Goal: Task Accomplishment & Management: Use online tool/utility

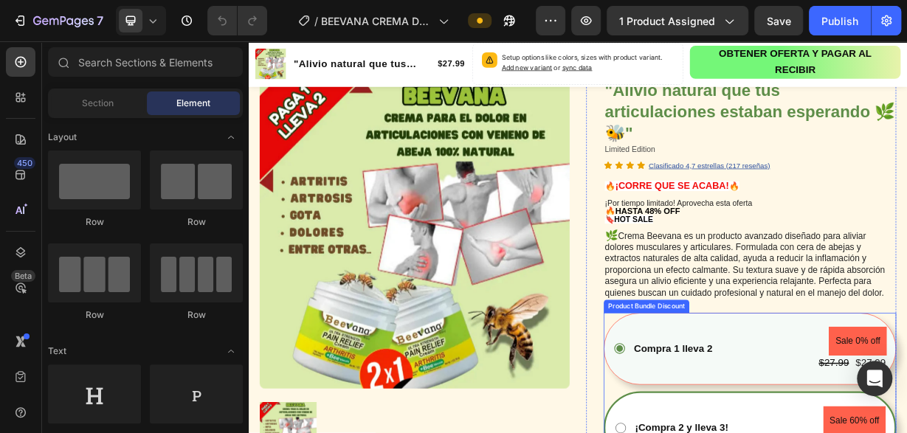
scroll to position [307, 0]
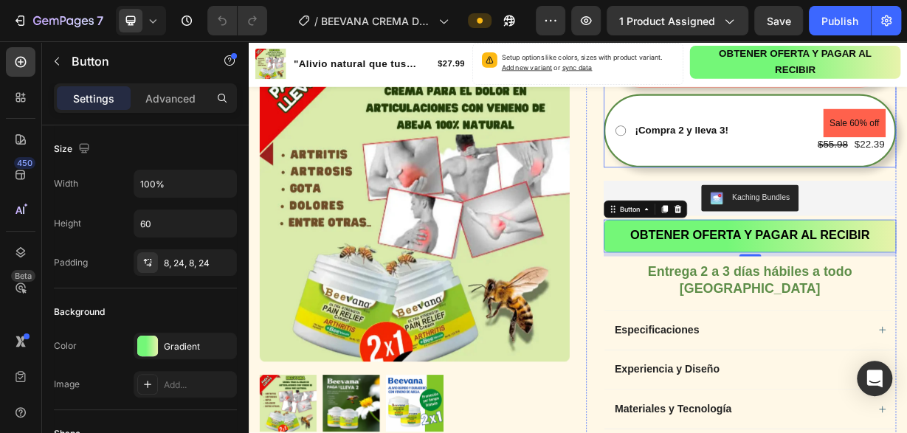
scroll to position [538, 0]
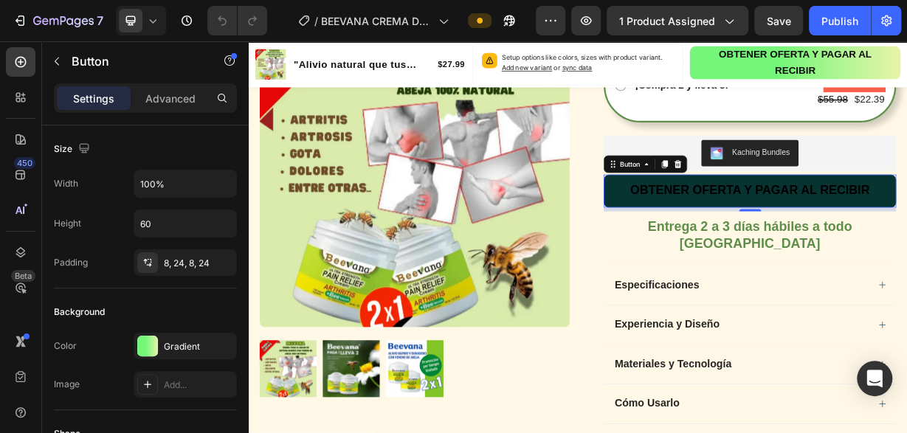
click at [738, 251] on button "OBTENER OFERTA Y PAGAR AL RECIBIR" at bounding box center [924, 244] width 394 height 44
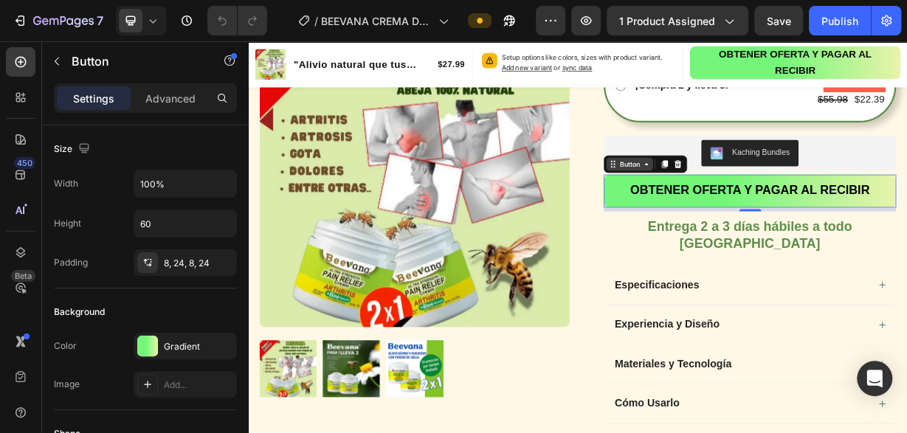
click at [764, 207] on div "Button" at bounding box center [761, 207] width 33 height 13
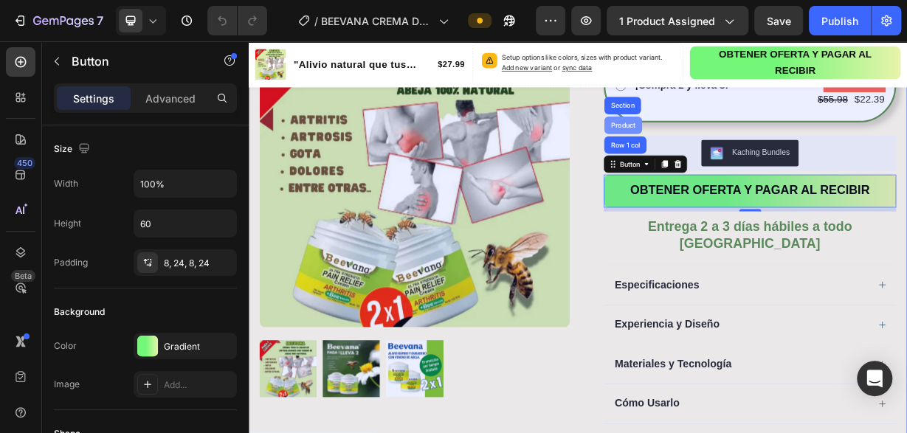
click at [761, 154] on div "Product" at bounding box center [752, 155] width 39 height 9
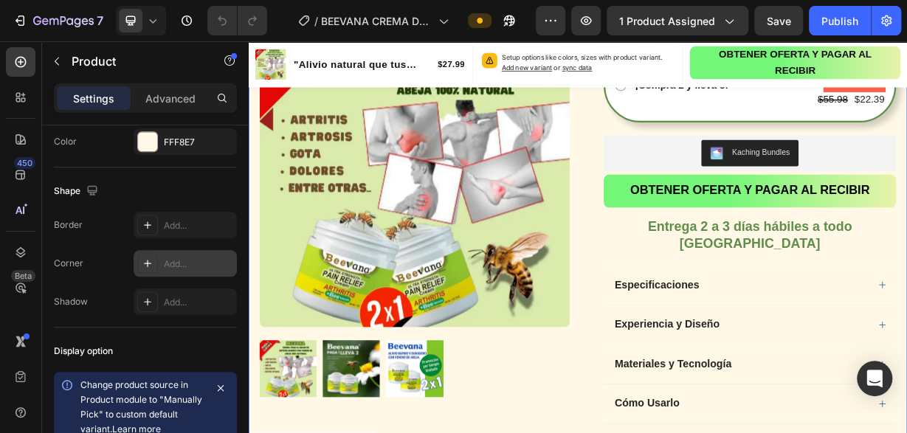
scroll to position [602, 0]
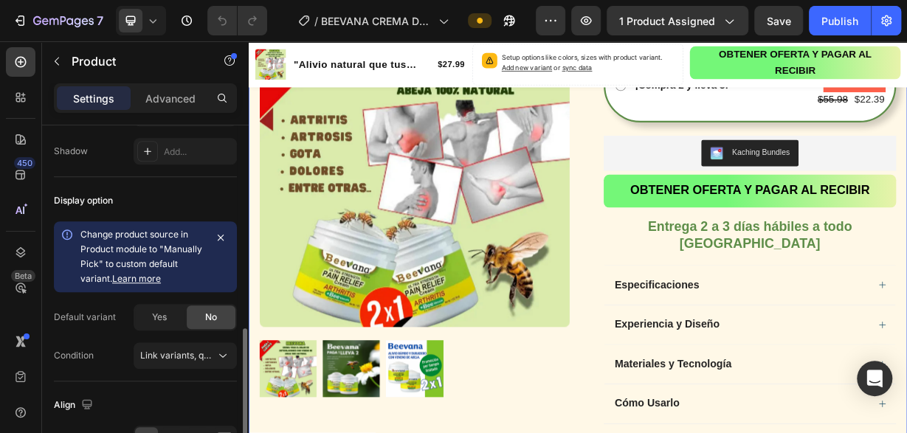
click at [143, 277] on link "Learn more" at bounding box center [136, 278] width 49 height 11
click at [154, 314] on span "Yes" at bounding box center [159, 317] width 15 height 13
click at [213, 317] on span "No" at bounding box center [211, 317] width 12 height 13
click at [224, 354] on icon at bounding box center [222, 356] width 7 height 4
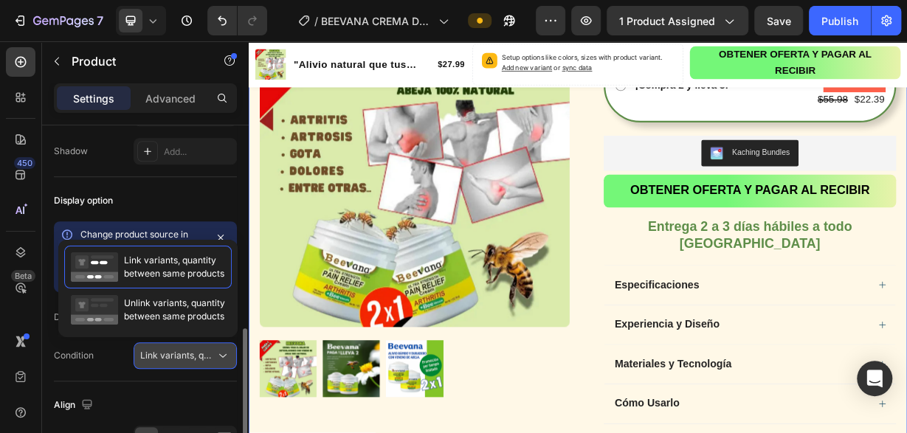
click at [224, 353] on icon at bounding box center [223, 355] width 15 height 15
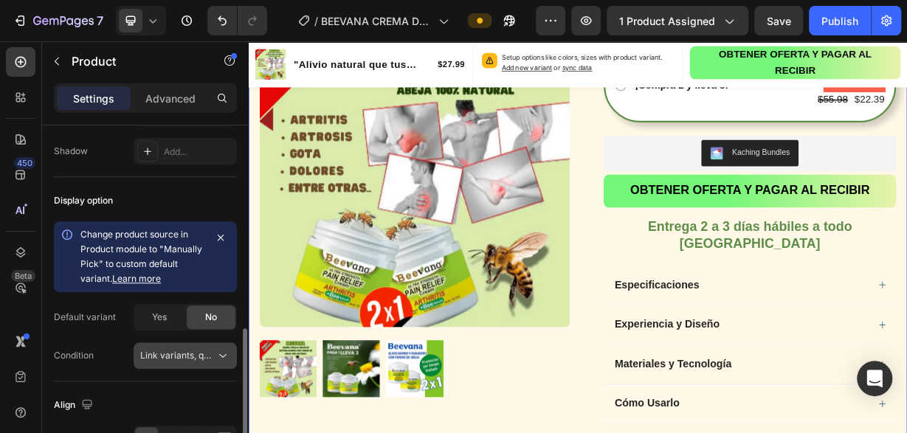
click at [224, 351] on icon at bounding box center [223, 355] width 15 height 15
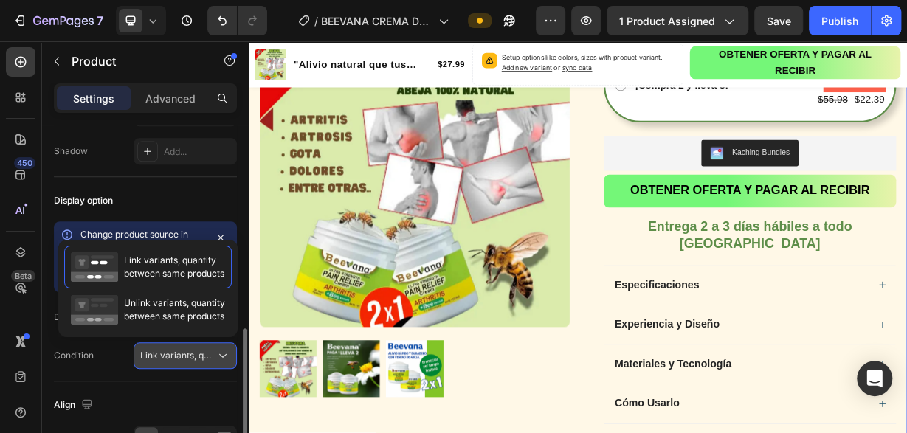
click at [224, 349] on icon at bounding box center [223, 355] width 15 height 15
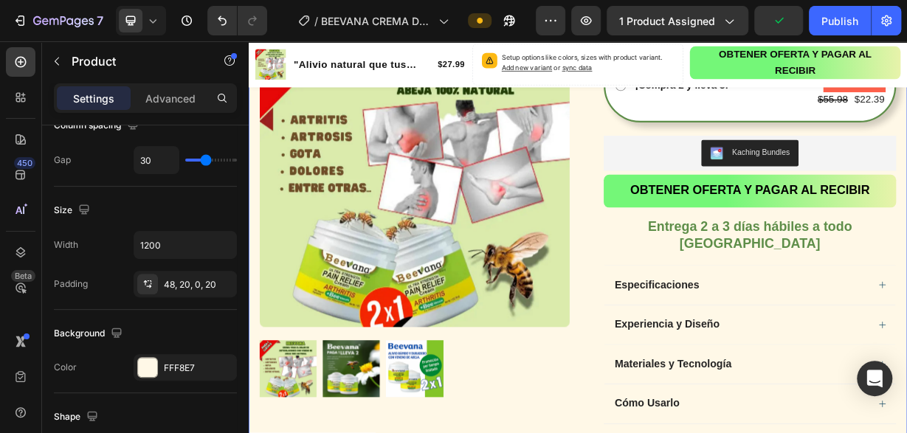
scroll to position [0, 0]
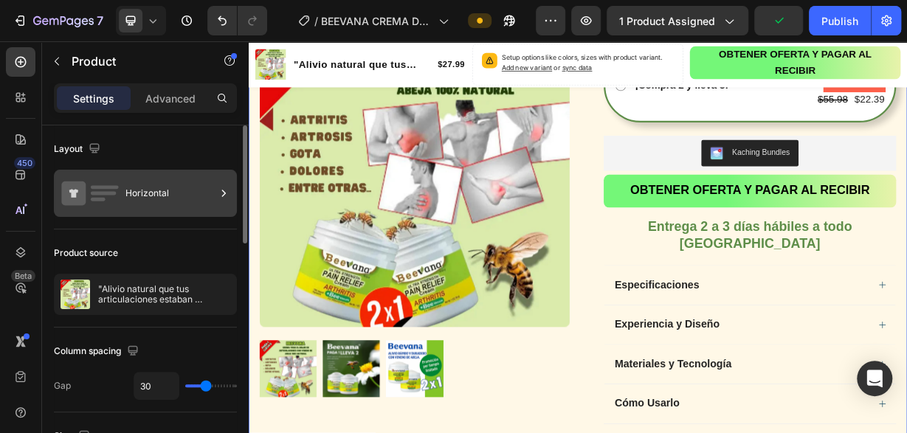
click at [225, 198] on icon at bounding box center [223, 193] width 15 height 15
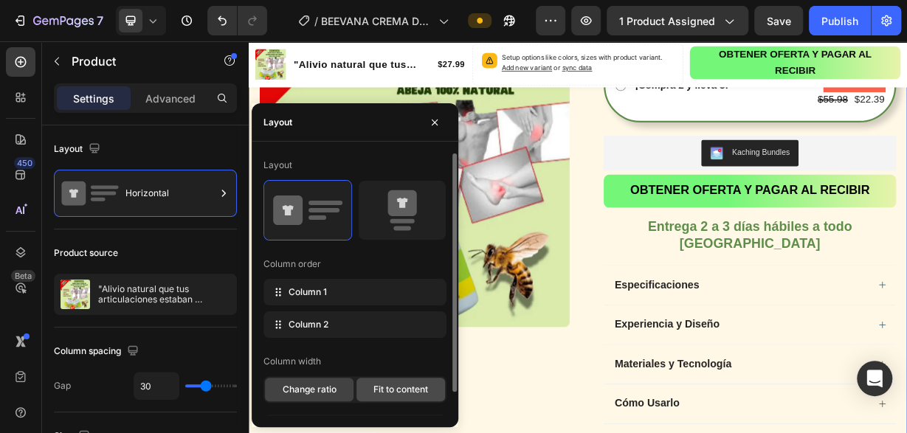
click at [414, 392] on span "Fit to content" at bounding box center [401, 389] width 55 height 13
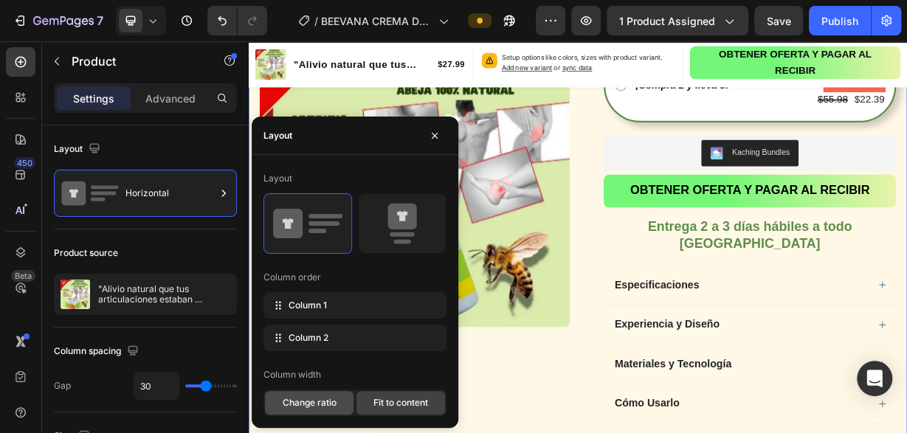
click at [302, 402] on span "Change ratio" at bounding box center [310, 402] width 54 height 13
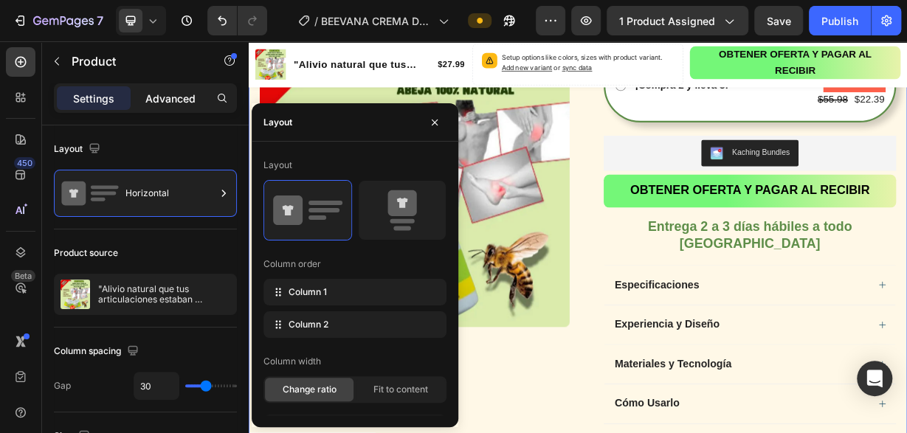
click at [187, 99] on p "Advanced" at bounding box center [170, 99] width 50 height 16
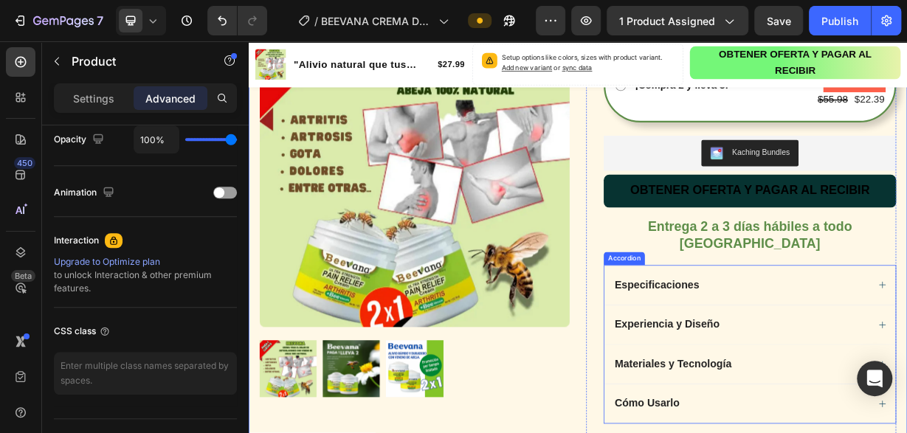
scroll to position [461, 0]
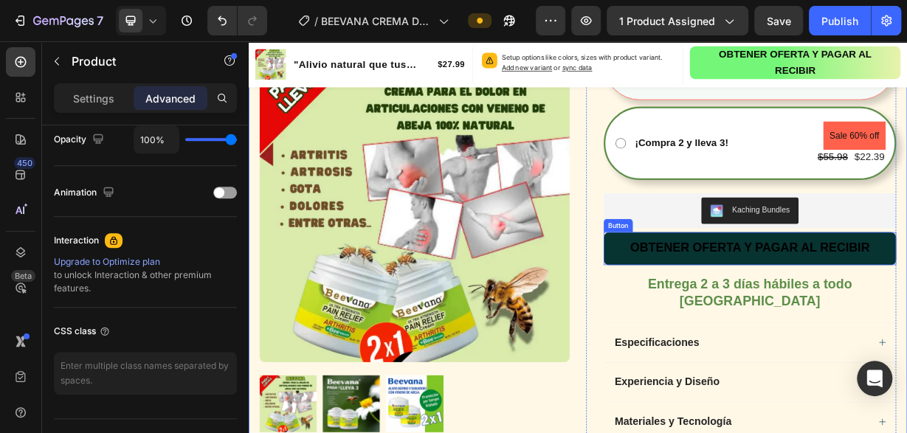
click at [745, 329] on button "OBTENER OFERTA Y PAGAR AL RECIBIR" at bounding box center [924, 320] width 394 height 44
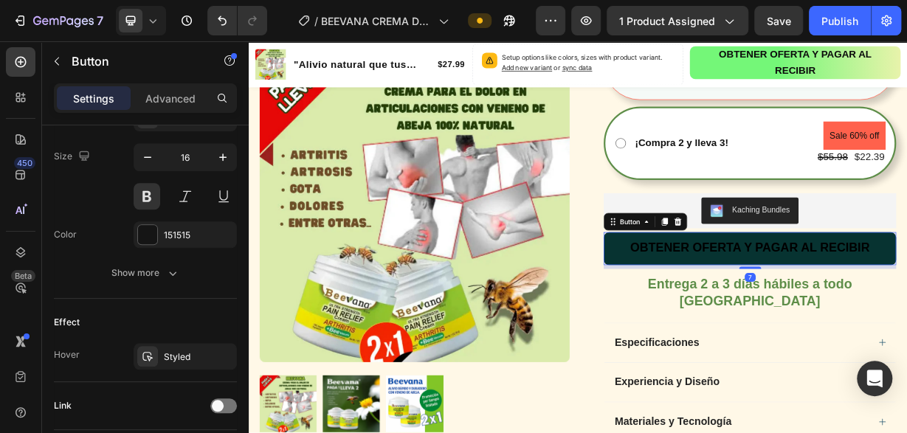
scroll to position [0, 0]
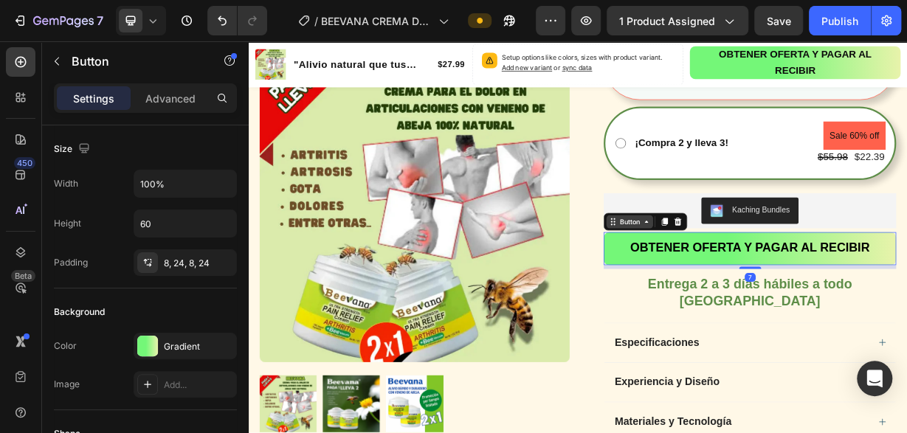
click at [759, 288] on div "Button" at bounding box center [761, 284] width 33 height 13
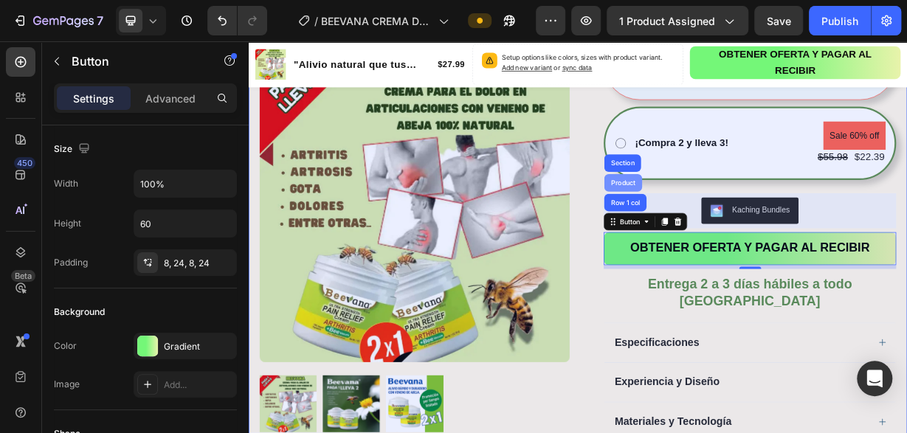
click at [745, 230] on div "Product" at bounding box center [752, 231] width 39 height 9
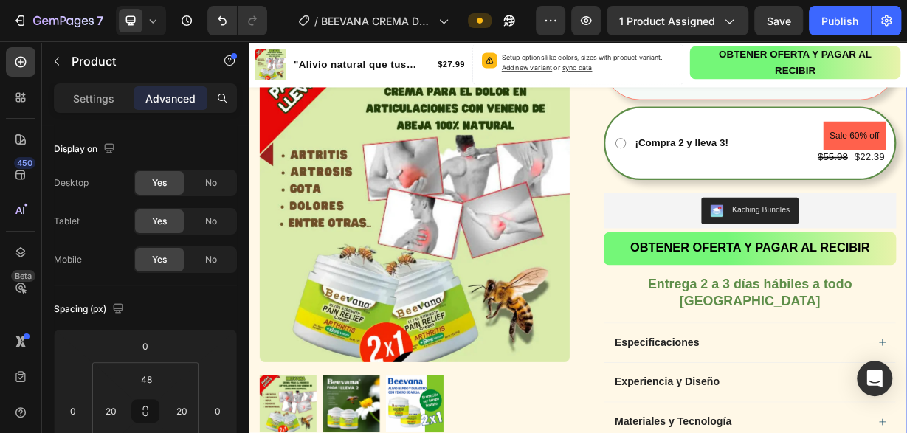
scroll to position [301, 0]
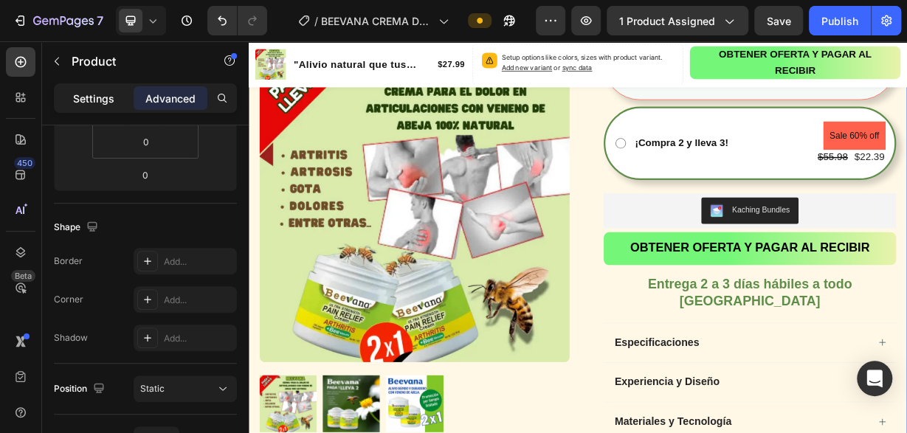
drag, startPoint x: 98, startPoint y: 95, endPoint x: 2, endPoint y: 284, distance: 212.6
click at [98, 95] on p "Settings" at bounding box center [93, 99] width 41 height 16
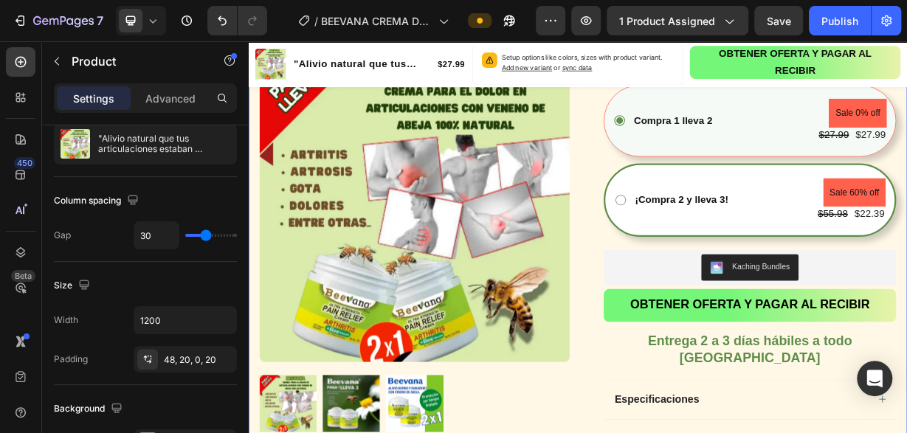
scroll to position [0, 0]
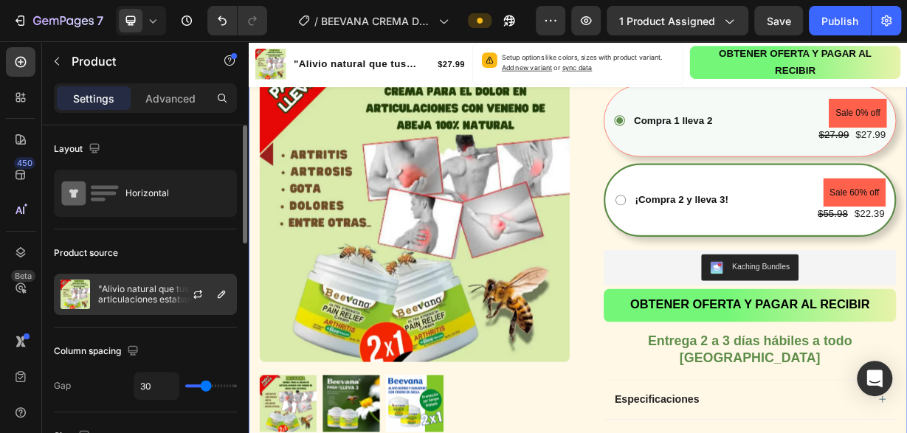
click at [193, 307] on div at bounding box center [203, 295] width 65 height 40
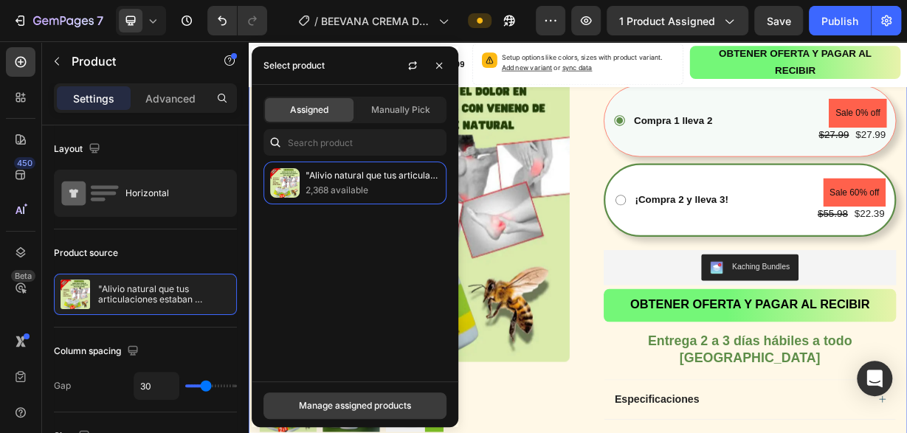
click at [390, 410] on div "Manage assigned products" at bounding box center [355, 405] width 112 height 13
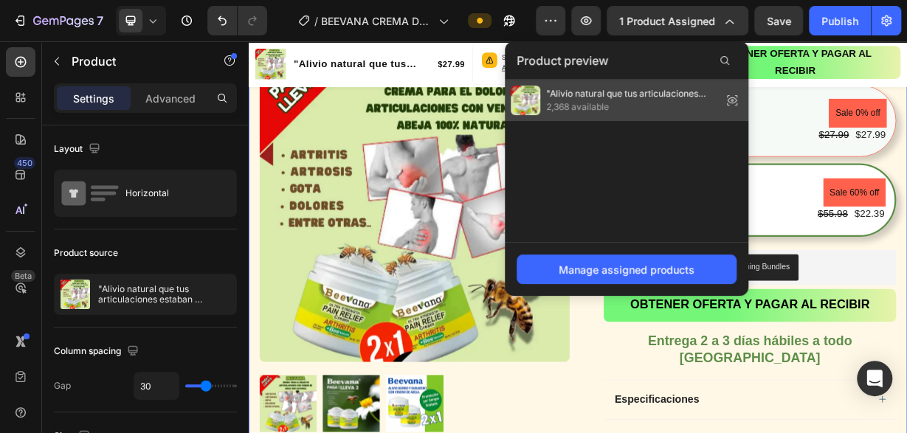
click at [617, 104] on span "2,368 available" at bounding box center [631, 106] width 170 height 13
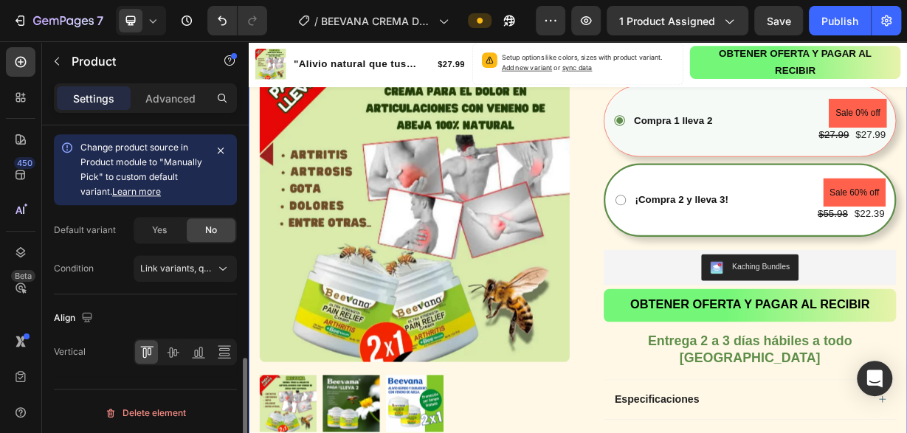
scroll to position [690, 0]
click at [228, 266] on icon at bounding box center [223, 268] width 15 height 15
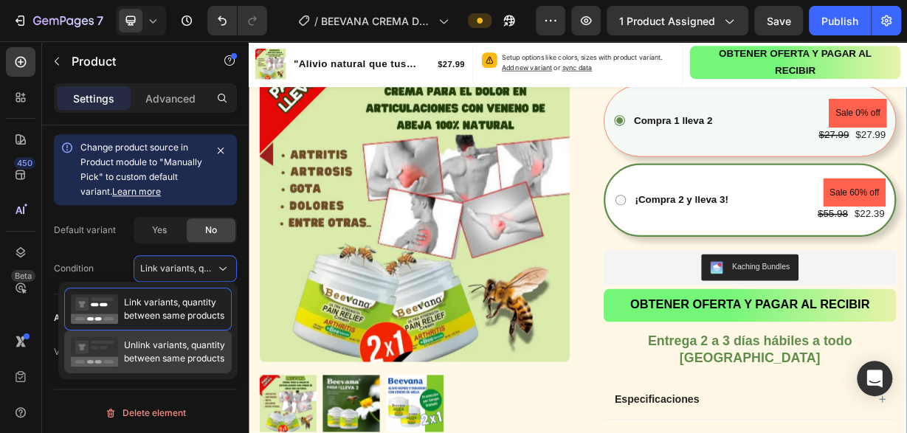
click at [173, 351] on span "Unlink variants, quantity between same products" at bounding box center [174, 352] width 101 height 27
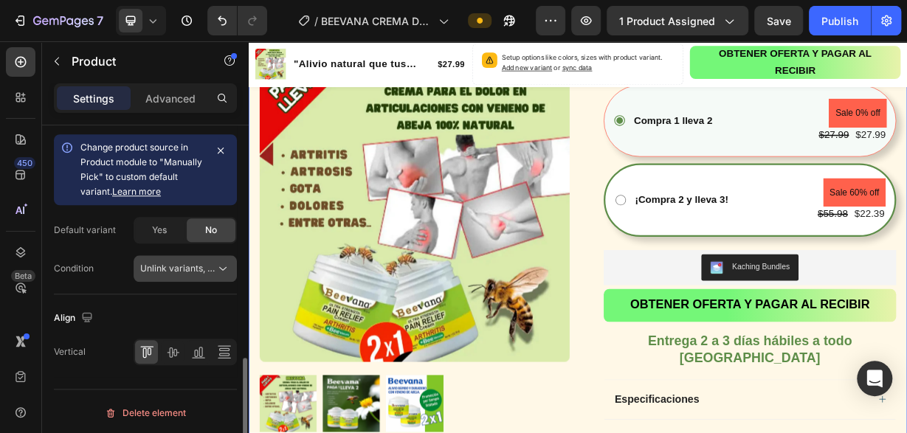
click at [230, 261] on icon at bounding box center [223, 268] width 15 height 15
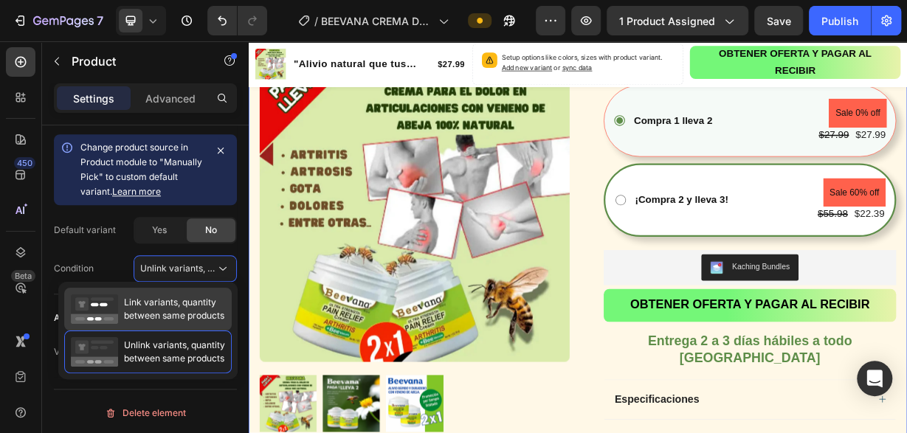
click at [185, 306] on span "Link variants, quantity between same products" at bounding box center [174, 309] width 100 height 27
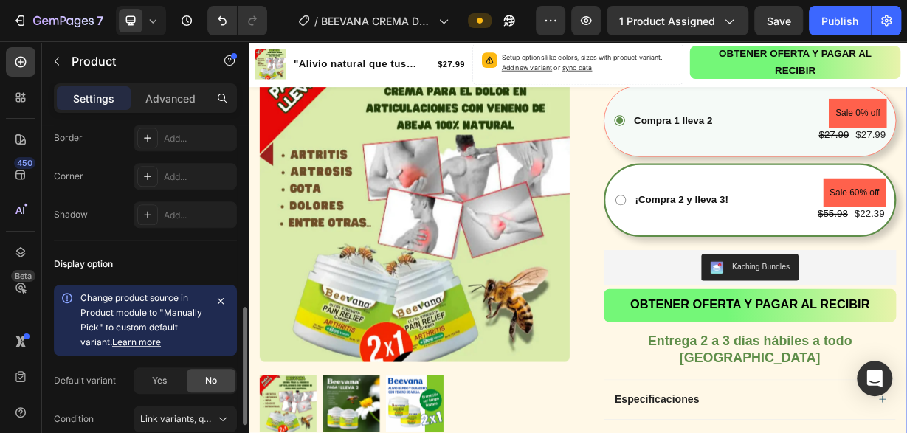
scroll to position [388, 0]
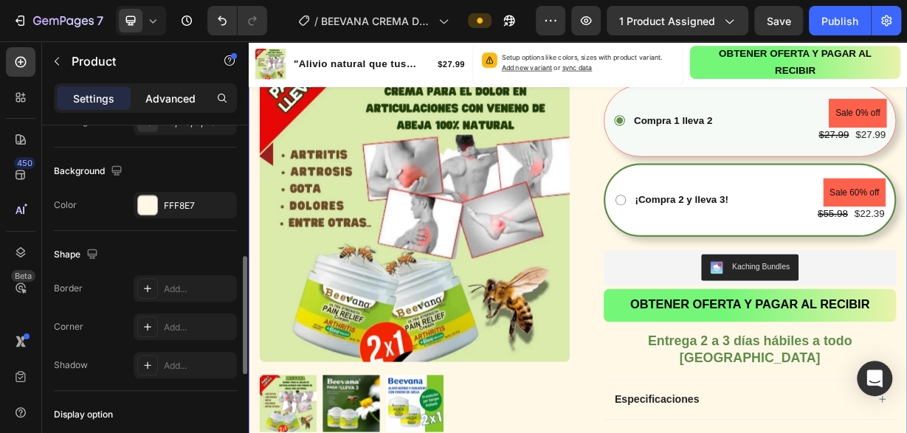
click at [165, 97] on p "Advanced" at bounding box center [170, 99] width 50 height 16
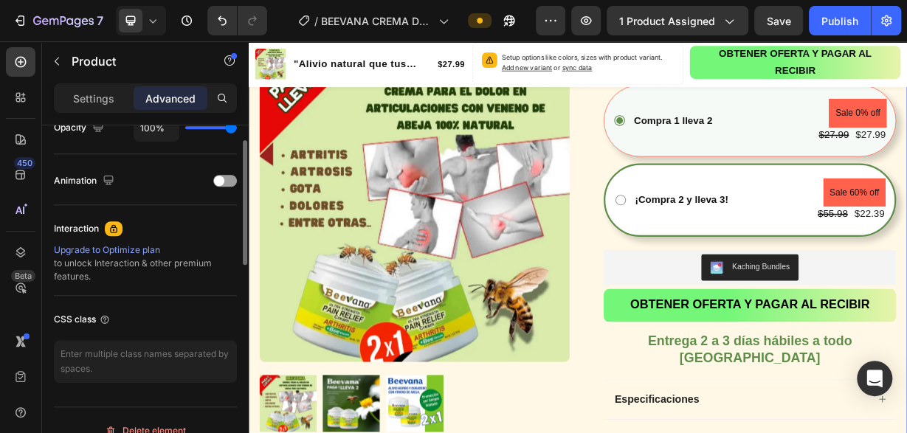
scroll to position [464, 0]
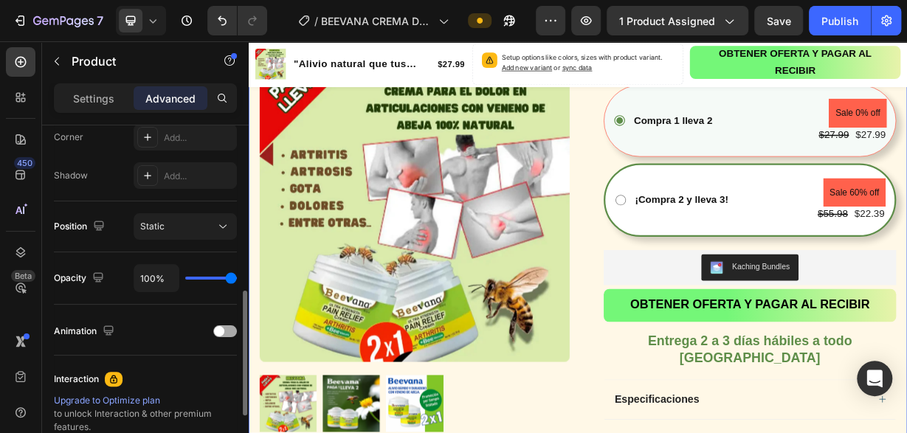
click at [225, 330] on div at bounding box center [225, 332] width 24 height 12
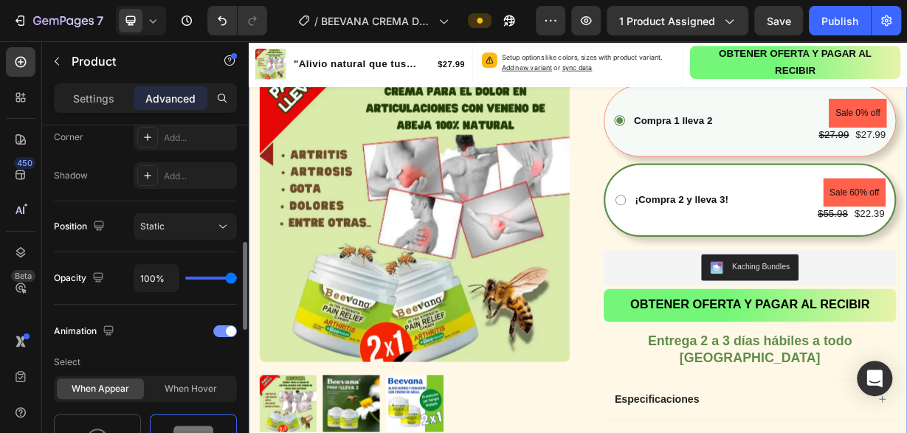
scroll to position [614, 0]
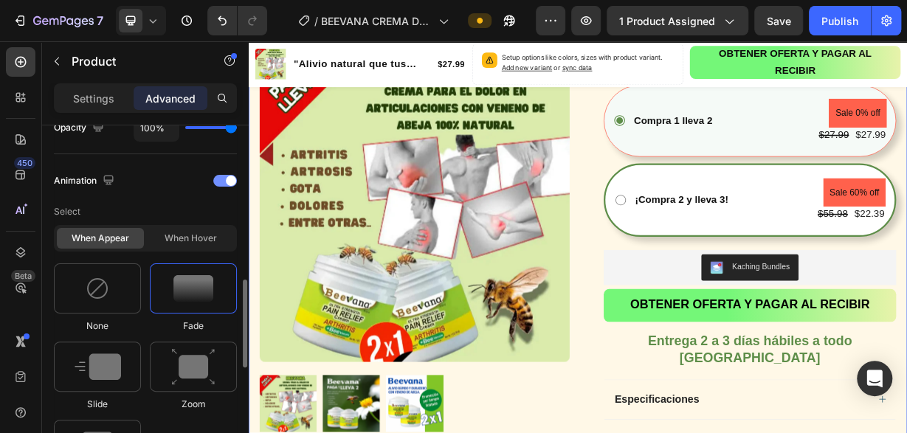
click at [228, 178] on span at bounding box center [231, 181] width 10 height 10
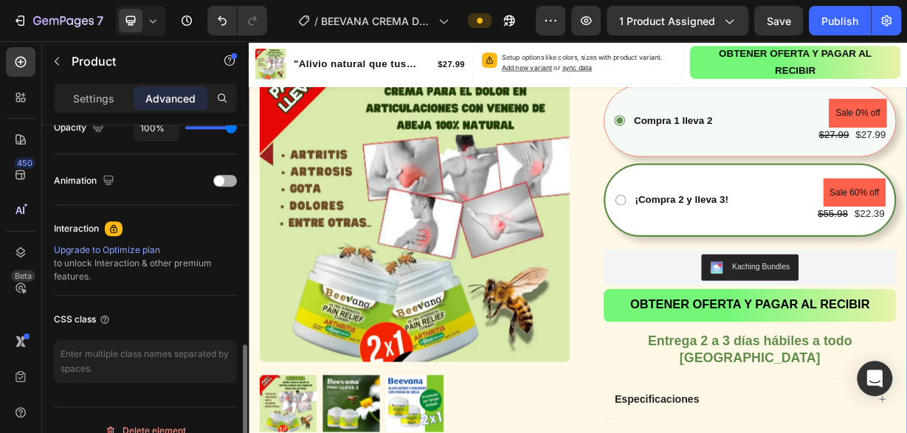
click at [219, 178] on span at bounding box center [219, 181] width 10 height 10
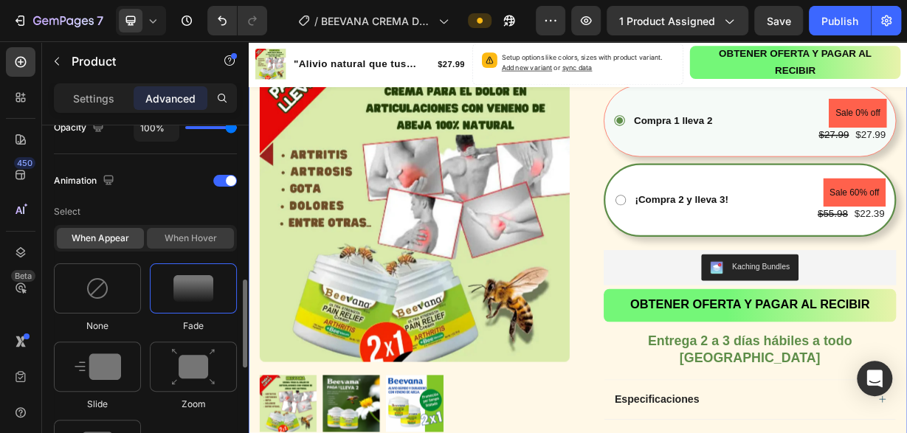
click at [188, 233] on div "When hover" at bounding box center [190, 238] width 87 height 21
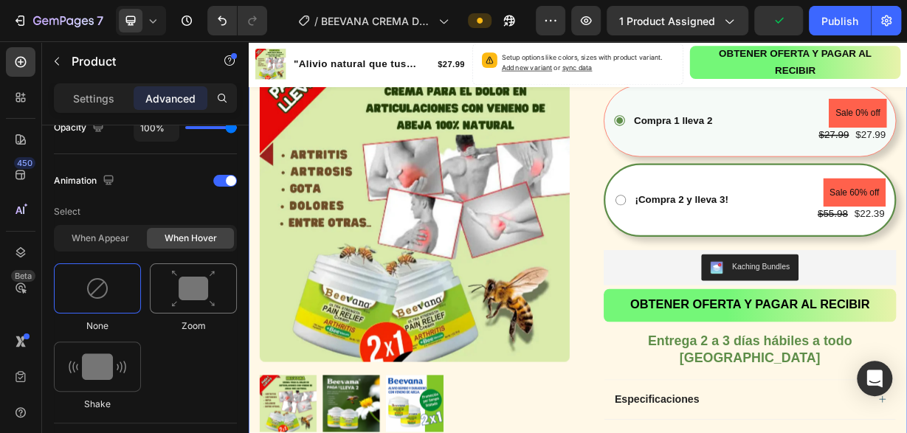
scroll to position [765, 0]
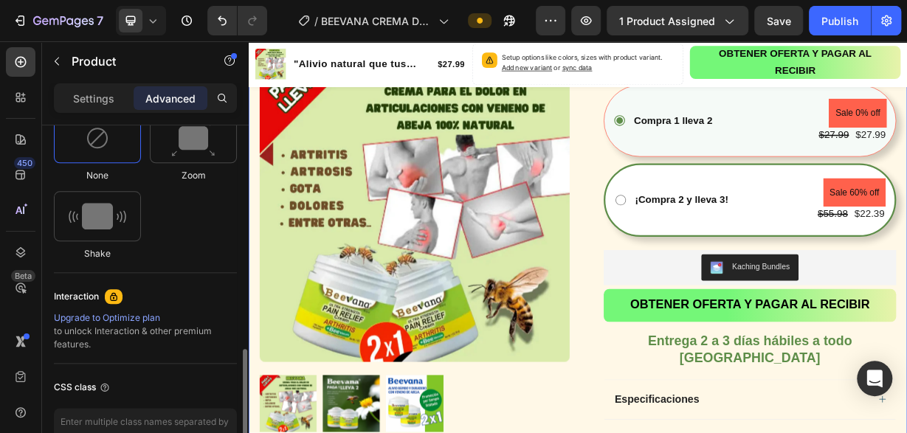
click at [117, 315] on div "Upgrade to Optimize plan" at bounding box center [145, 318] width 183 height 13
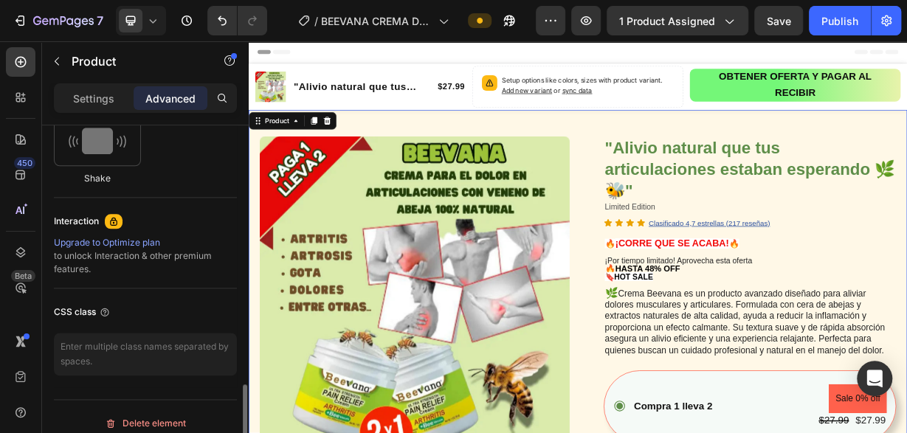
scroll to position [851, 0]
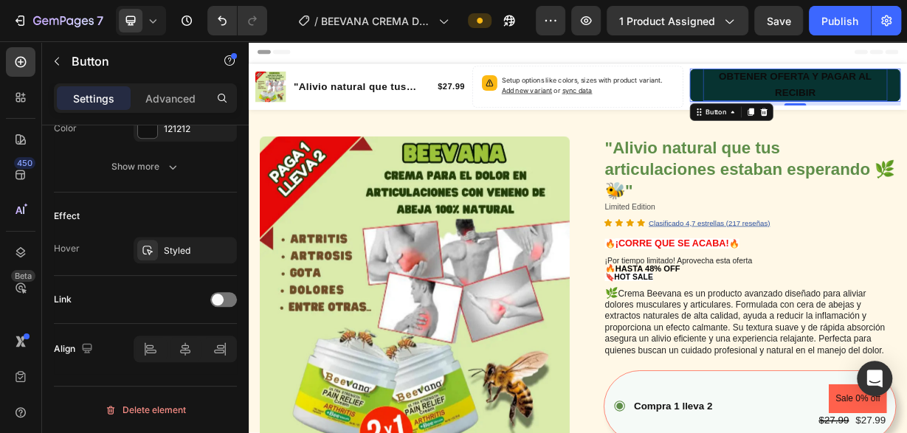
scroll to position [0, 0]
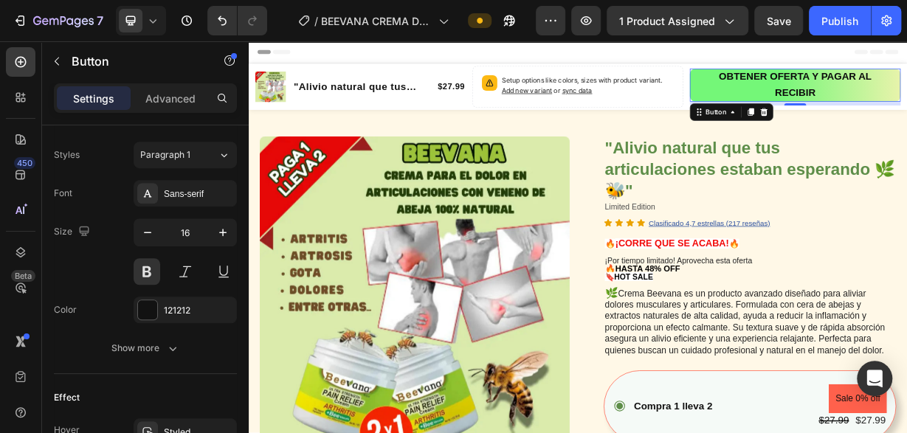
scroll to position [705, 0]
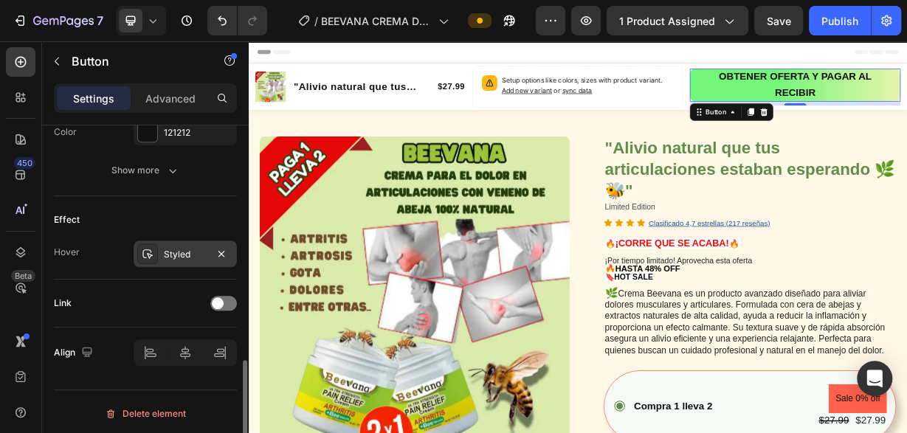
click at [179, 249] on div "Styled" at bounding box center [185, 254] width 43 height 13
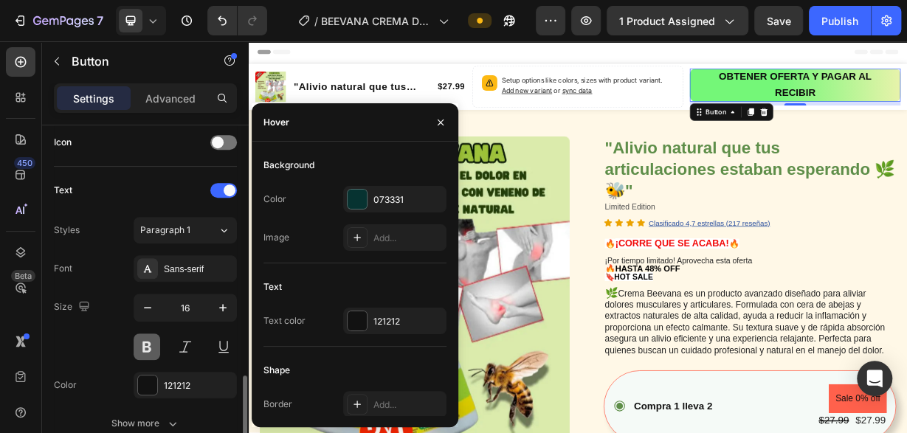
scroll to position [452, 0]
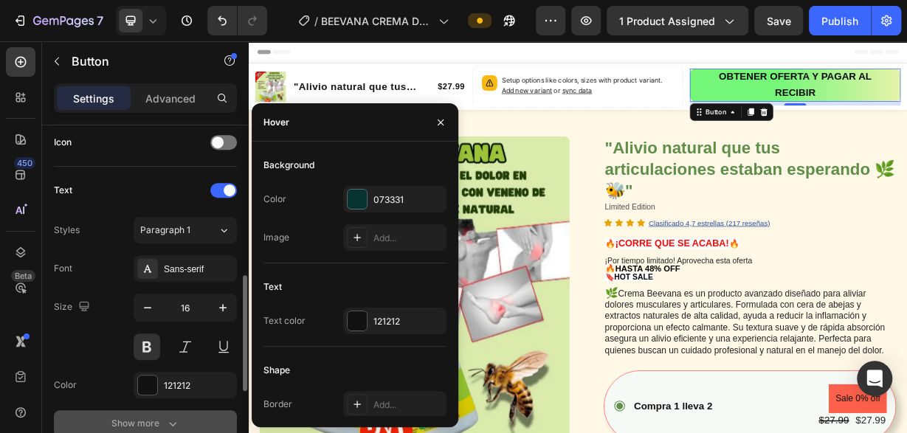
click at [175, 425] on icon "button" at bounding box center [172, 423] width 15 height 15
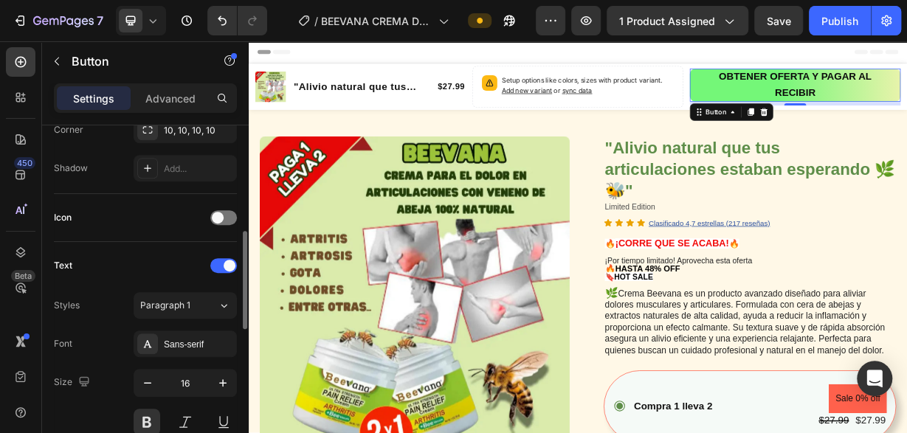
scroll to position [226, 0]
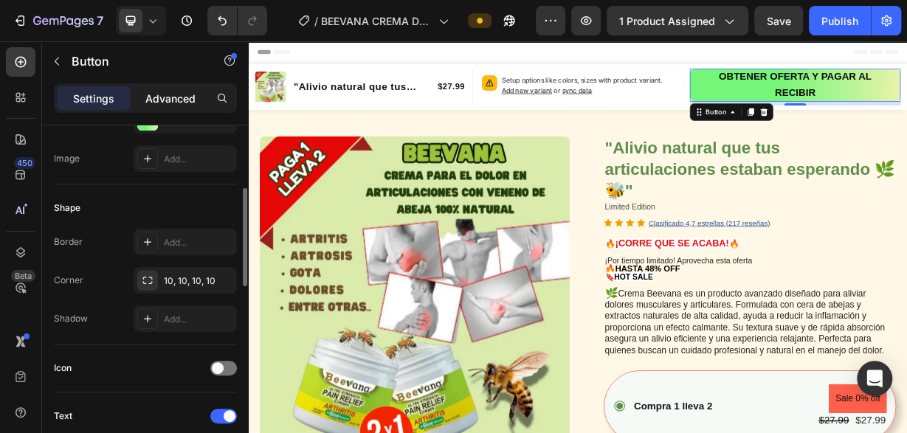
click at [187, 103] on p "Advanced" at bounding box center [170, 99] width 50 height 16
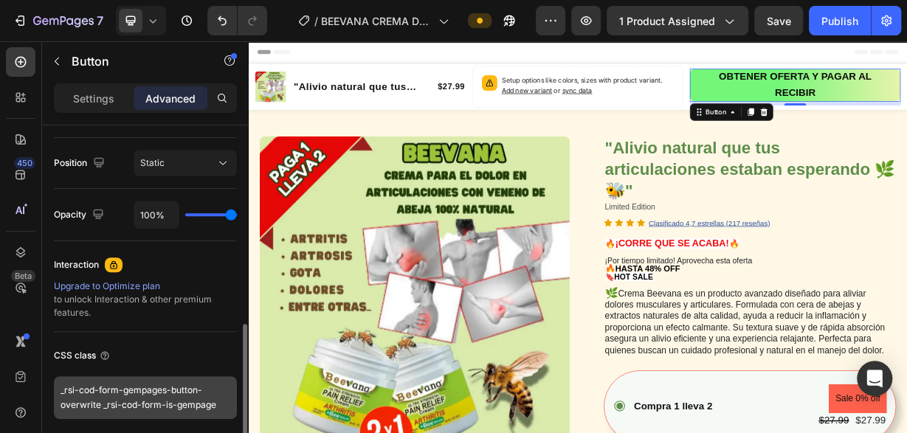
scroll to position [582, 0]
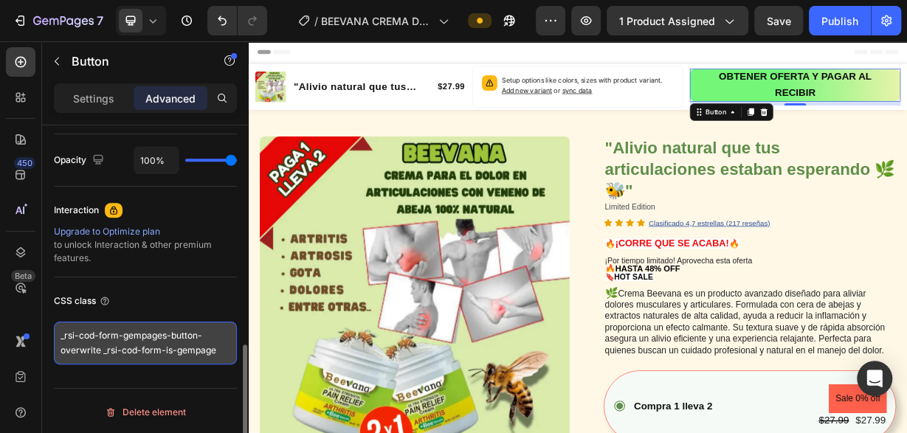
click at [181, 346] on textarea "_rsi-cod-form-gempages-button-overwrite _rsi-cod-form-is-gempage" at bounding box center [145, 343] width 183 height 43
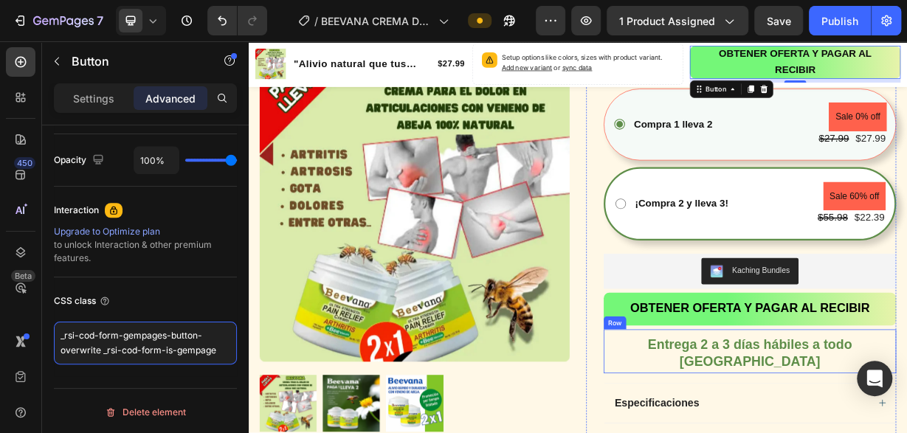
scroll to position [384, 0]
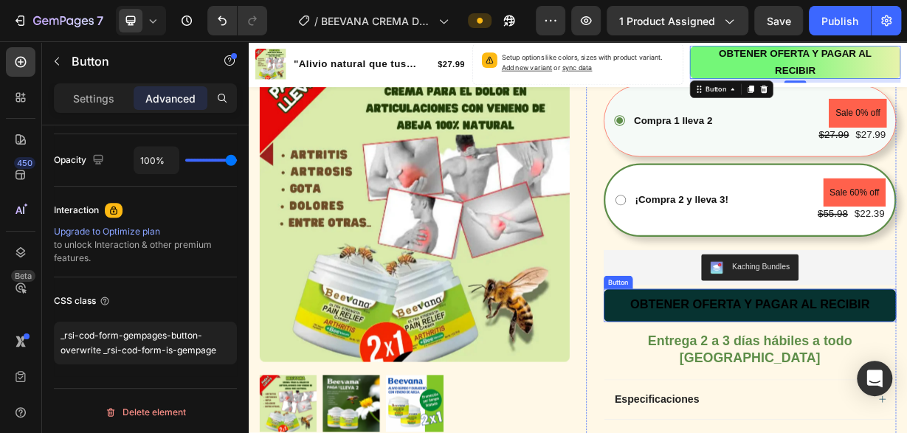
click at [737, 398] on button "OBTENER OFERTA Y PAGAR AL RECIBIR" at bounding box center [924, 397] width 394 height 44
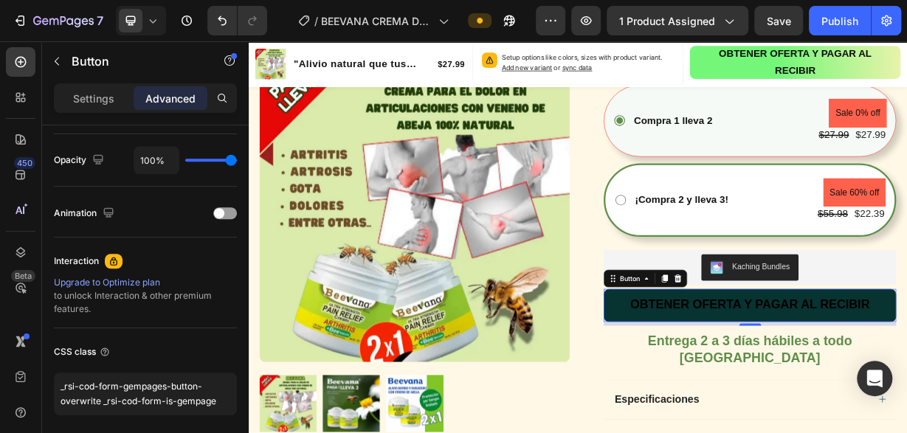
click at [762, 407] on div "OBTENER OFERTA Y PAGAR AL RECIBIR" at bounding box center [923, 396] width 322 height 23
click at [744, 406] on button "OBTENER OFERTA Y PAGAR AL RECIBIR" at bounding box center [924, 397] width 394 height 44
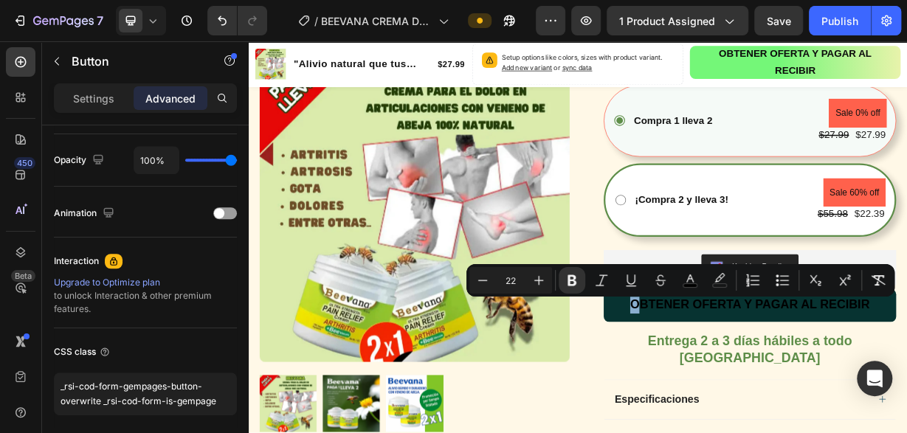
click at [743, 406] on button "OBTENER OFERTA Y PAGAR AL RECIBIR" at bounding box center [924, 397] width 394 height 44
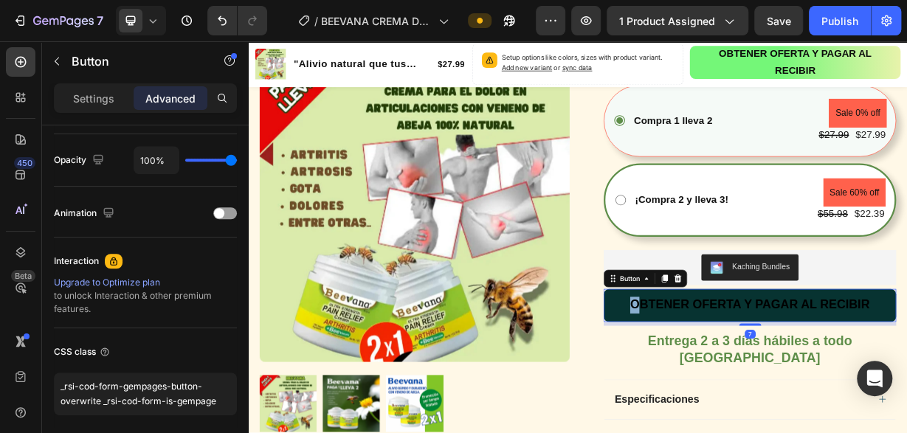
click at [741, 404] on button "OBTENER OFERTA Y PAGAR AL RECIBIR" at bounding box center [924, 397] width 394 height 44
click at [738, 398] on button "OBTENER OFERTA Y PAGAR AL RECIBIR" at bounding box center [924, 397] width 394 height 44
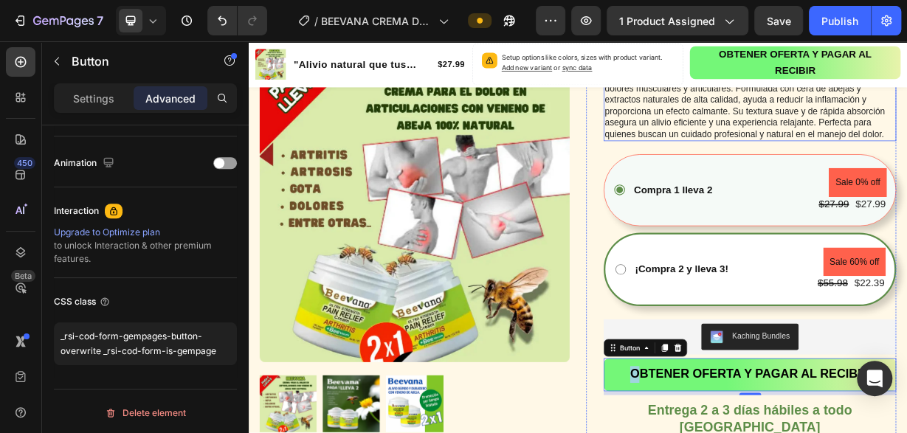
scroll to position [230, 0]
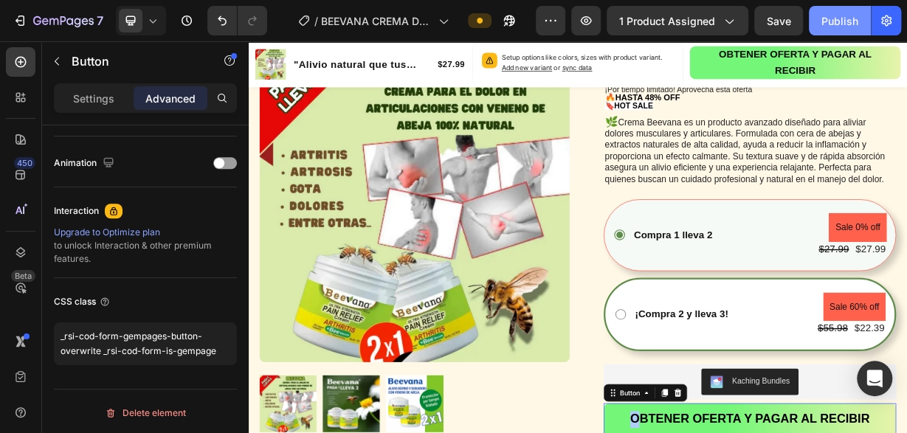
click at [841, 21] on div "Publish" at bounding box center [840, 21] width 37 height 16
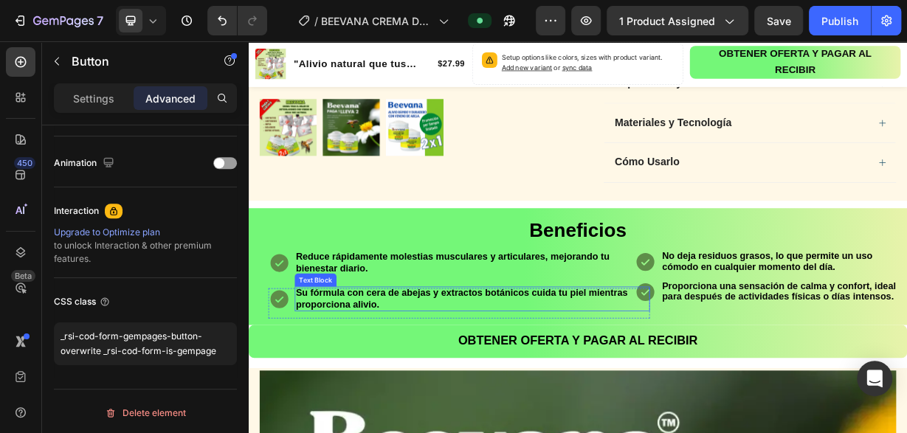
scroll to position [921, 0]
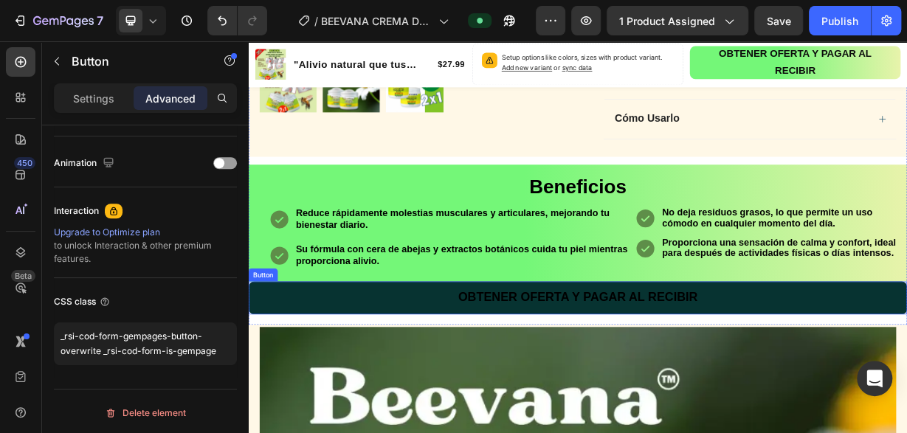
click at [365, 365] on button "OBTENER OFERTA Y PAGAR AL RECIBIR" at bounding box center [692, 387] width 886 height 44
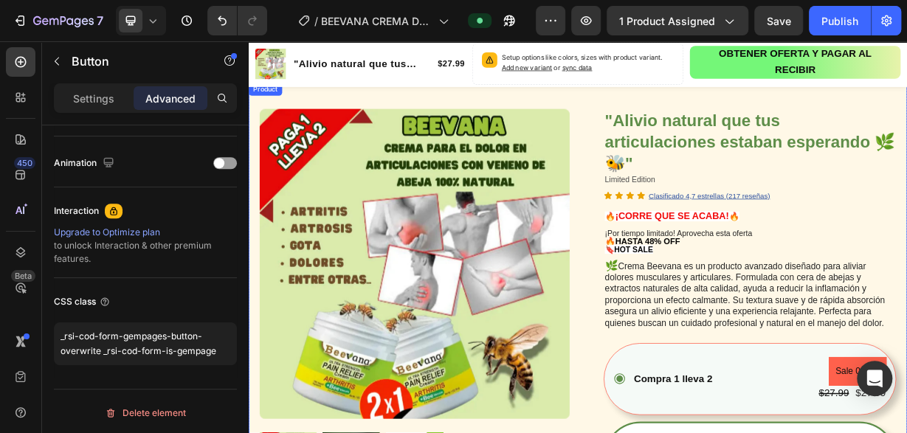
scroll to position [0, 0]
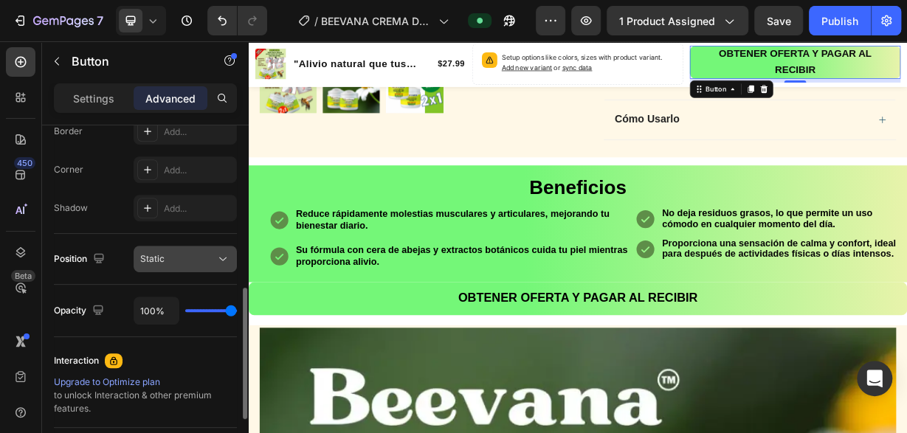
scroll to position [356, 0]
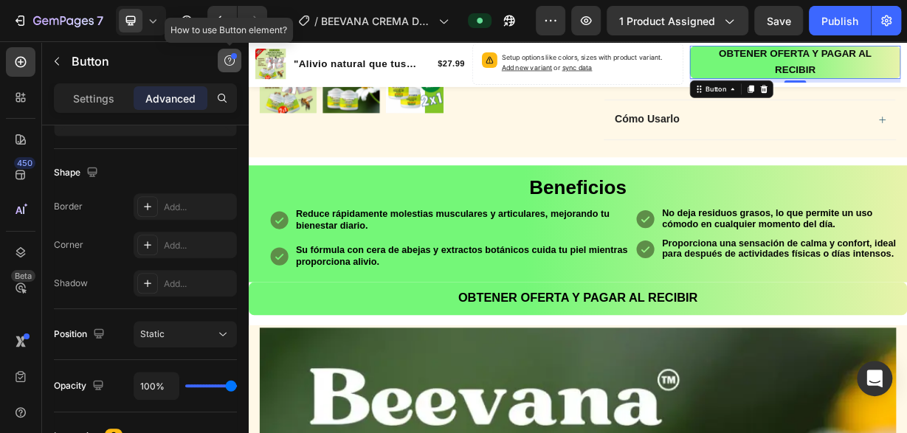
click at [228, 60] on icon "button" at bounding box center [230, 61] width 12 height 12
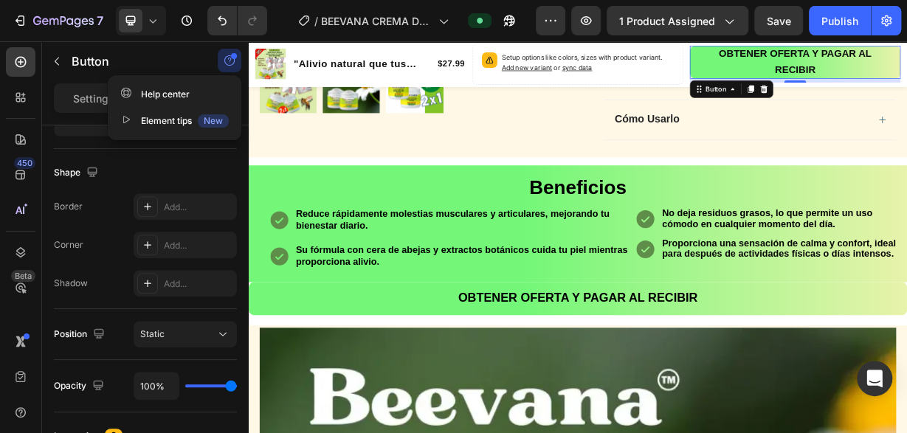
click at [228, 60] on icon "button" at bounding box center [230, 61] width 12 height 12
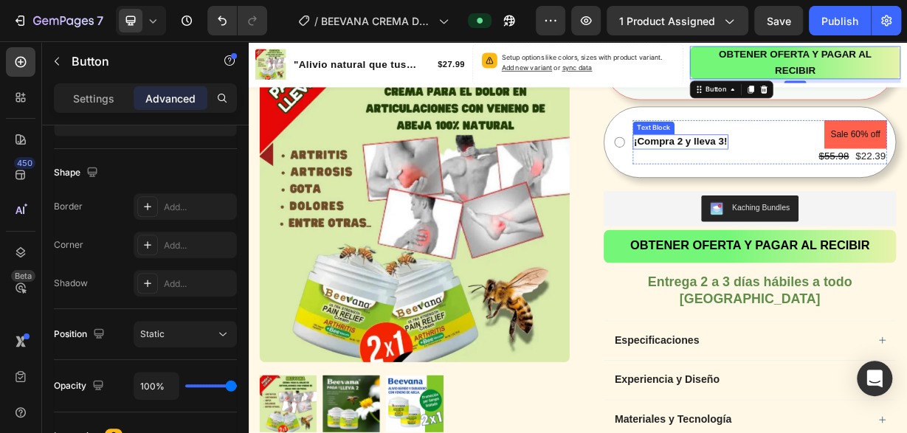
scroll to position [154, 0]
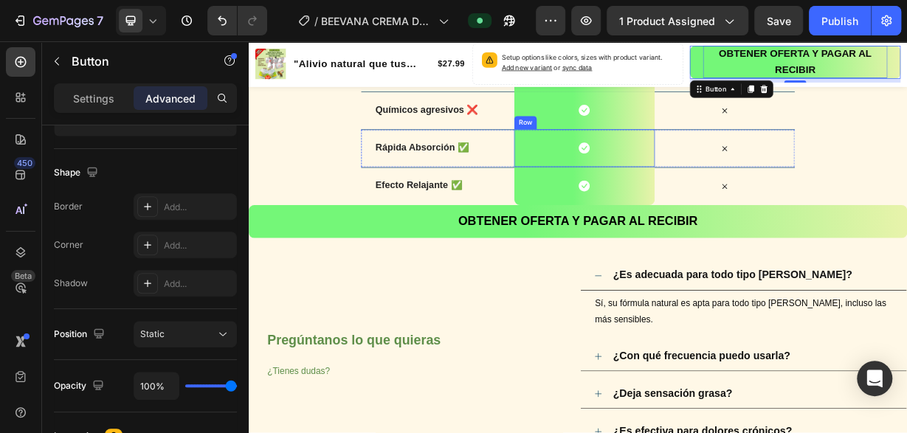
scroll to position [2688, 0]
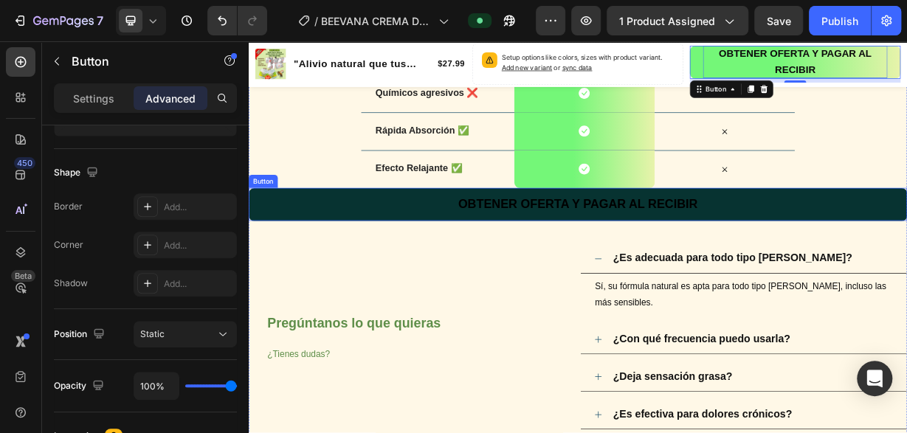
click at [465, 262] on button "OBTENER OFERTA Y PAGAR AL RECIBIR" at bounding box center [692, 261] width 886 height 44
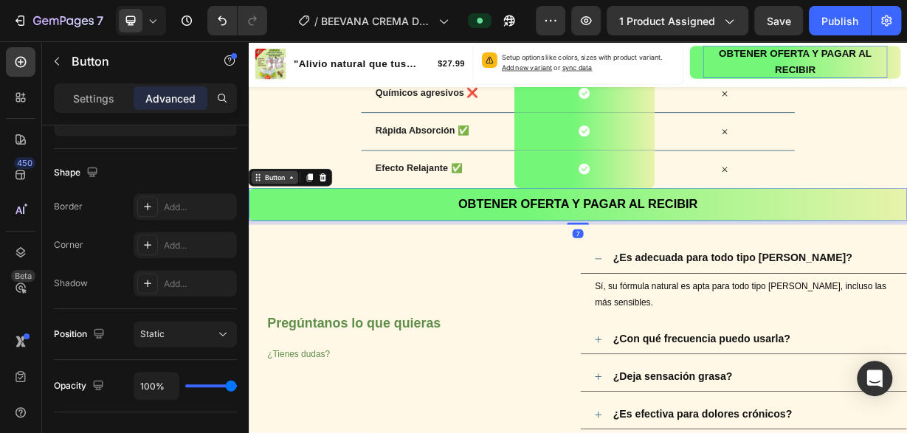
click at [278, 232] on div "Button" at bounding box center [284, 225] width 63 height 18
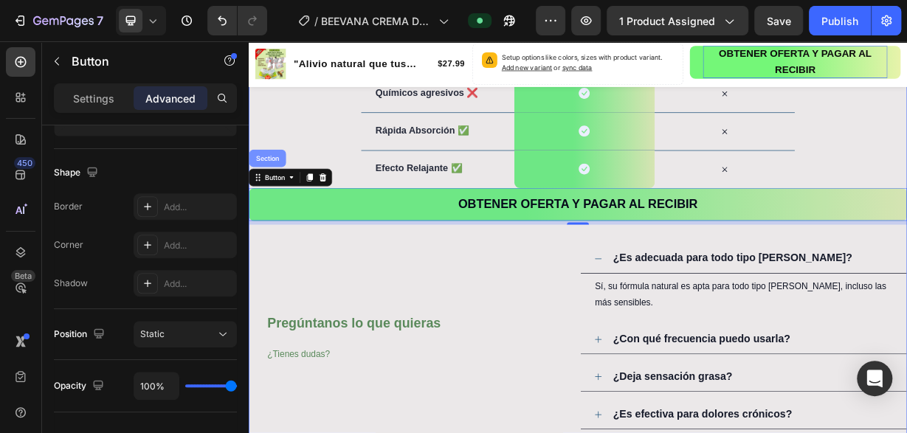
click at [276, 199] on div "Section" at bounding box center [274, 199] width 38 height 9
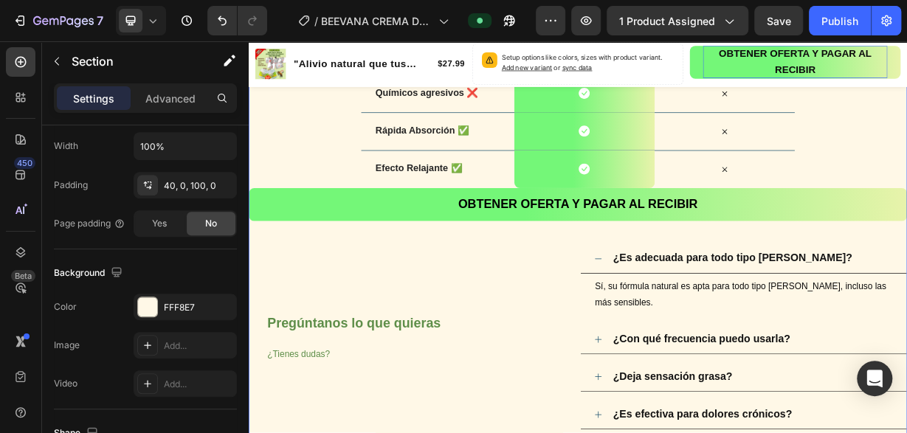
scroll to position [0, 0]
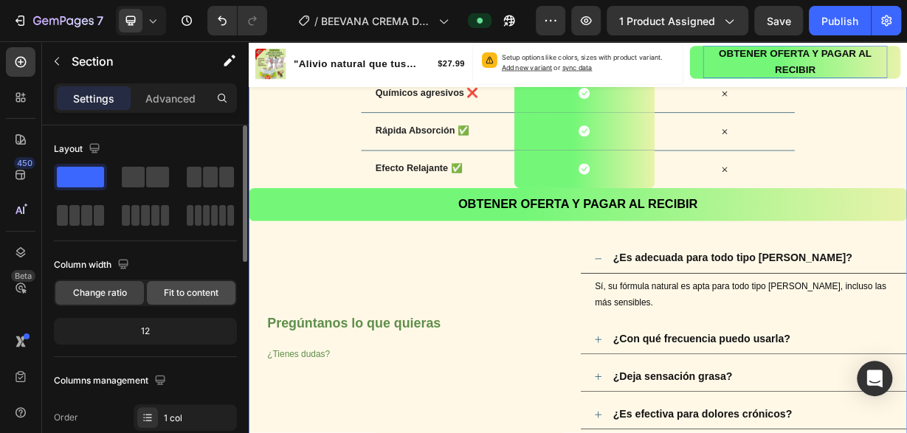
click at [198, 289] on span "Fit to content" at bounding box center [191, 292] width 55 height 13
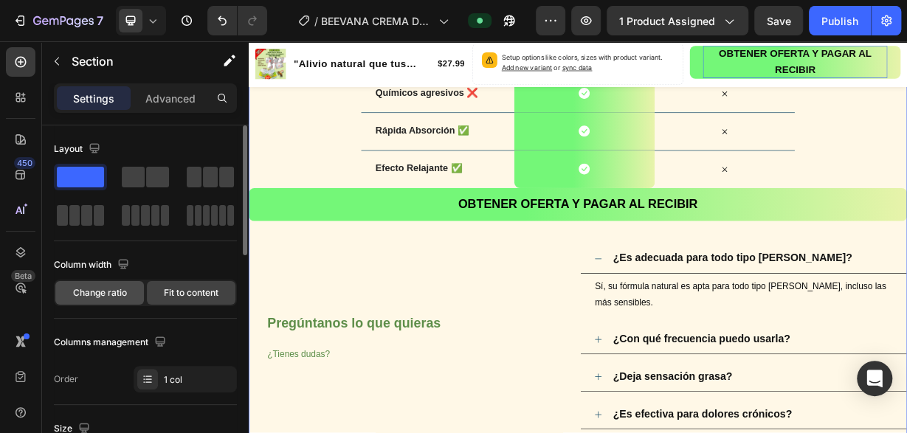
click at [126, 295] on span "Change ratio" at bounding box center [100, 292] width 54 height 13
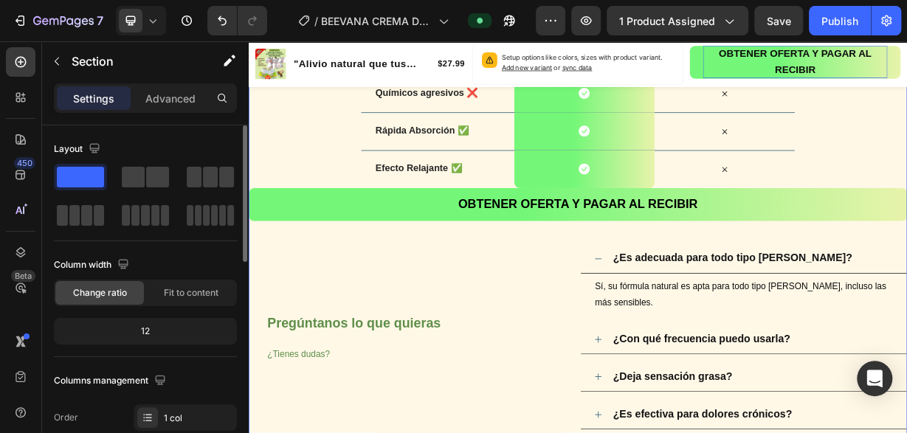
scroll to position [151, 0]
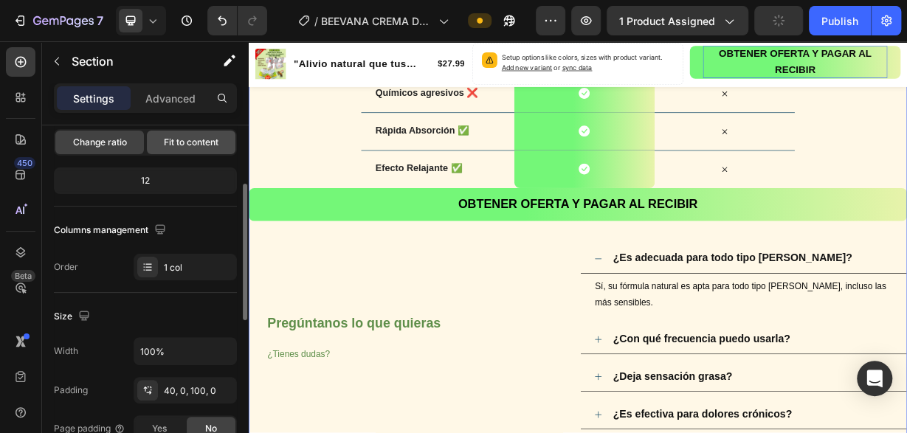
click at [184, 151] on div "Fit to content" at bounding box center [191, 143] width 89 height 24
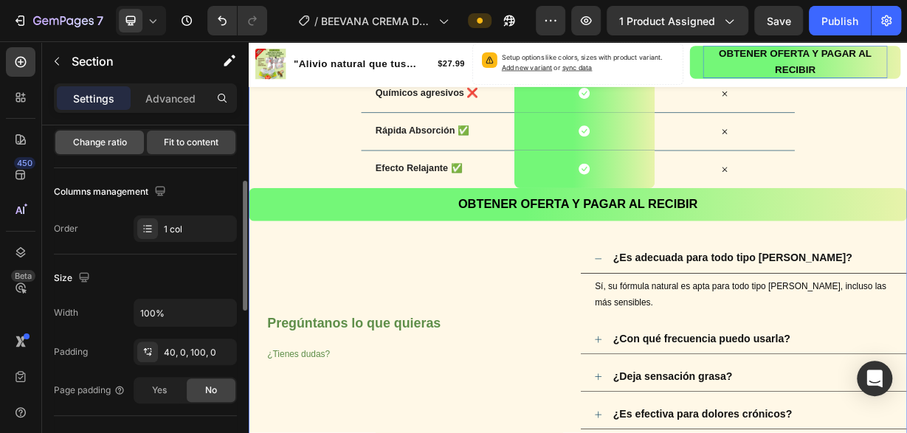
click at [117, 141] on span "Change ratio" at bounding box center [100, 142] width 54 height 13
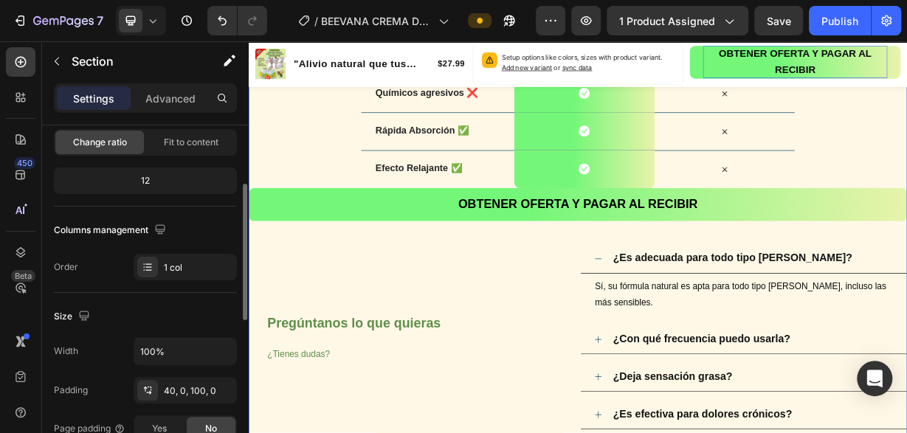
scroll to position [377, 0]
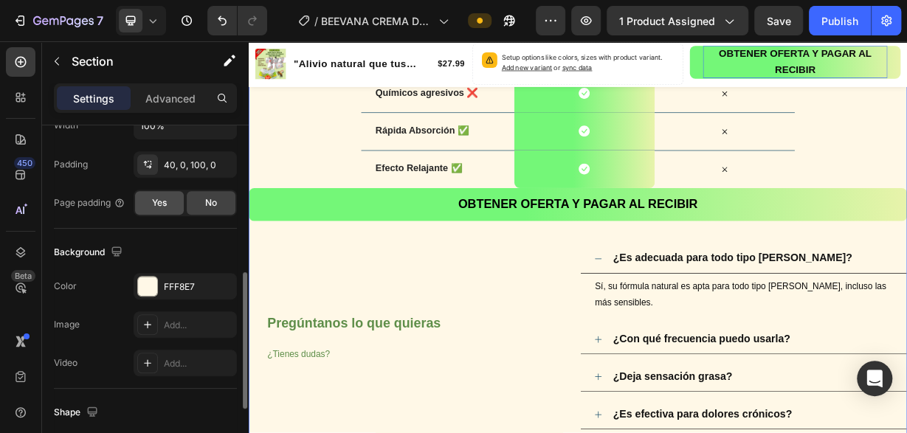
click at [165, 202] on span "Yes" at bounding box center [159, 202] width 15 height 13
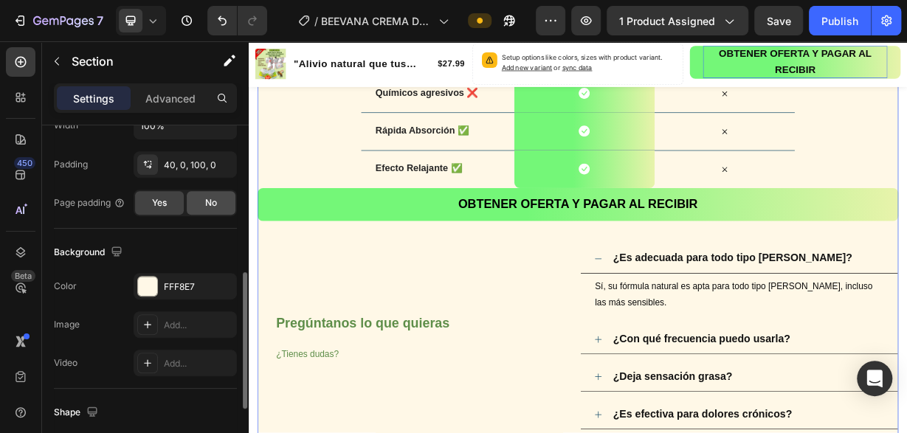
click at [199, 202] on div "No" at bounding box center [211, 203] width 49 height 24
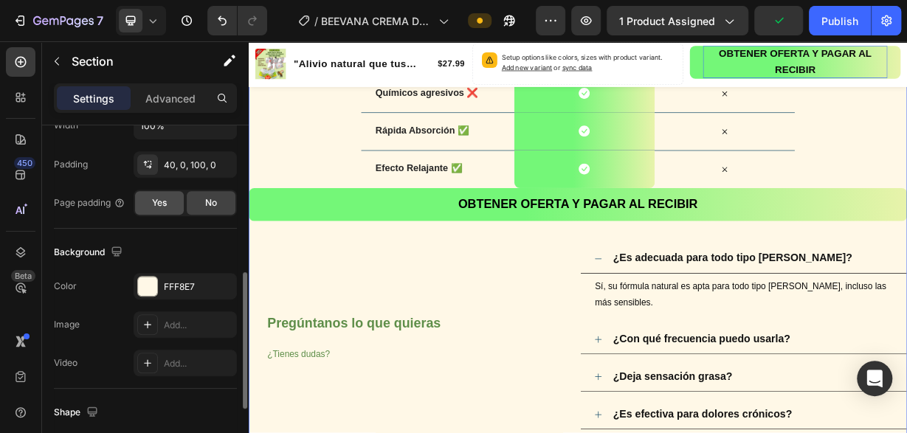
click at [150, 196] on div "Yes" at bounding box center [159, 203] width 49 height 24
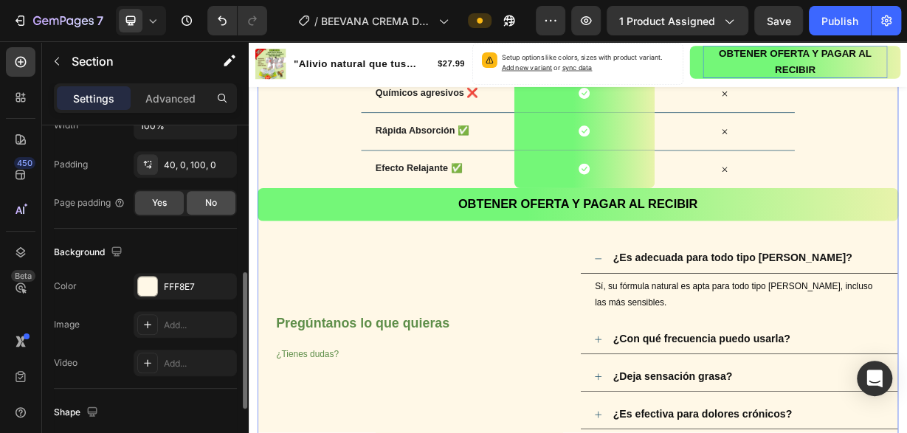
click at [203, 201] on div "No" at bounding box center [211, 203] width 49 height 24
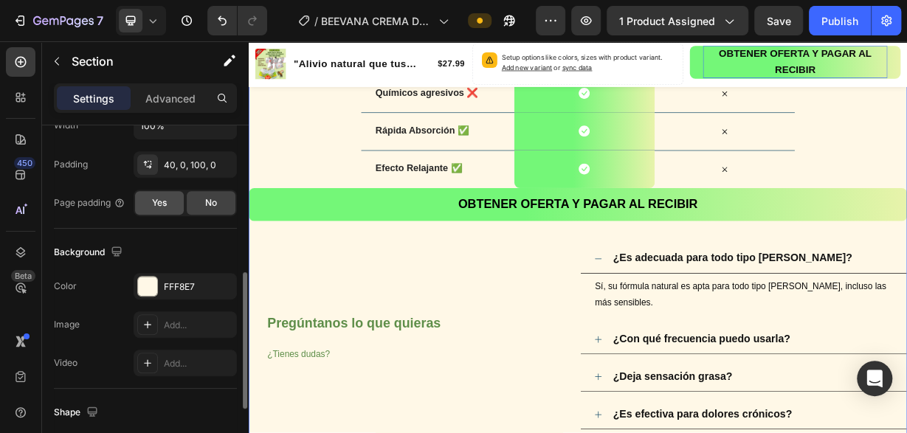
click at [175, 198] on div "Yes" at bounding box center [159, 203] width 49 height 24
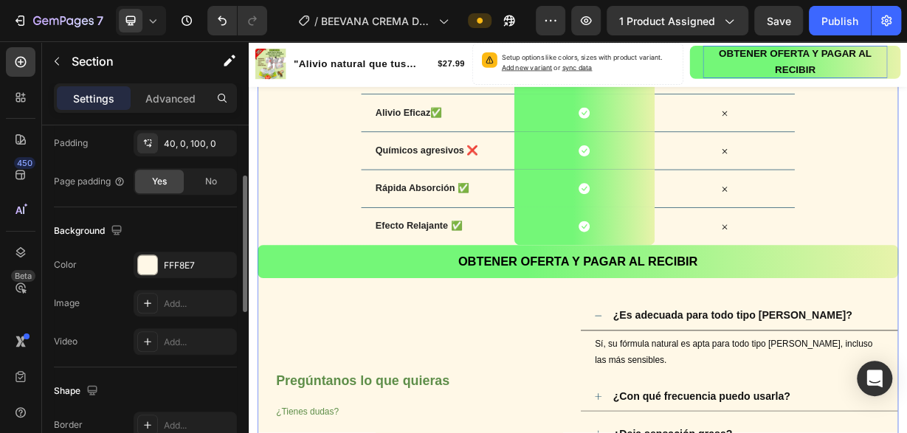
scroll to position [323, 0]
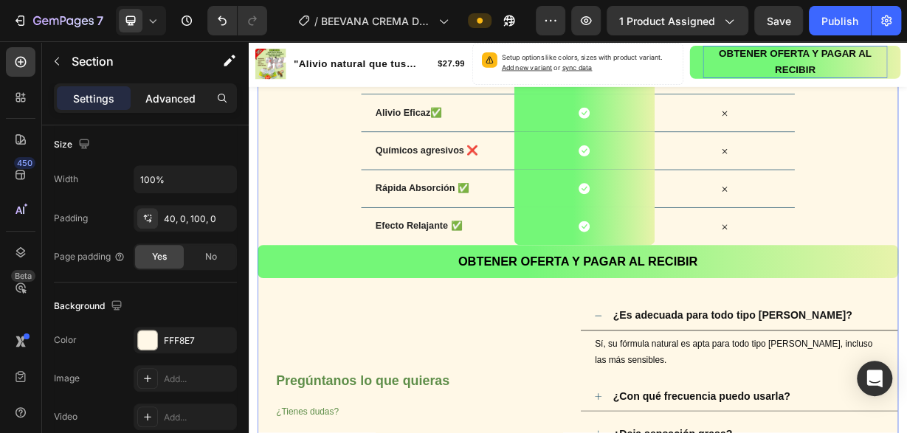
click at [168, 95] on p "Advanced" at bounding box center [170, 99] width 50 height 16
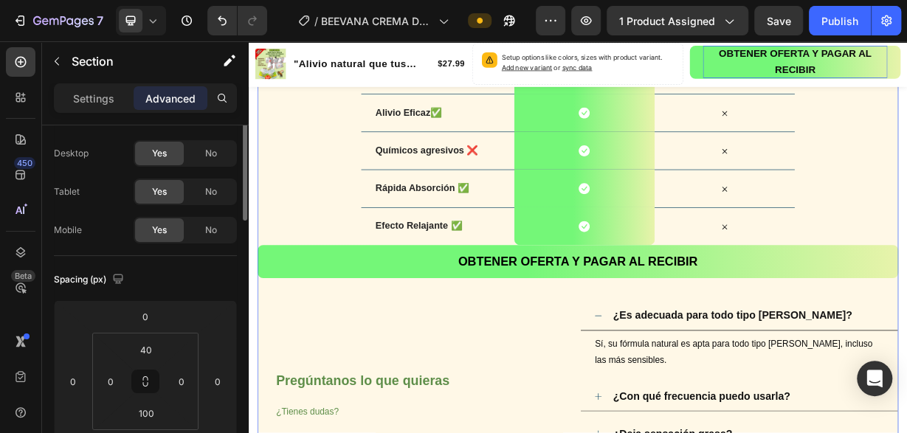
scroll to position [0, 0]
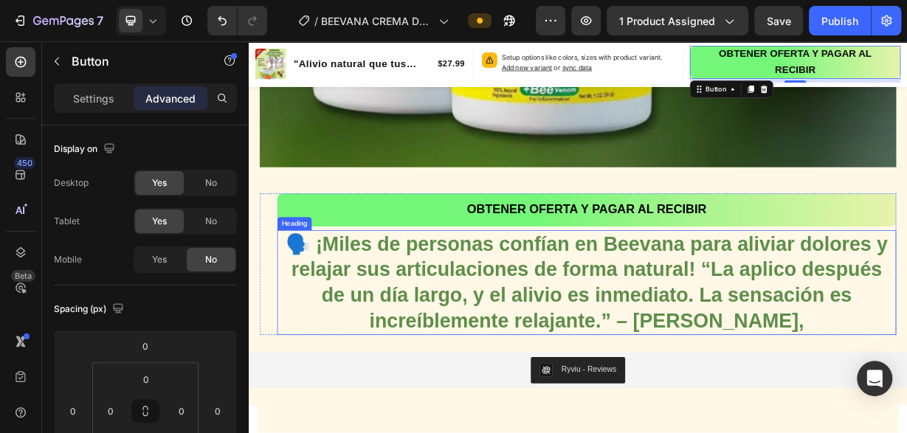
scroll to position [1920, 0]
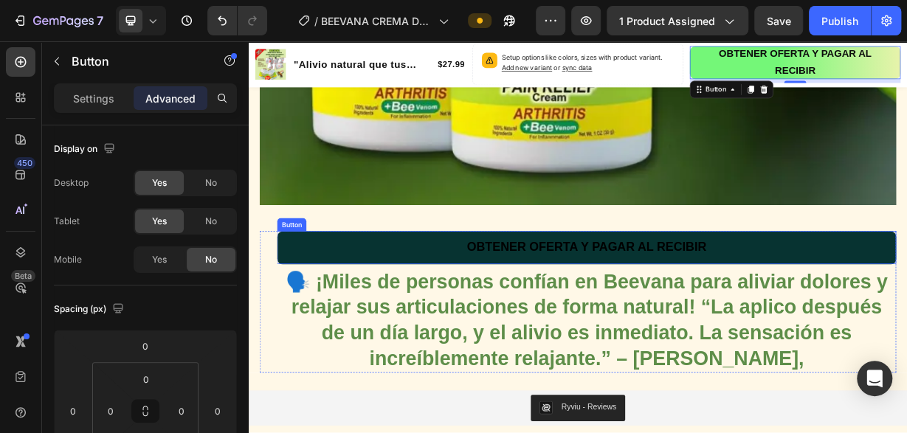
click at [415, 319] on button "OBTENER OFERTA Y PAGAR AL RECIBIR" at bounding box center [703, 320] width 833 height 44
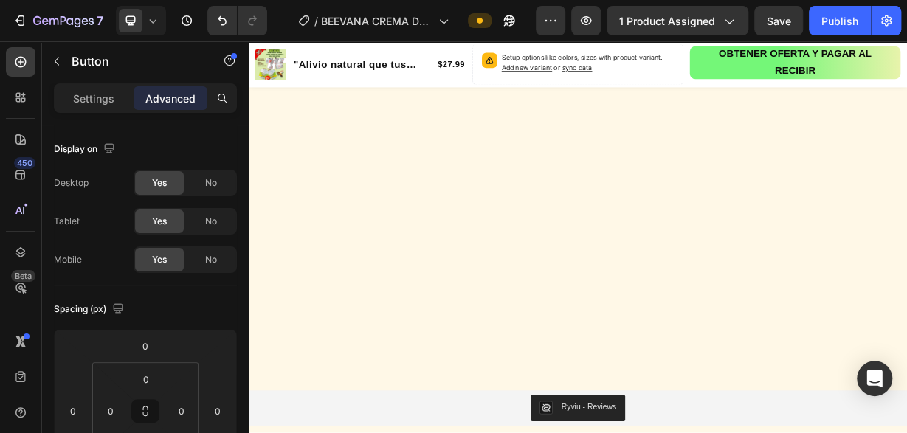
scroll to position [2457, 0]
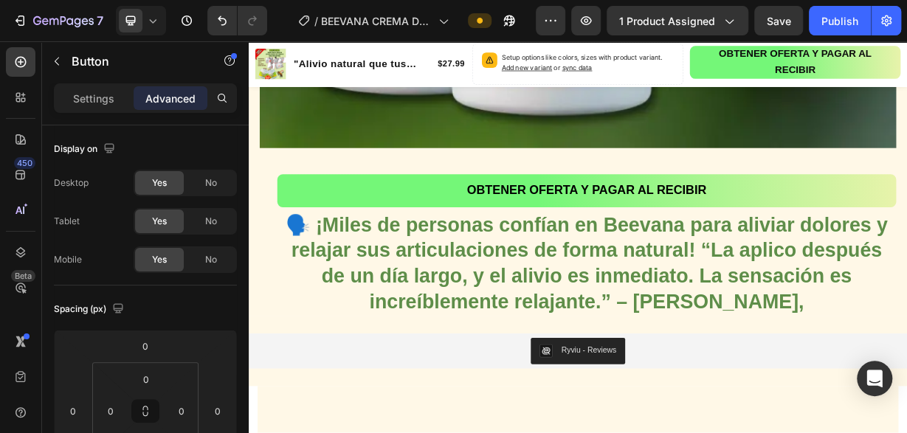
scroll to position [1766, 0]
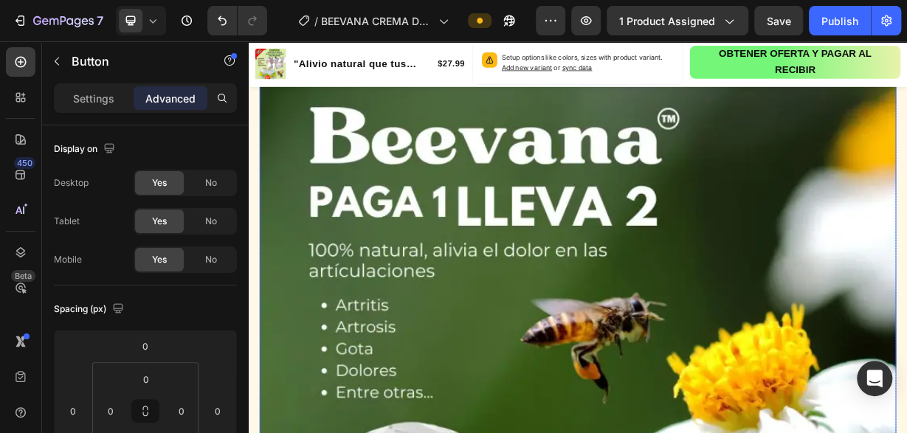
scroll to position [1151, 0]
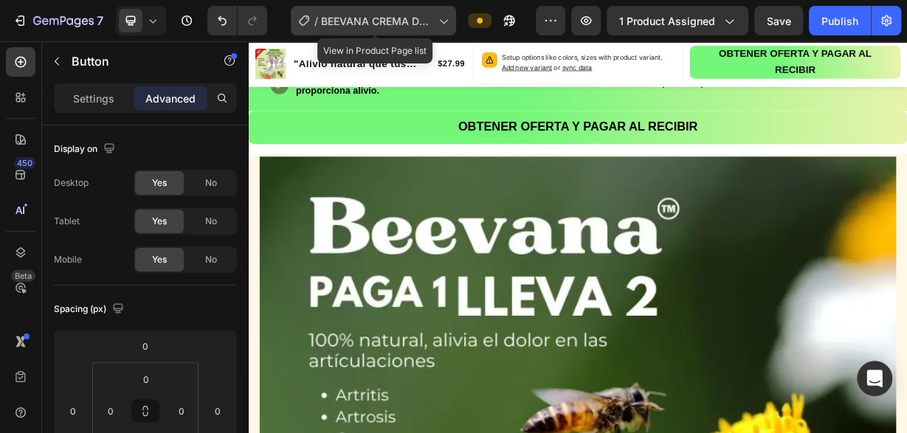
click at [313, 21] on div "/ BEEVANA CREMA DO,ORES" at bounding box center [373, 21] width 165 height 30
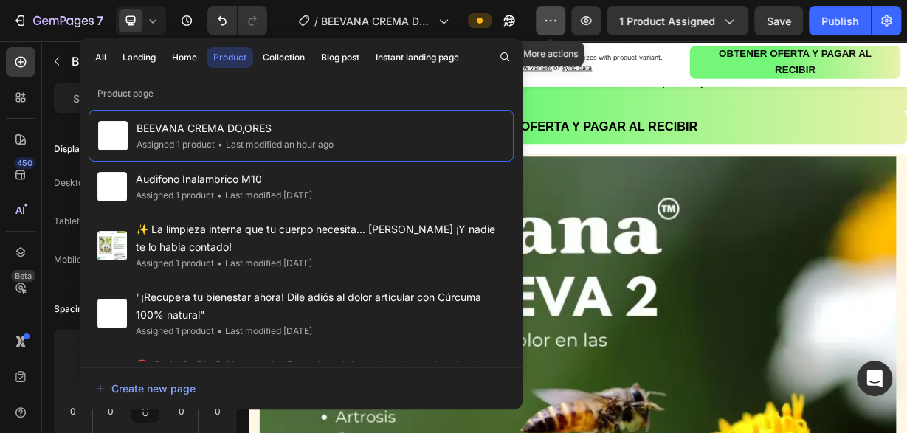
click at [554, 21] on icon "button" at bounding box center [555, 20] width 2 height 1
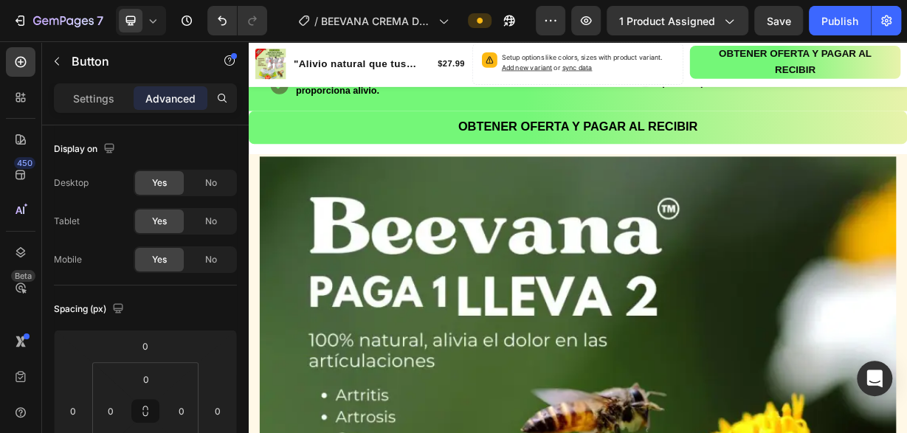
click at [752, 31] on div "Preview 1 product assigned Save Publish" at bounding box center [718, 21] width 365 height 30
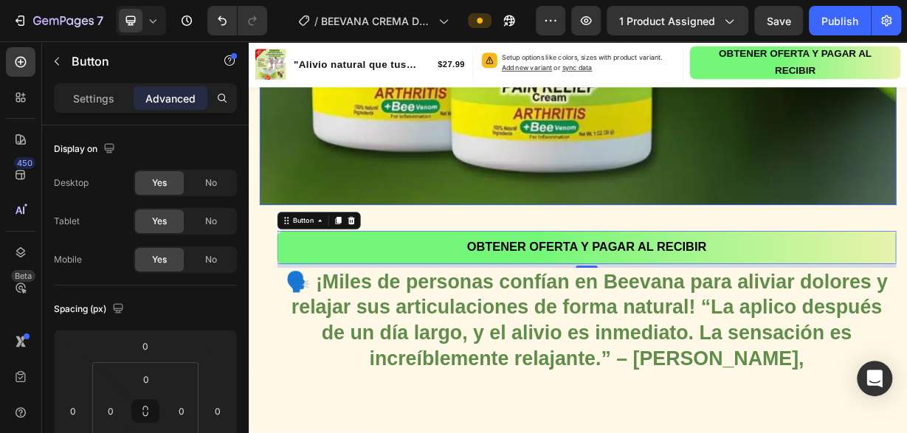
scroll to position [1766, 0]
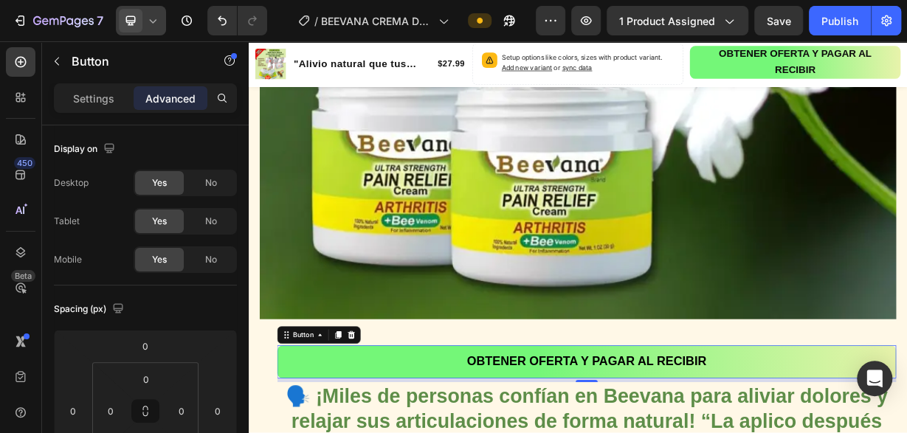
click at [156, 26] on icon at bounding box center [152, 20] width 15 height 15
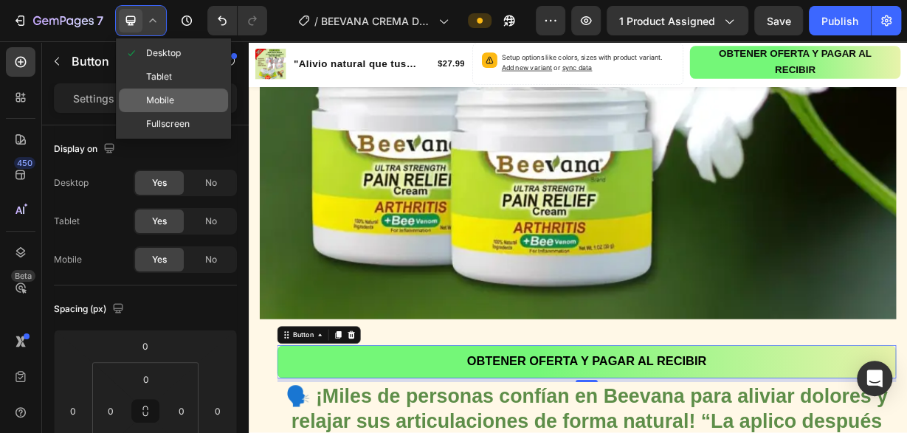
click at [167, 98] on span "Mobile" at bounding box center [160, 100] width 28 height 15
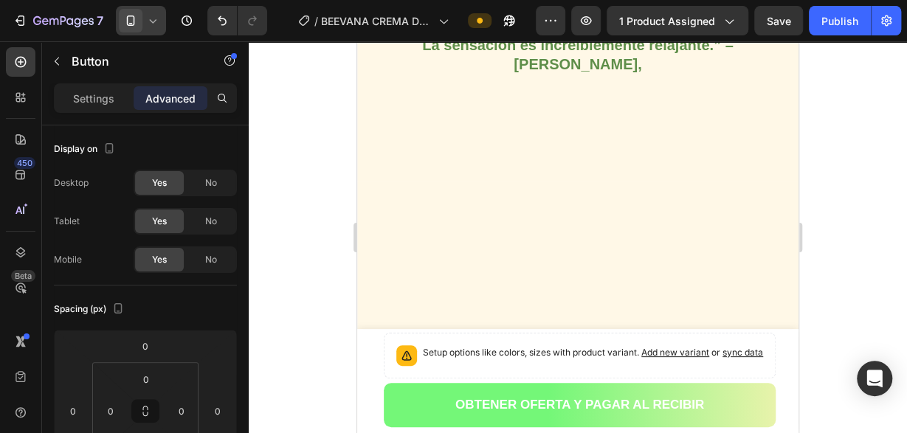
type input "0"
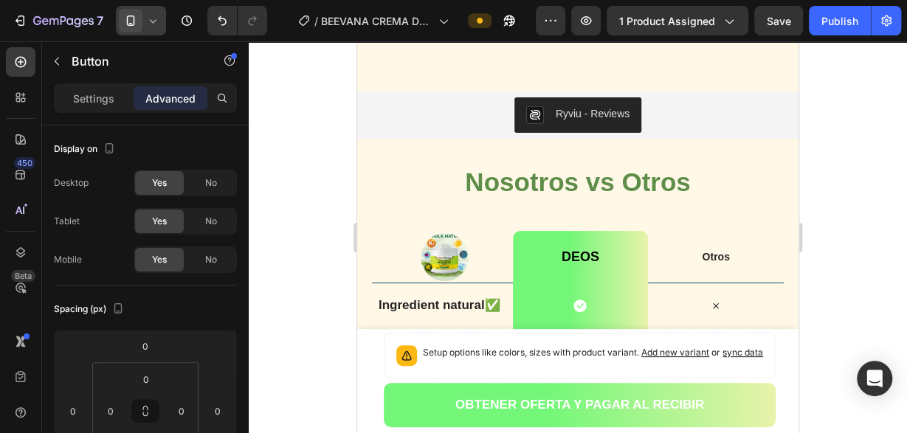
scroll to position [1793, 0]
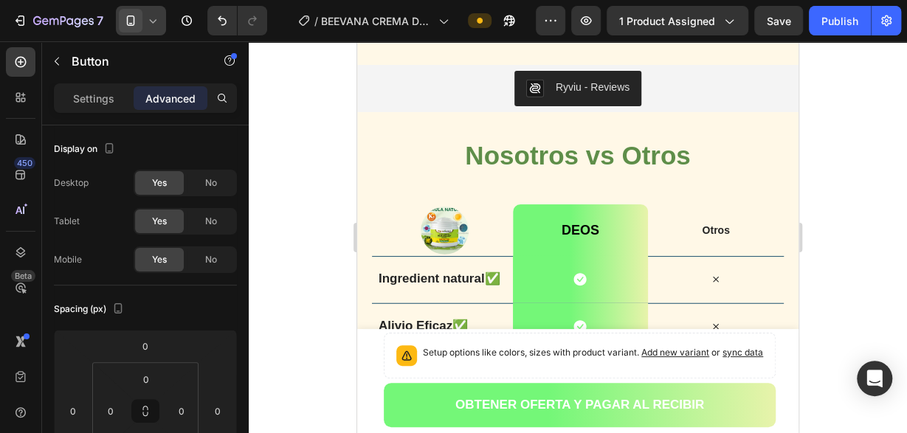
click at [846, 149] on div at bounding box center [578, 237] width 659 height 392
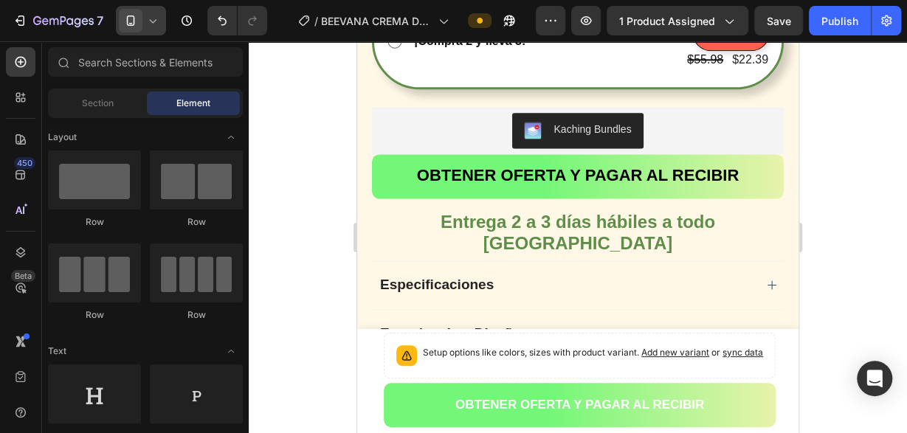
scroll to position [923, 0]
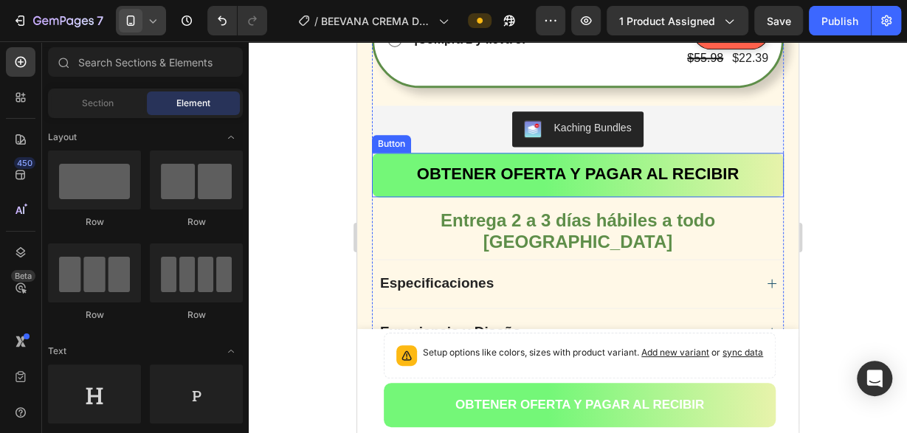
click at [752, 177] on button "OBTENER OFERTA Y PAGAR AL RECIBIR" at bounding box center [578, 175] width 412 height 44
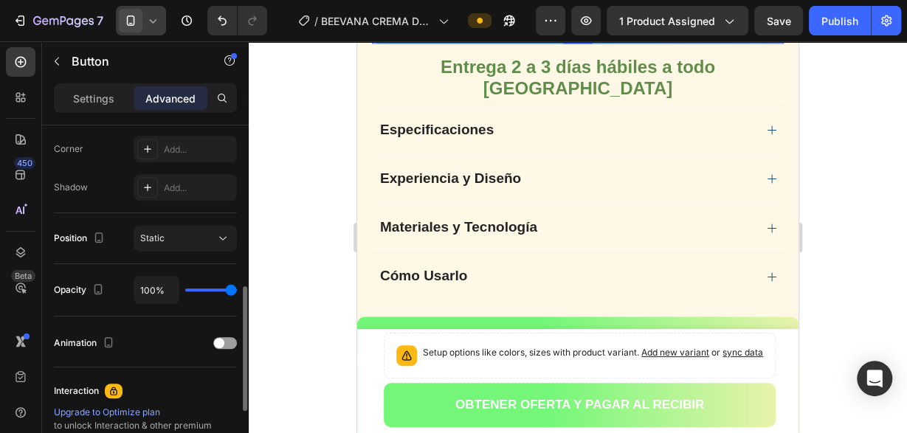
scroll to position [377, 0]
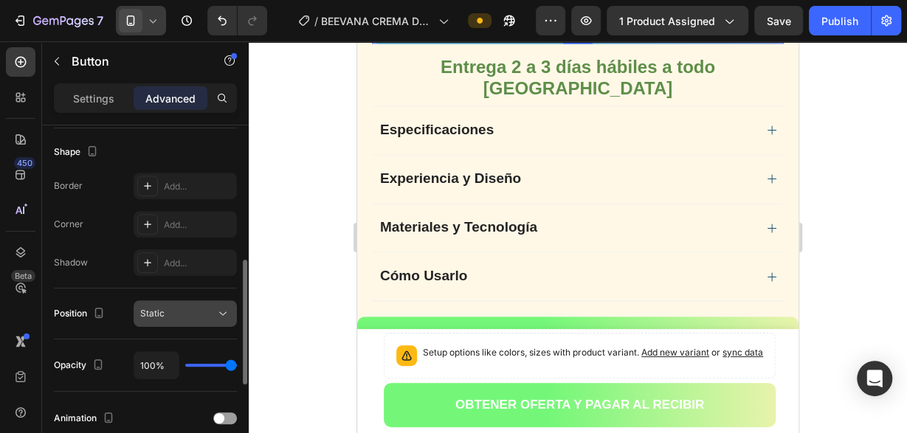
click at [230, 316] on icon at bounding box center [223, 313] width 15 height 15
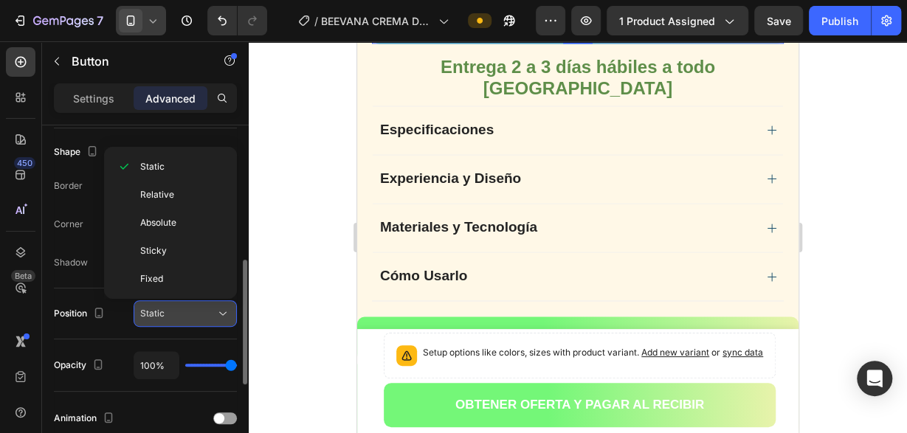
click at [232, 315] on button "Static" at bounding box center [185, 314] width 103 height 27
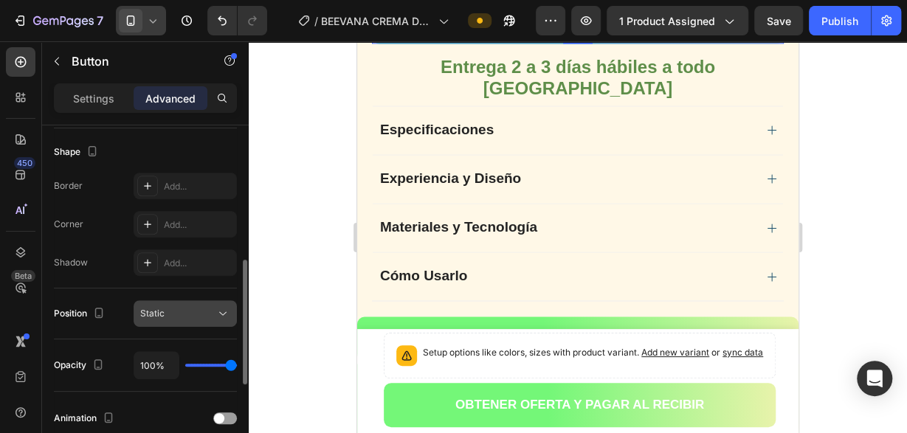
scroll to position [452, 0]
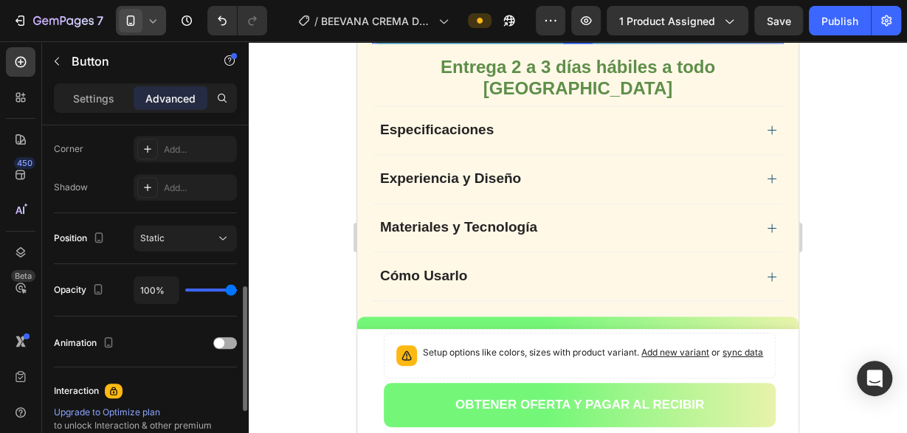
click at [228, 345] on div at bounding box center [225, 343] width 24 height 12
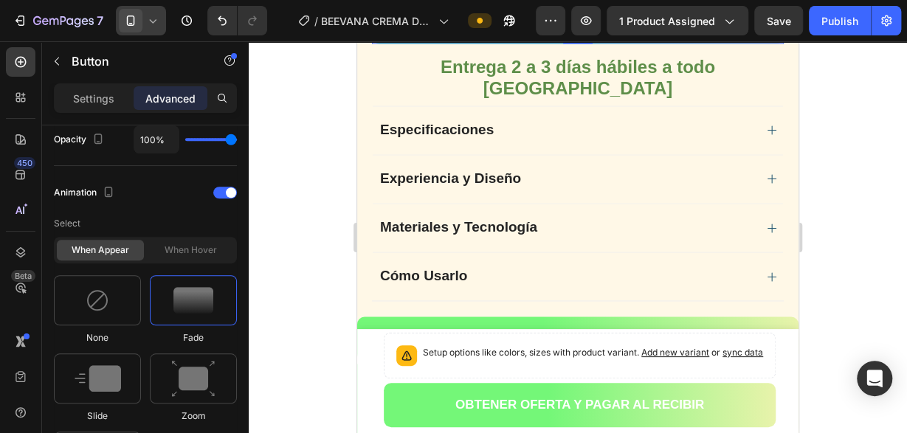
scroll to position [828, 0]
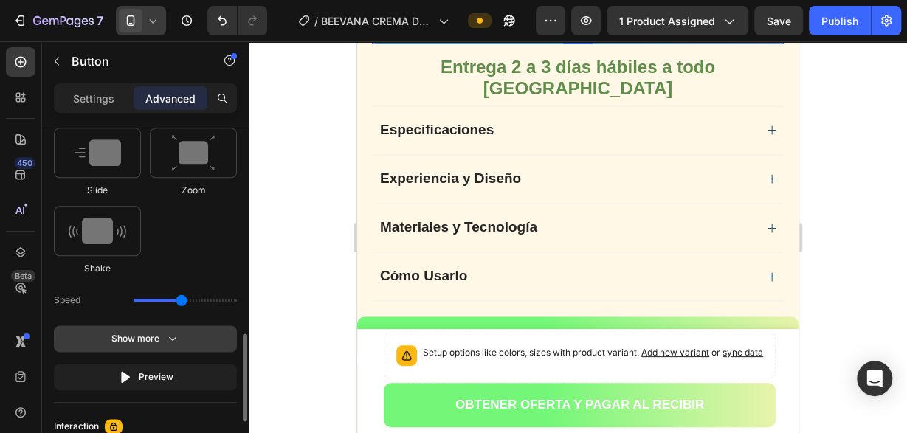
click at [176, 337] on icon "button" at bounding box center [172, 339] width 15 height 15
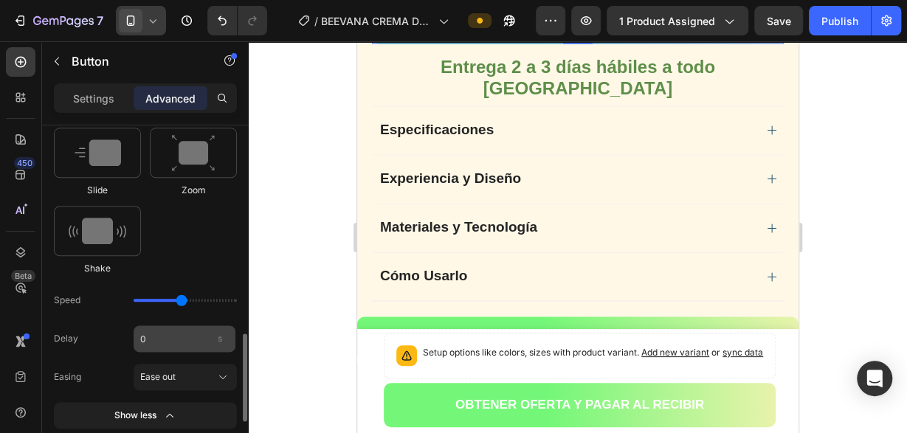
scroll to position [904, 0]
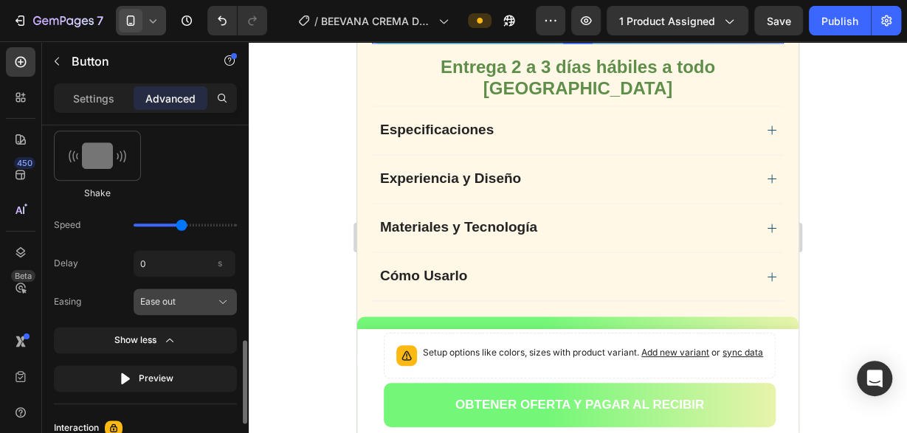
click at [224, 298] on icon at bounding box center [223, 302] width 15 height 15
click at [227, 193] on div "None Fade Slide Zoom Shake" at bounding box center [145, 87] width 183 height 226
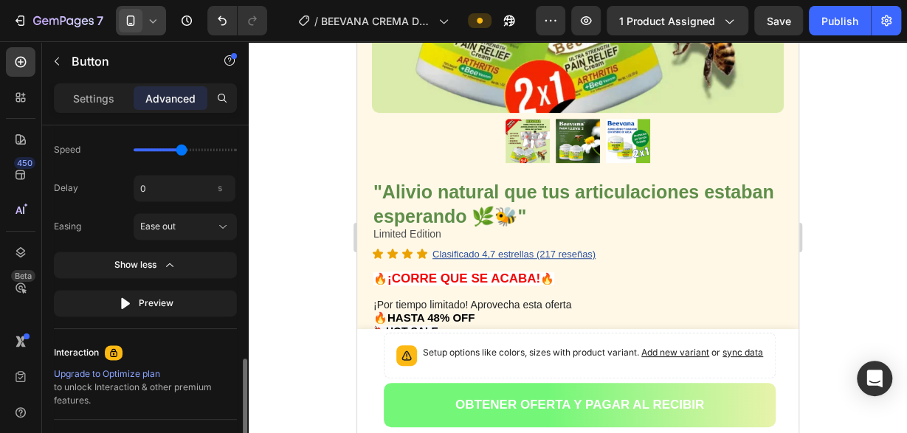
scroll to position [1121, 0]
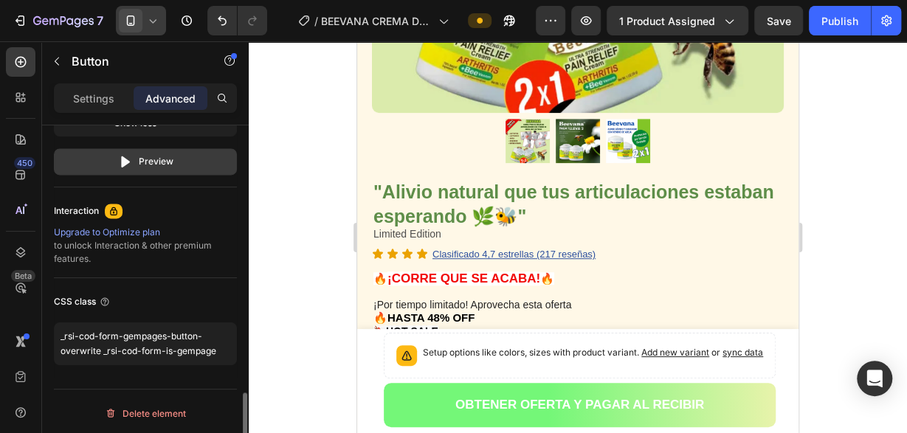
click at [126, 157] on icon "button" at bounding box center [125, 161] width 9 height 11
click at [168, 160] on div "Preview" at bounding box center [145, 161] width 55 height 15
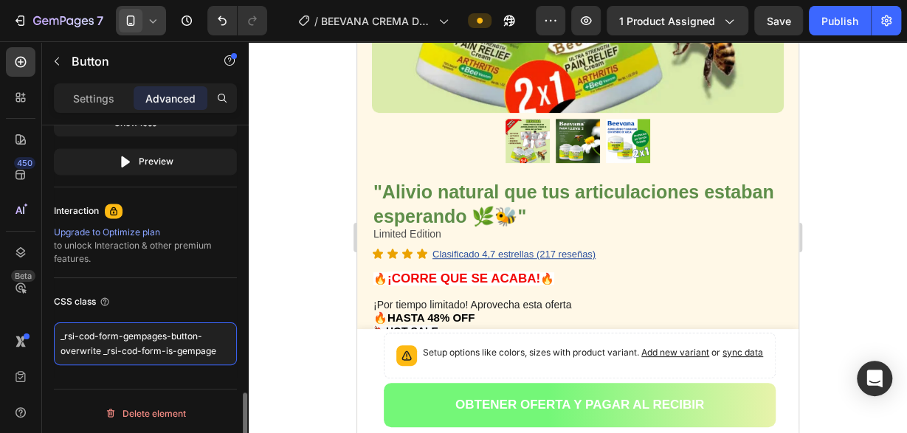
click at [154, 345] on textarea "_rsi-cod-form-gempages-button-overwrite _rsi-cod-form-is-gempage" at bounding box center [145, 344] width 183 height 43
click at [155, 339] on textarea "_rsi-cod-form-gempages-button-overwrite _rsi-cod-form-is-gempage" at bounding box center [145, 344] width 183 height 43
click at [187, 291] on div "CSS class" at bounding box center [145, 302] width 183 height 24
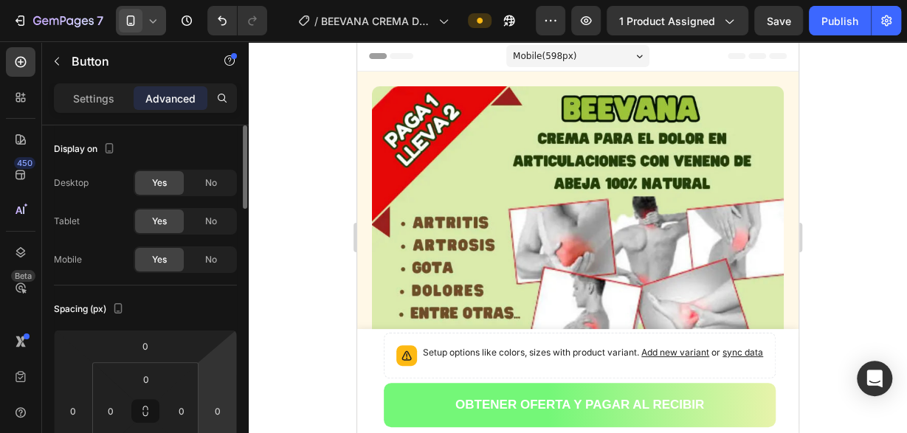
scroll to position [0, 0]
click at [111, 147] on icon "button" at bounding box center [109, 148] width 15 height 15
click at [85, 148] on div "Display on" at bounding box center [86, 150] width 64 height 20
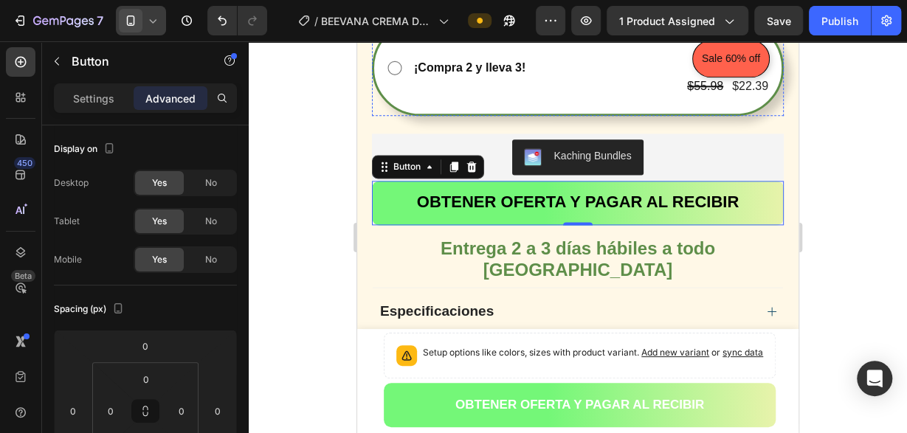
scroll to position [921, 0]
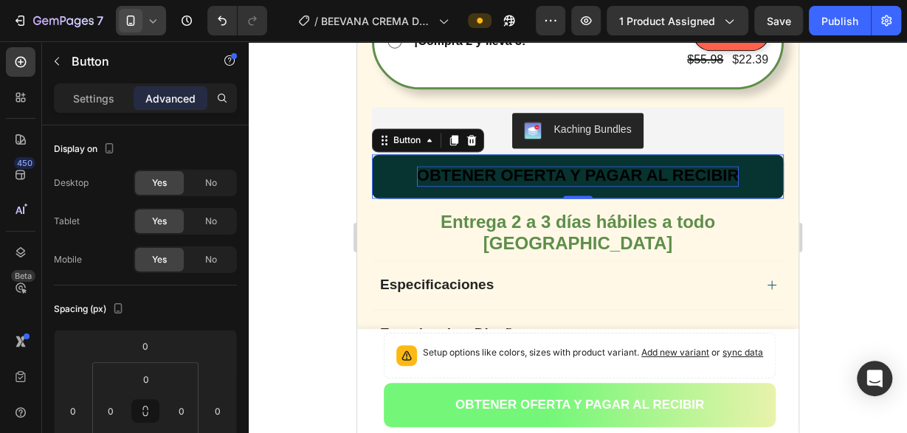
click at [667, 178] on strong "OBTENER OFERTA Y PAGAR AL RECIBIR" at bounding box center [578, 175] width 322 height 18
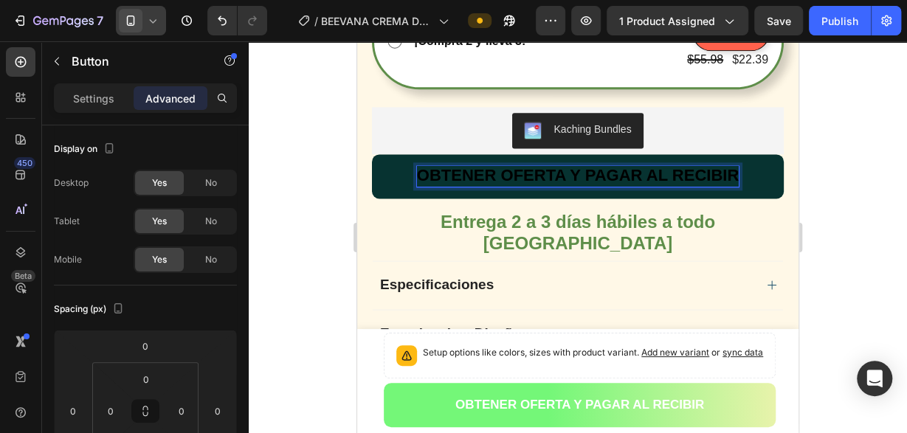
click at [772, 182] on button "OBTENER OFERTA Y PAGAR AL RECIBIR" at bounding box center [578, 176] width 412 height 44
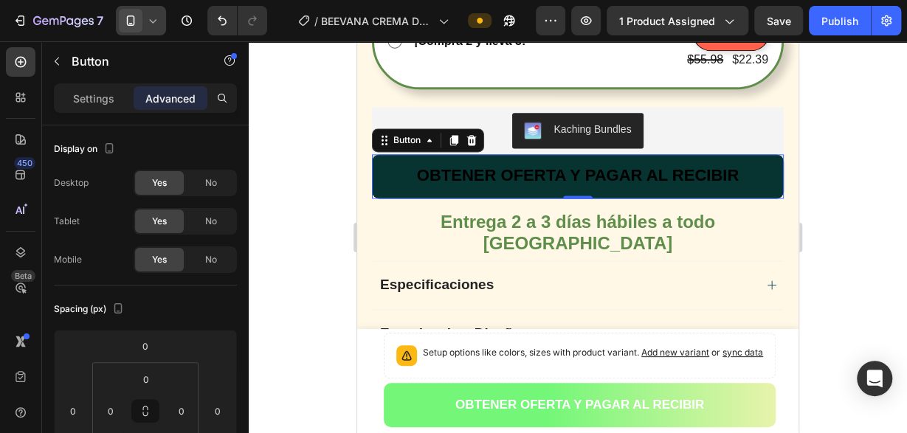
scroll to position [1075, 0]
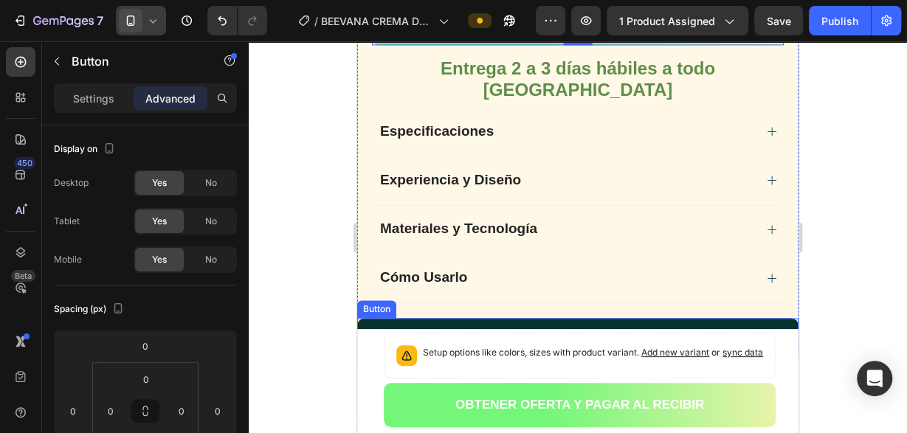
click at [759, 318] on button "OBTENER OFERTA Y PAGAR AL RECIBIR" at bounding box center [578, 340] width 442 height 44
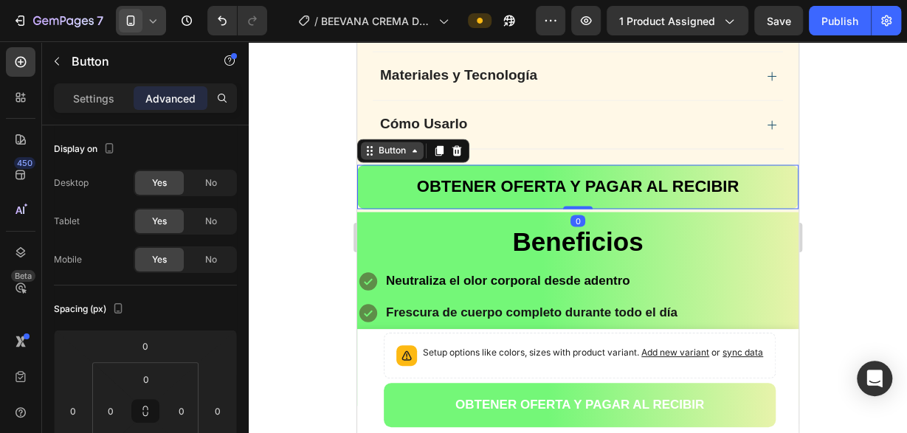
click at [382, 144] on div "Button" at bounding box center [392, 150] width 33 height 13
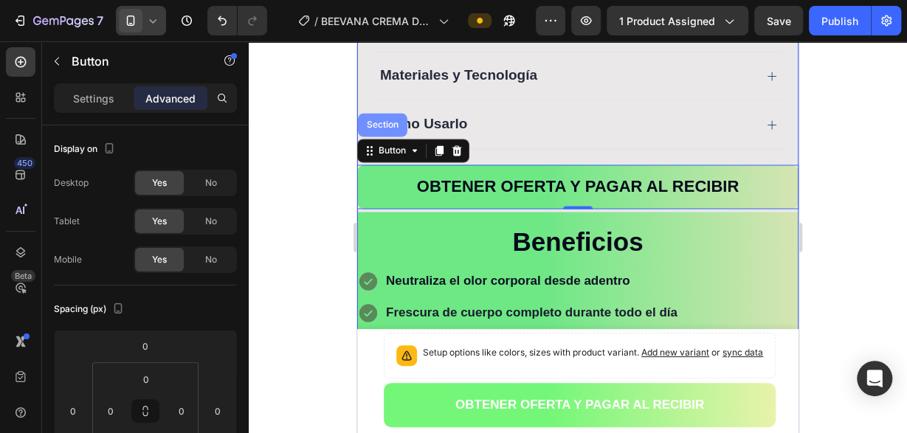
click at [386, 120] on div "Section" at bounding box center [383, 124] width 38 height 9
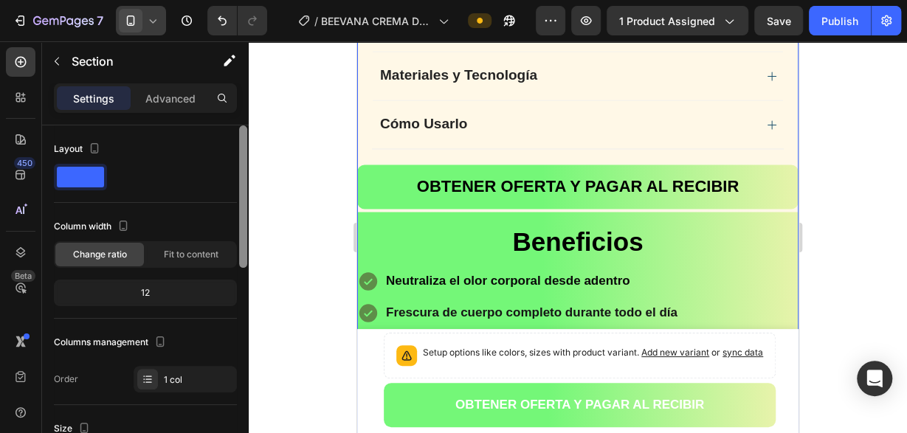
scroll to position [151, 0]
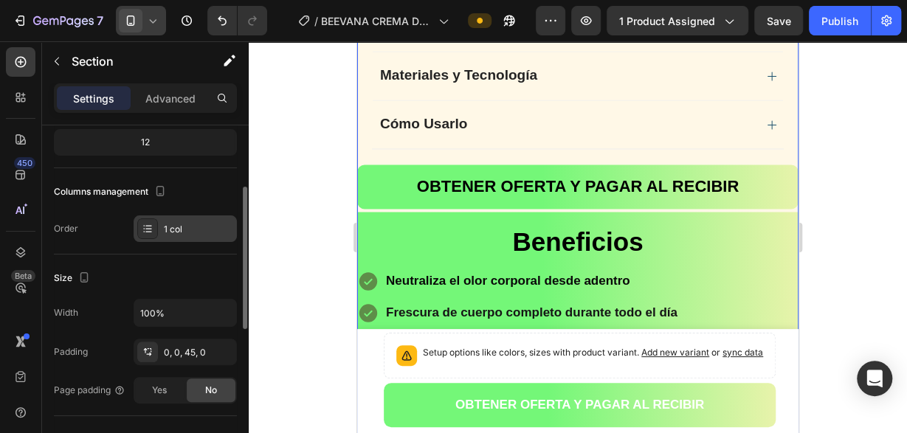
click at [185, 225] on div "1 col" at bounding box center [198, 229] width 69 height 13
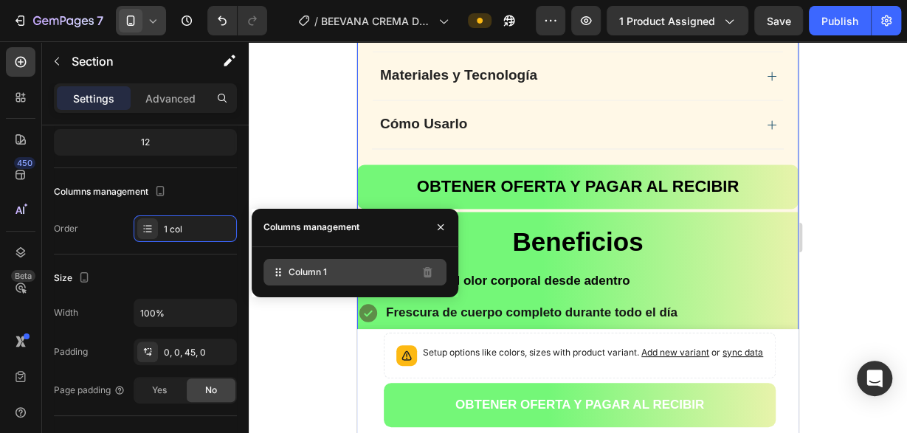
click at [301, 275] on span "Column 1" at bounding box center [308, 272] width 38 height 13
click at [277, 274] on icon at bounding box center [278, 272] width 15 height 15
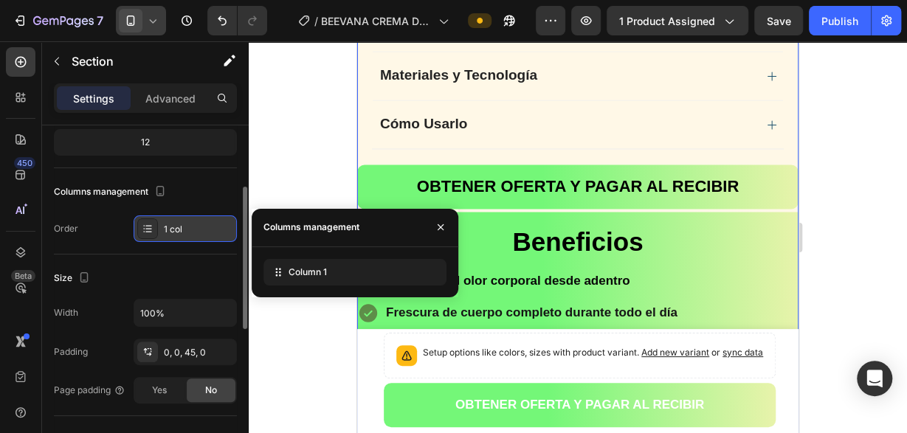
scroll to position [301, 0]
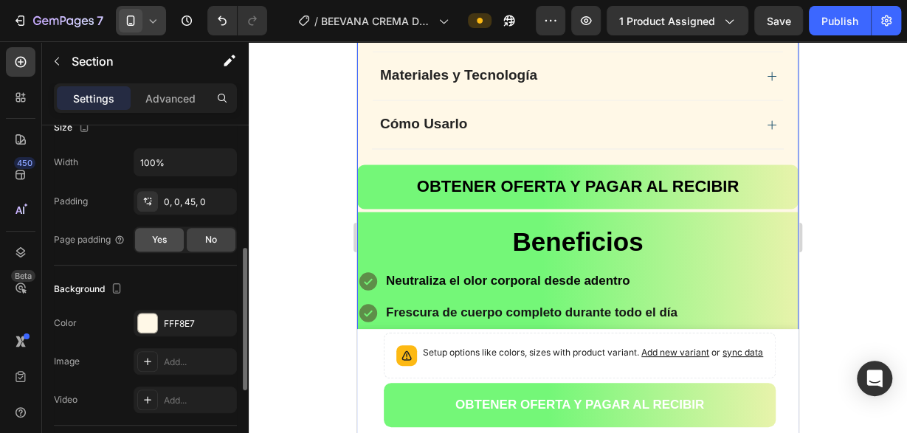
click at [162, 236] on span "Yes" at bounding box center [159, 239] width 15 height 13
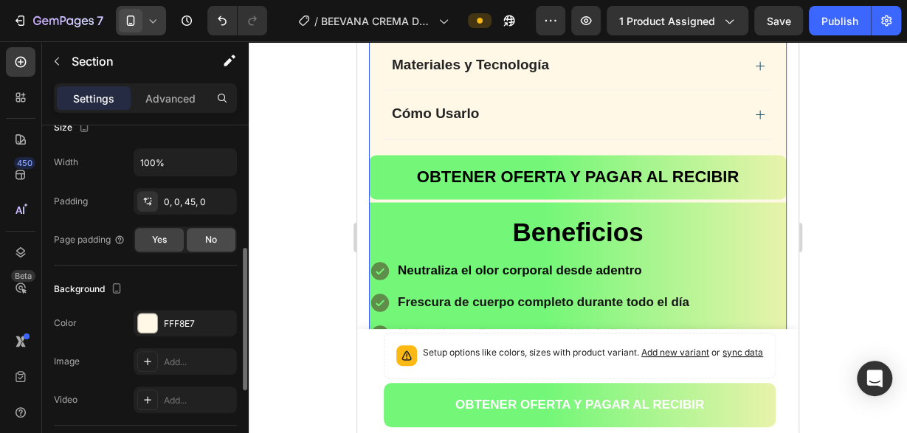
click at [210, 233] on span "No" at bounding box center [211, 239] width 12 height 13
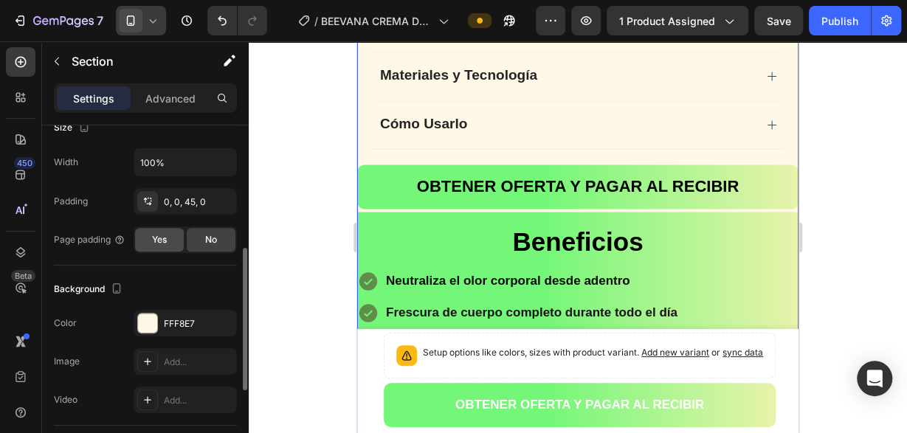
click at [165, 235] on span "Yes" at bounding box center [159, 239] width 15 height 13
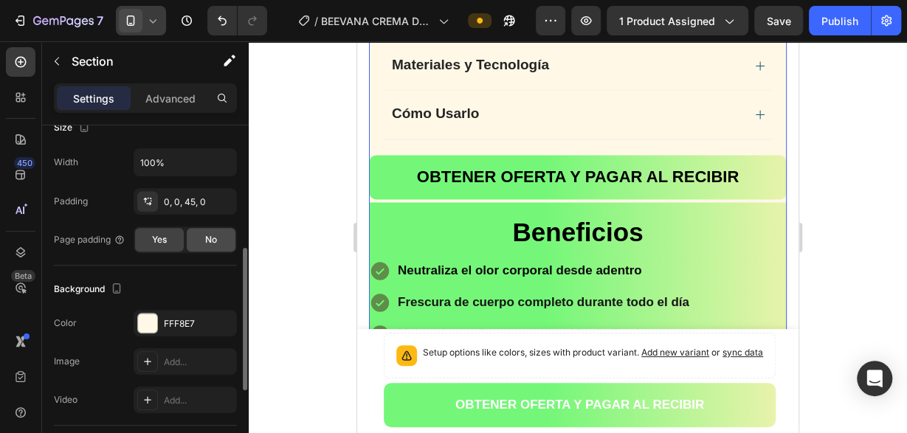
click at [200, 238] on div "No" at bounding box center [211, 240] width 49 height 24
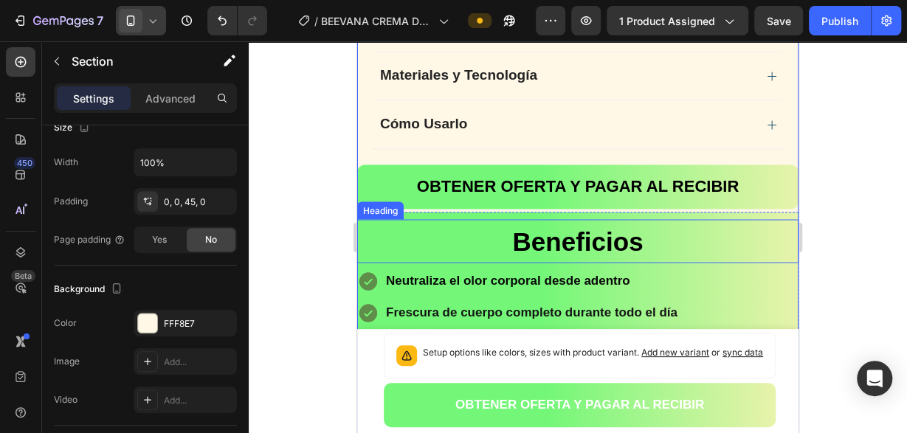
click at [389, 219] on h2 "Beneficios" at bounding box center [578, 240] width 442 height 43
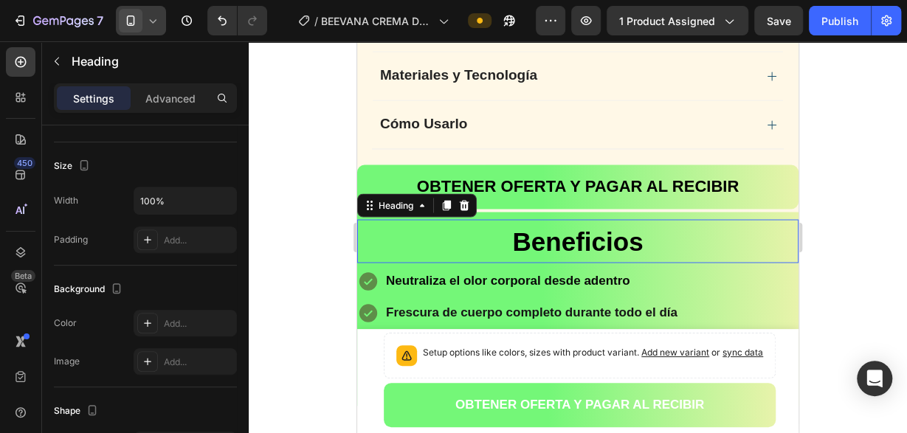
scroll to position [0, 0]
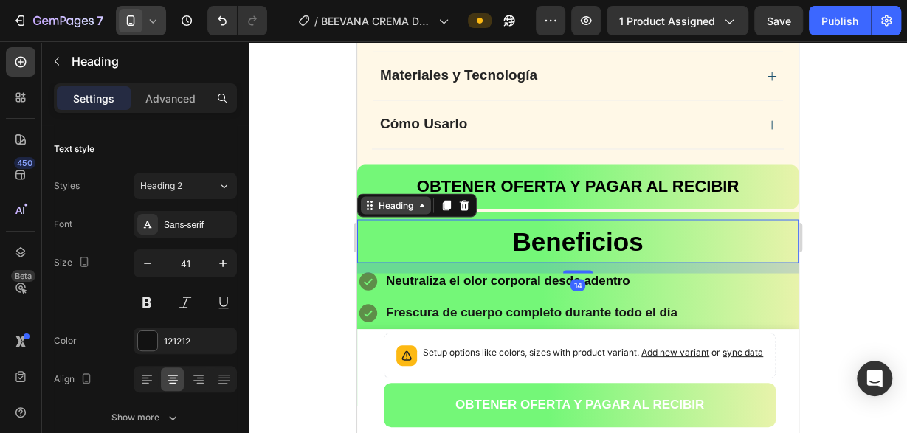
click at [397, 199] on div "Heading" at bounding box center [396, 205] width 41 height 13
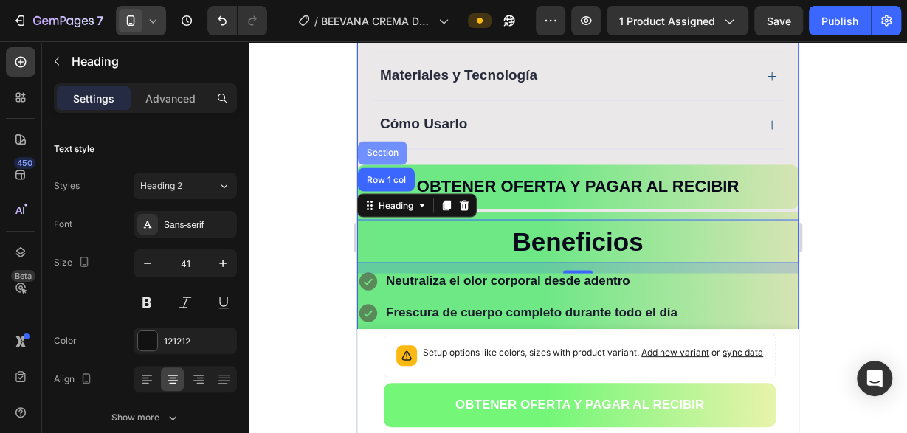
click at [383, 148] on div "Section" at bounding box center [383, 152] width 38 height 9
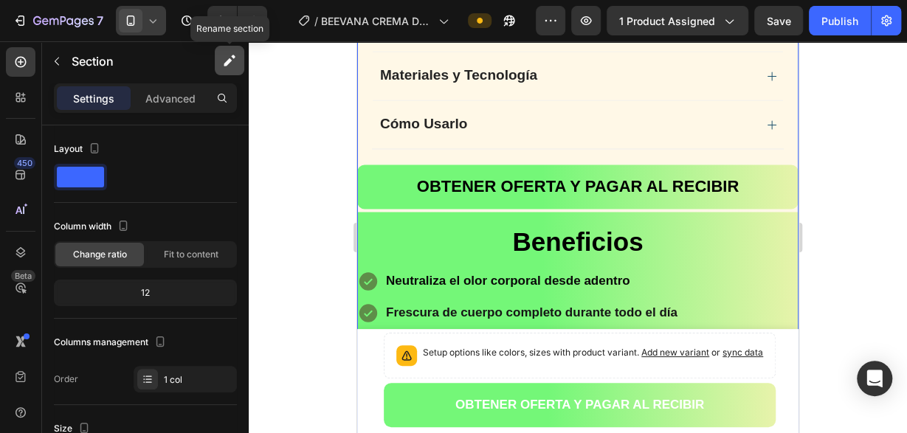
click at [227, 69] on button "button" at bounding box center [230, 61] width 30 height 30
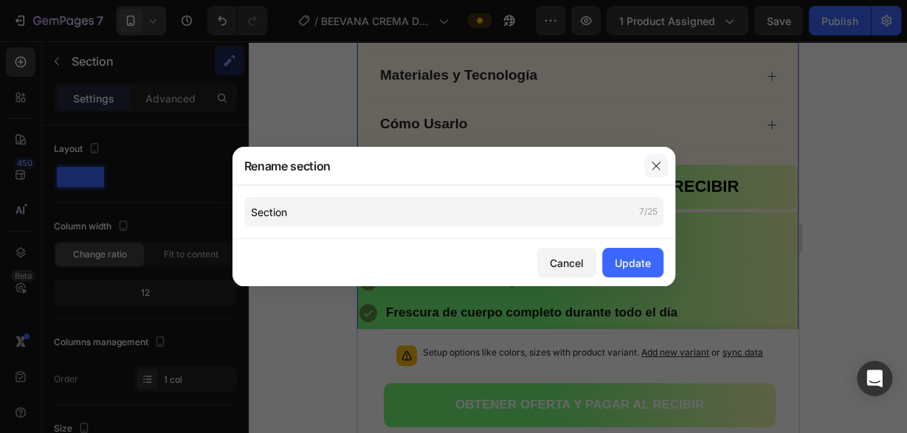
click at [660, 163] on icon "button" at bounding box center [656, 166] width 12 height 12
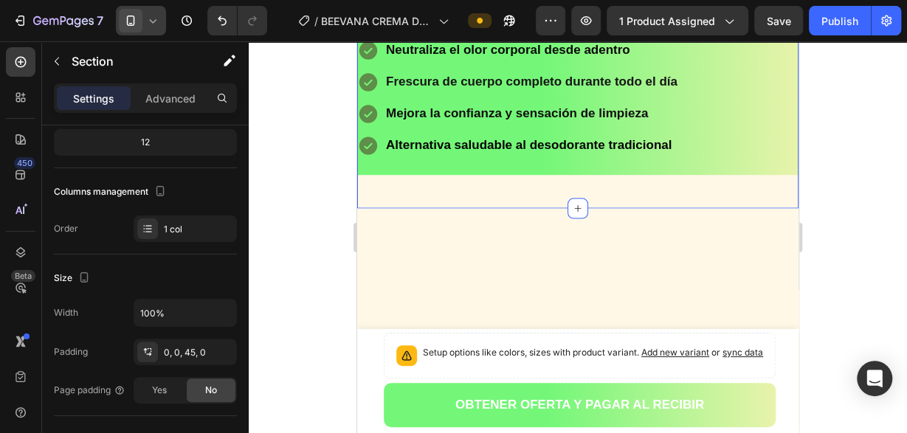
scroll to position [1152, 0]
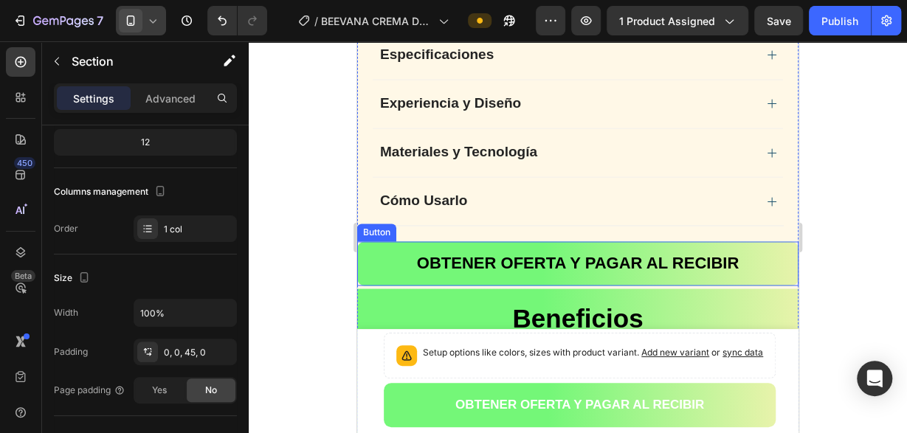
click at [371, 226] on div "Button" at bounding box center [376, 232] width 33 height 13
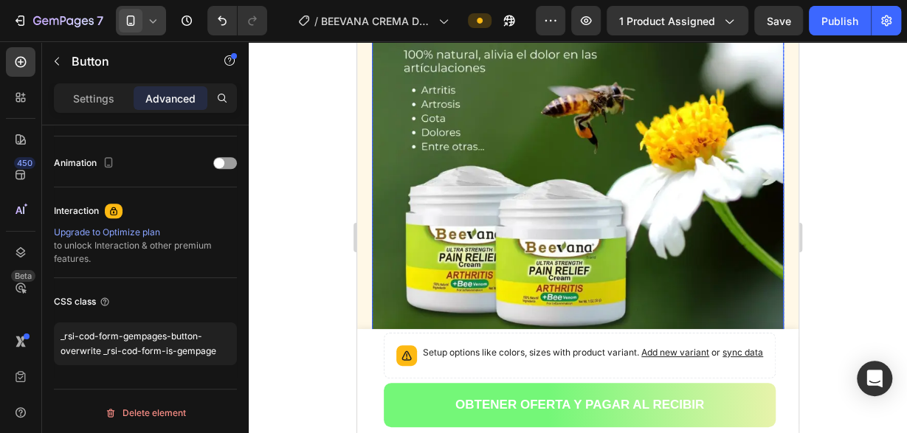
scroll to position [1695, 0]
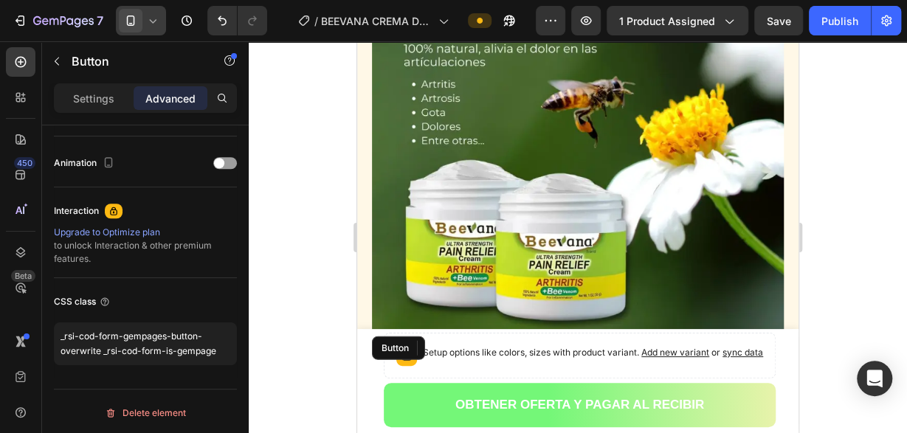
click at [389, 363] on button "OBTENER OFERTA Y PAGAR AL RECIBIR" at bounding box center [578, 385] width 412 height 44
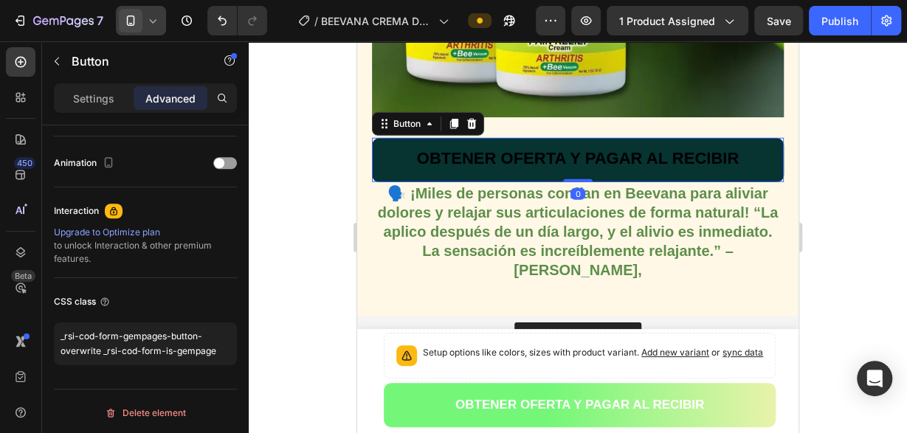
scroll to position [632, 0]
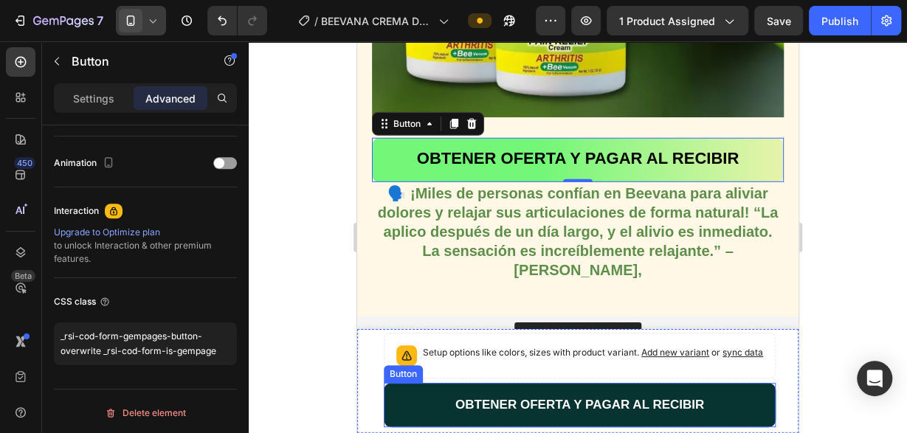
click at [430, 409] on button "OBTENER OFERTA Y PAGAR AL RECIBIR" at bounding box center [580, 405] width 392 height 44
click at [430, 408] on button "OBTENER OFERTA Y PAGAR AL RECIBIR" at bounding box center [580, 405] width 392 height 44
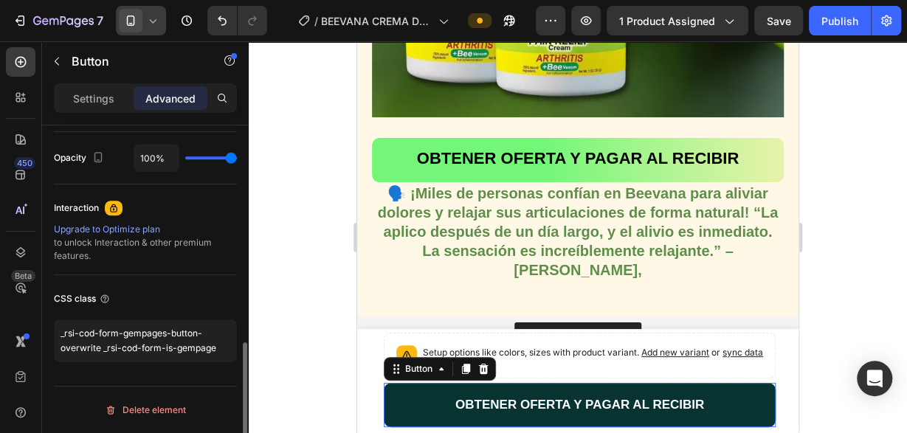
click at [430, 408] on button "OBTENER OFERTA Y PAGAR AL RECIBIR" at bounding box center [580, 405] width 392 height 44
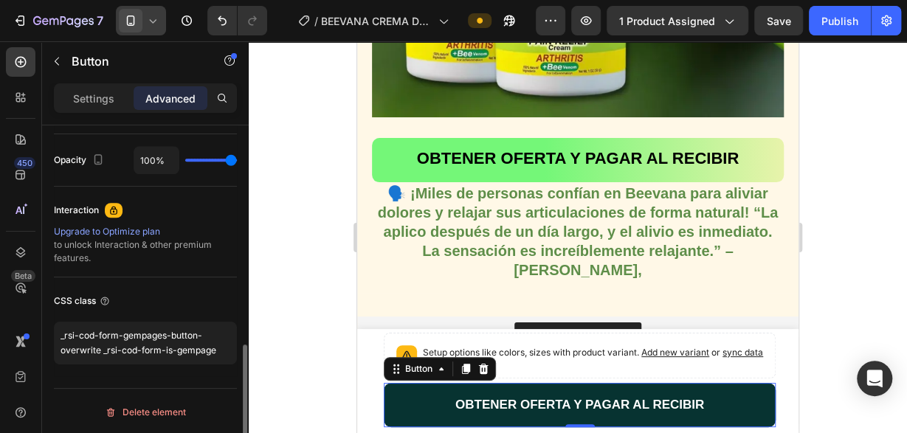
click at [430, 408] on button "OBTENER OFERTA Y PAGAR AL RECIBIR" at bounding box center [580, 405] width 392 height 44
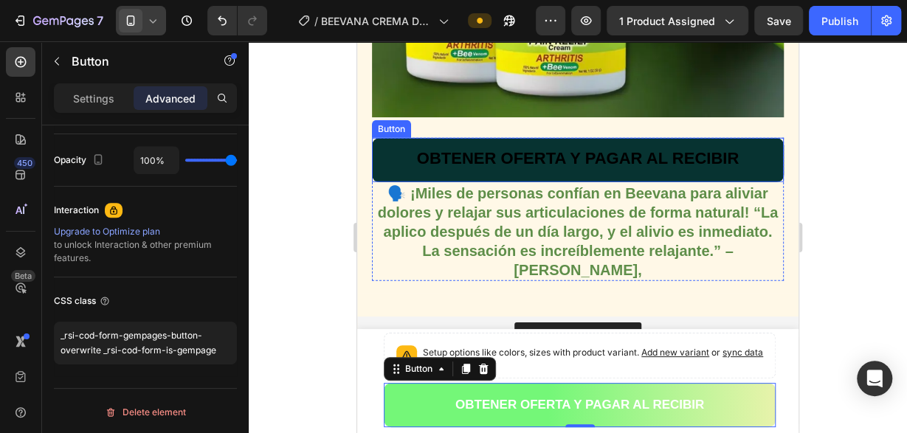
click at [388, 156] on button "OBTENER OFERTA Y PAGAR AL RECIBIR" at bounding box center [578, 160] width 412 height 44
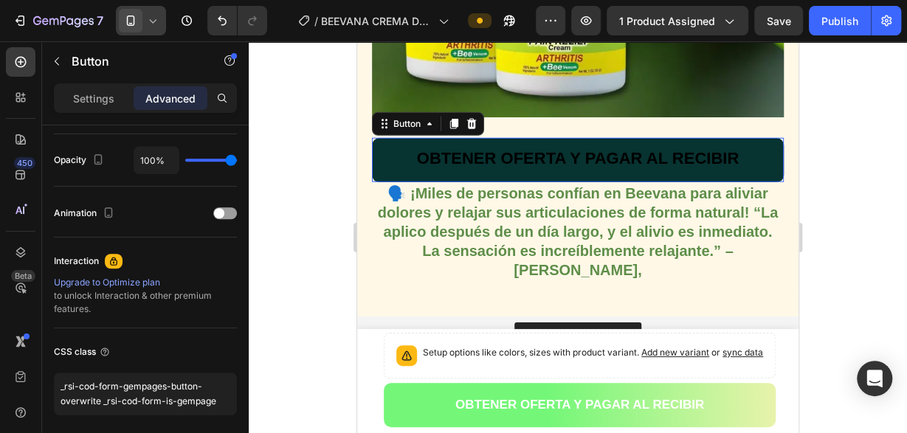
click at [388, 156] on button "OBTENER OFERTA Y PAGAR AL RECIBIR" at bounding box center [578, 160] width 412 height 44
click at [384, 157] on button "OBTENER OFERTA Y PAGAR AL RECIBIR" at bounding box center [578, 160] width 412 height 44
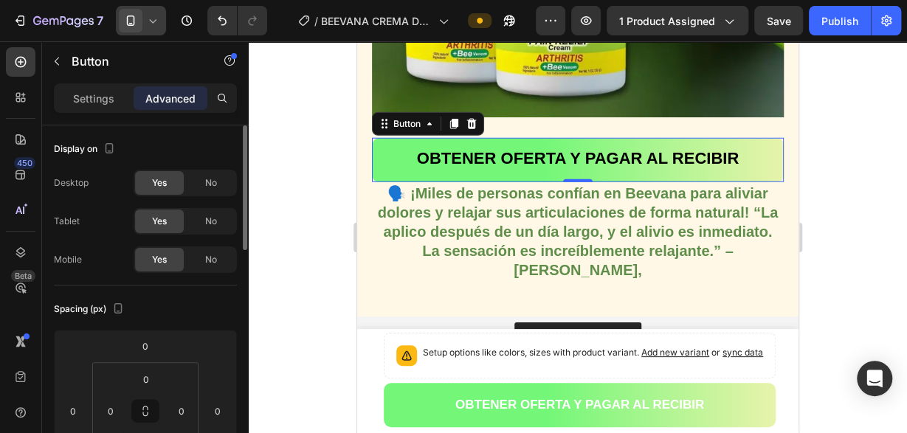
scroll to position [0, 0]
click at [106, 95] on p "Settings" at bounding box center [93, 99] width 41 height 16
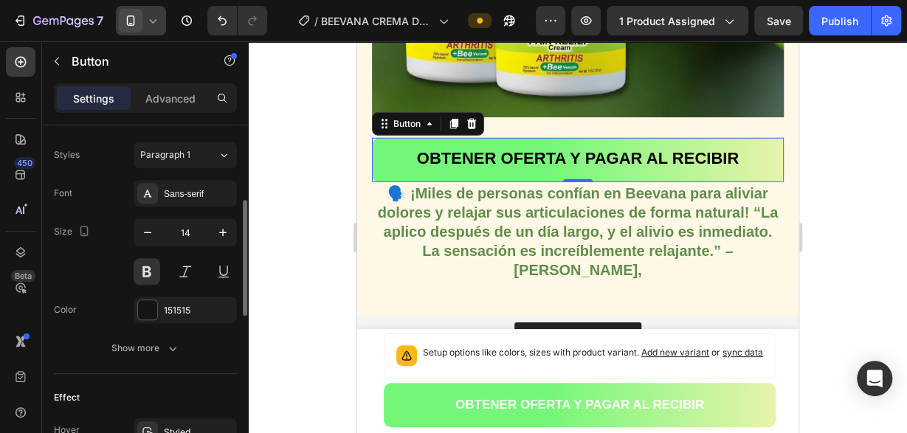
scroll to position [377, 0]
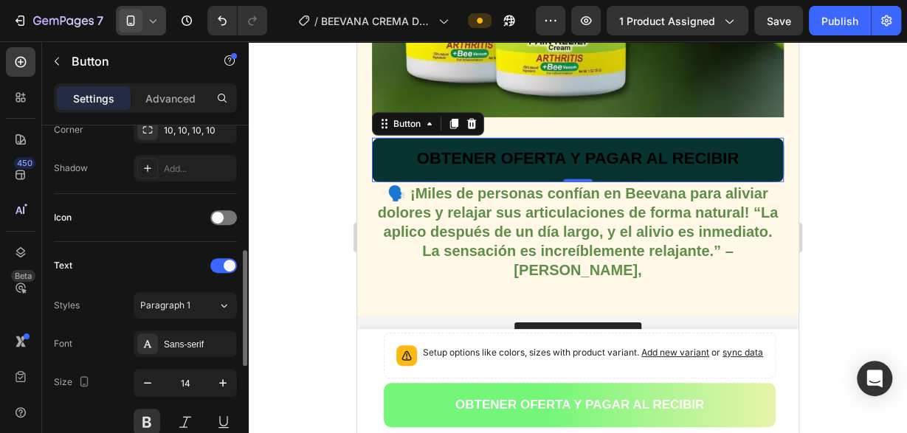
click at [399, 157] on button "OBTENER OFERTA Y PAGAR AL RECIBIR" at bounding box center [578, 160] width 412 height 44
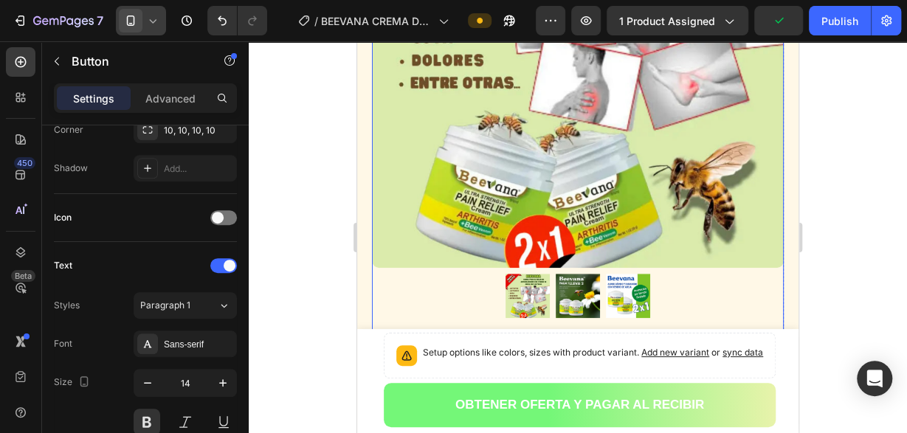
scroll to position [307, 0]
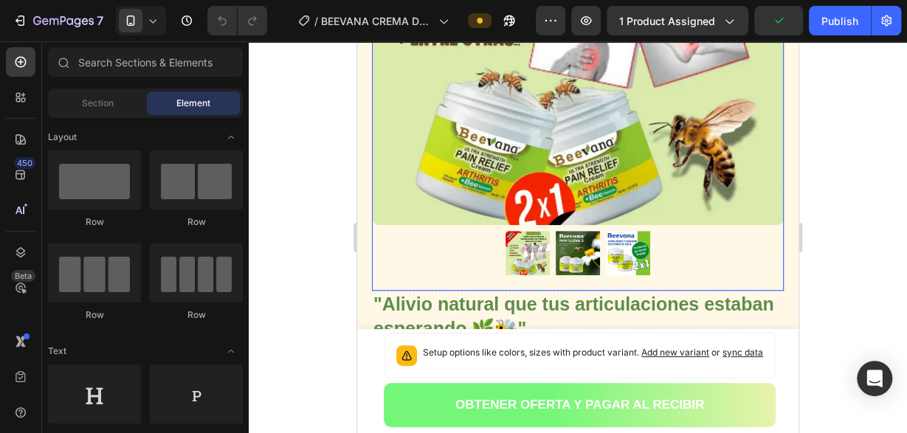
scroll to position [307, 0]
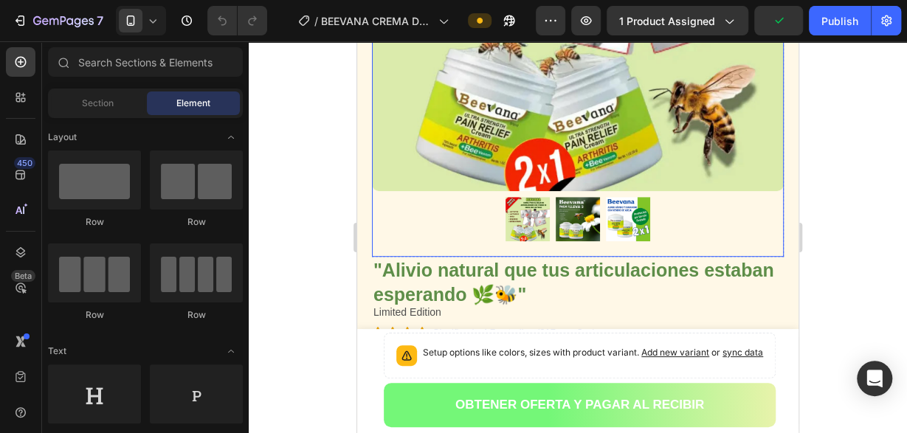
click at [628, 216] on img at bounding box center [628, 219] width 44 height 44
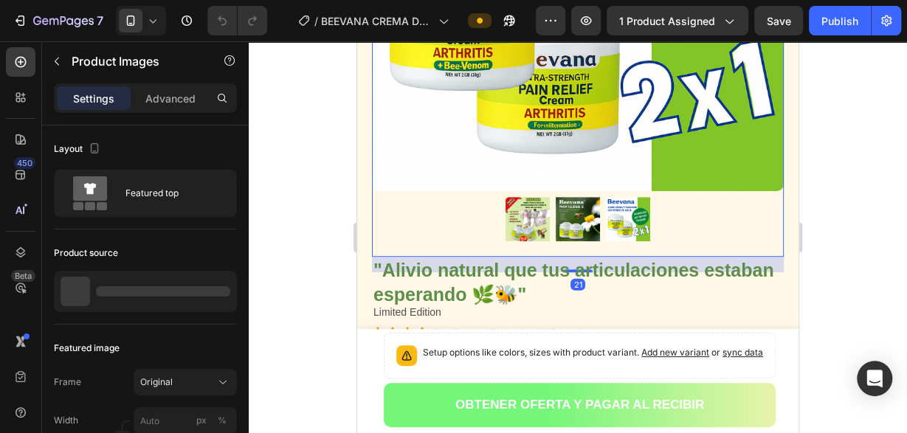
scroll to position [377, 0]
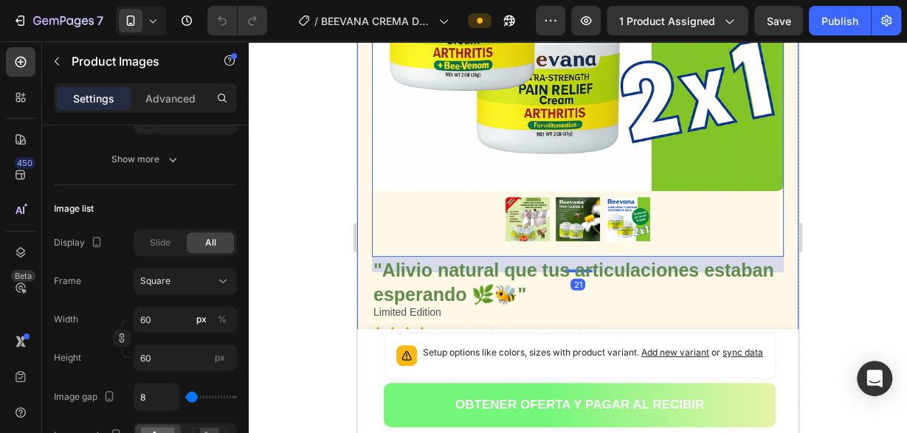
click at [298, 160] on div at bounding box center [578, 237] width 659 height 392
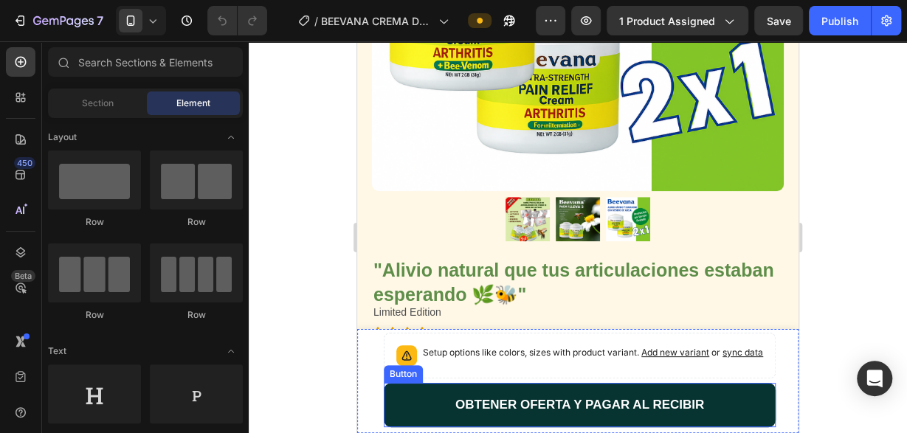
click at [411, 413] on button "OBTENER OFERTA Y PAGAR AL RECIBIR" at bounding box center [580, 405] width 392 height 44
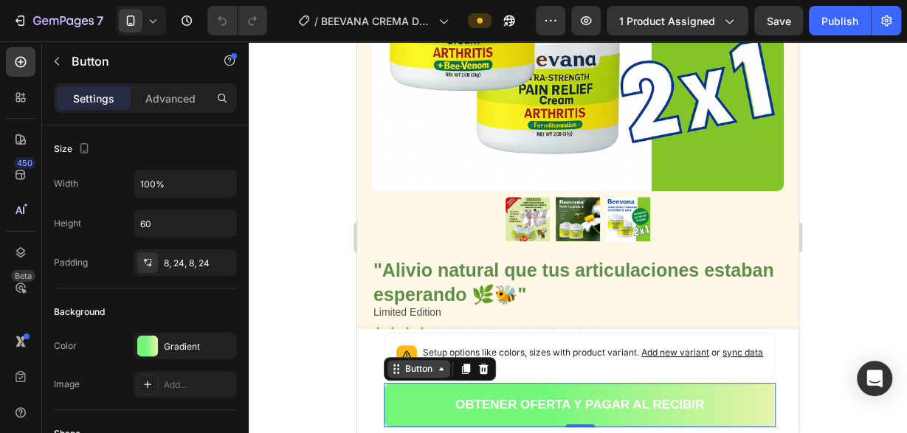
click at [408, 373] on div "Button" at bounding box center [418, 369] width 33 height 13
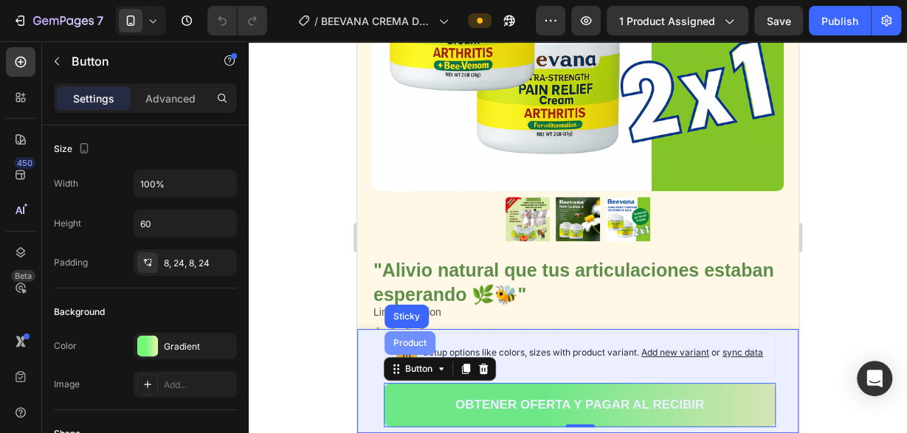
click at [416, 341] on div "Product" at bounding box center [410, 343] width 39 height 9
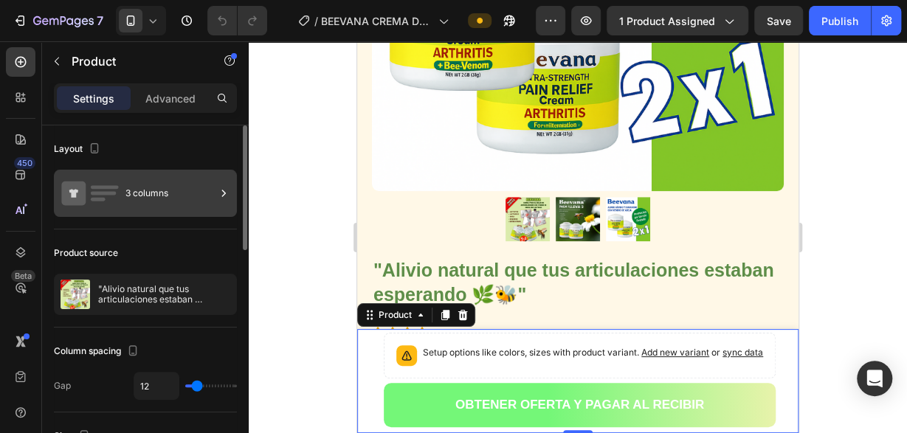
click at [158, 196] on div "3 columns" at bounding box center [171, 193] width 90 height 34
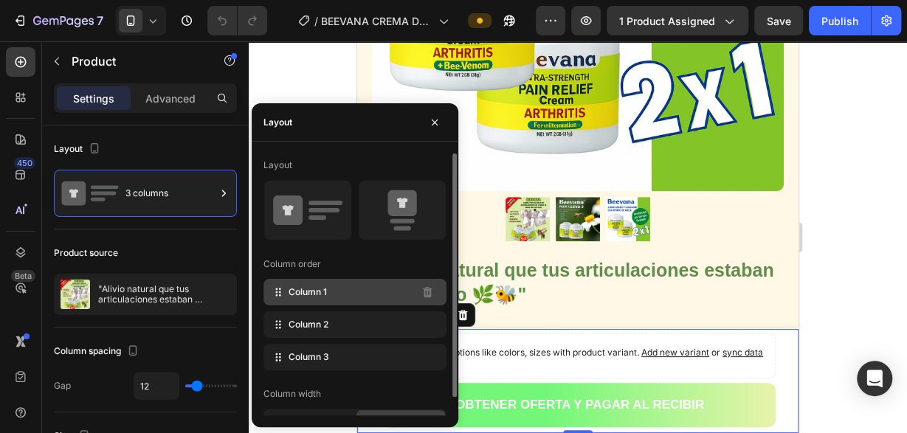
click at [308, 300] on div "Column 1" at bounding box center [355, 292] width 183 height 27
click at [288, 289] on div "Column 1" at bounding box center [355, 292] width 183 height 27
drag, startPoint x: 288, startPoint y: 289, endPoint x: 297, endPoint y: 281, distance: 11.5
click at [289, 289] on div "Column 1" at bounding box center [355, 292] width 183 height 27
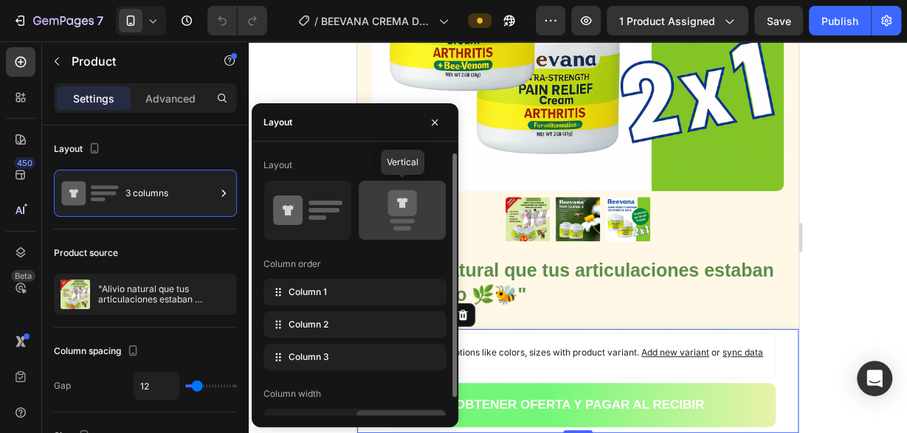
drag, startPoint x: 383, startPoint y: 213, endPoint x: 394, endPoint y: 211, distance: 10.6
click at [389, 213] on icon at bounding box center [402, 210] width 69 height 41
type input "0"
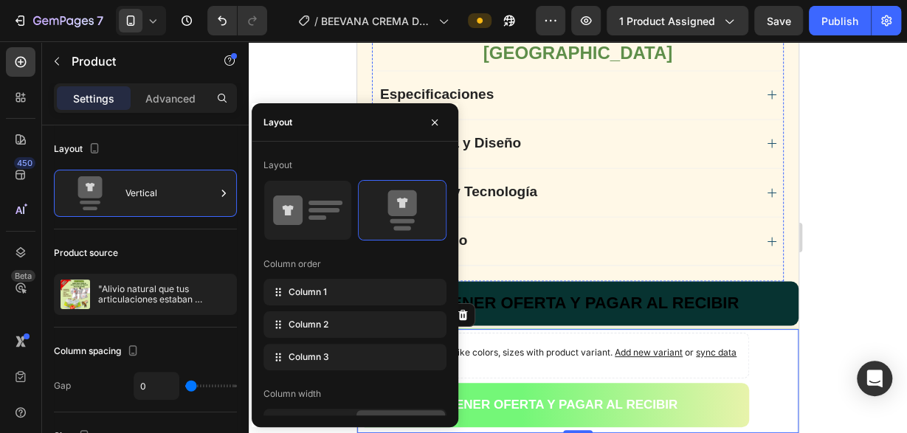
scroll to position [1155, 0]
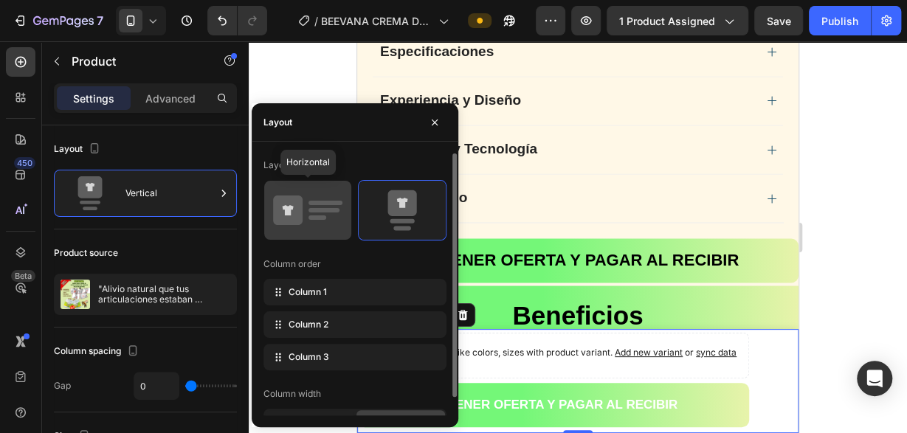
click at [307, 213] on icon at bounding box center [307, 210] width 69 height 41
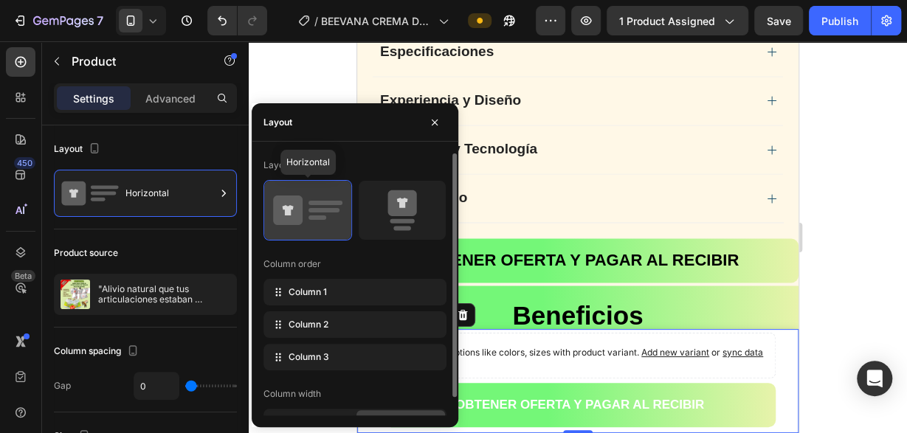
type input "12"
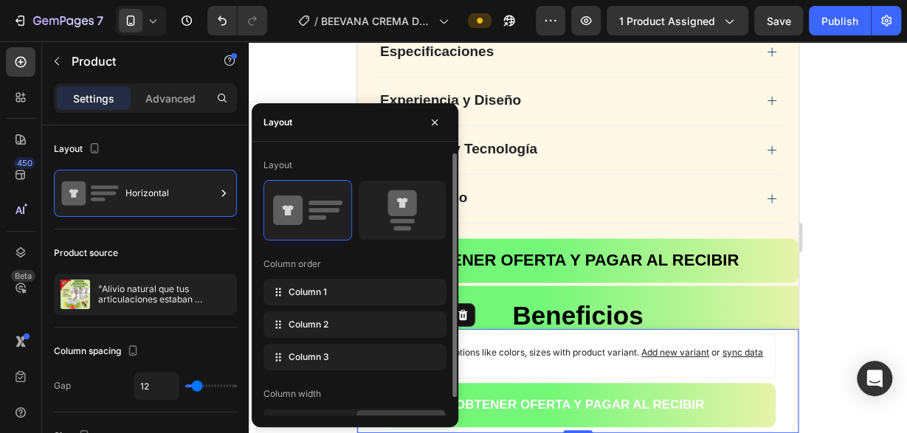
scroll to position [19, 0]
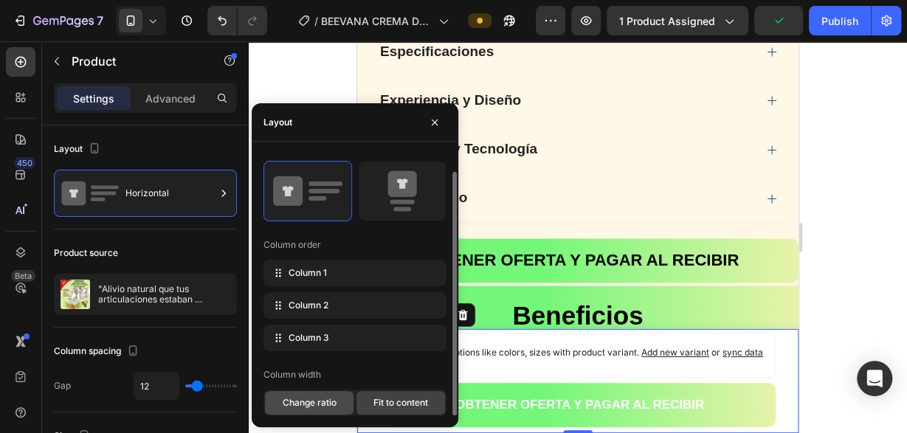
click at [316, 396] on span "Change ratio" at bounding box center [310, 402] width 54 height 13
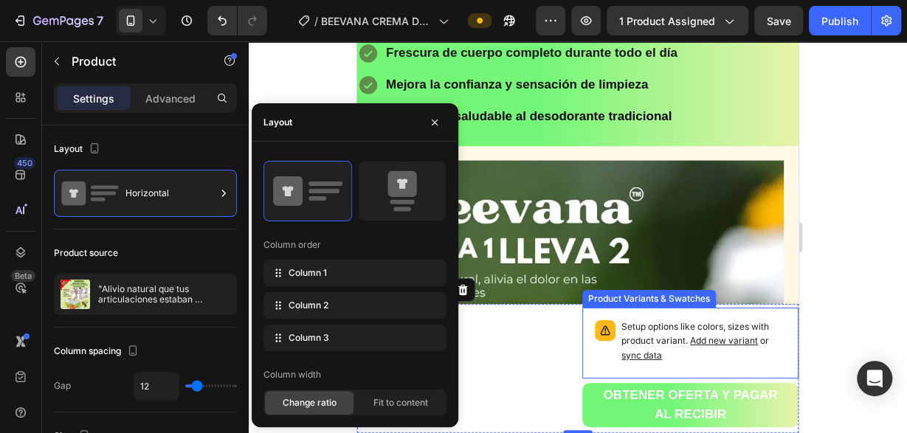
scroll to position [1539, 0]
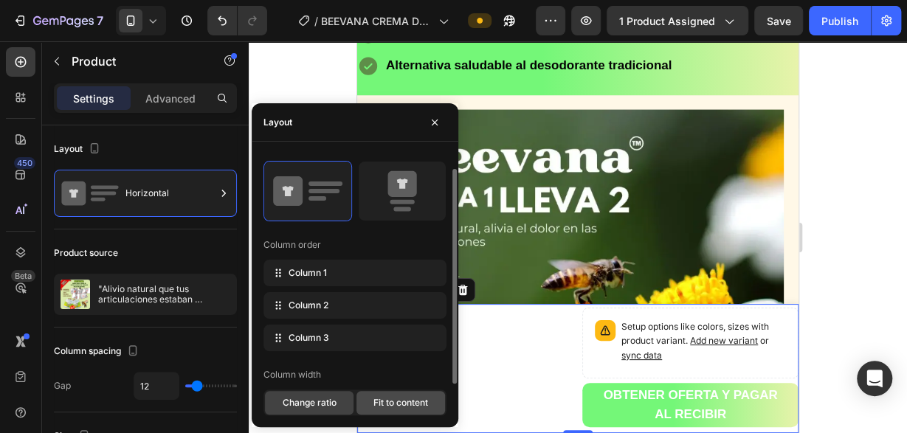
click at [413, 411] on div "Fit to content" at bounding box center [401, 403] width 89 height 24
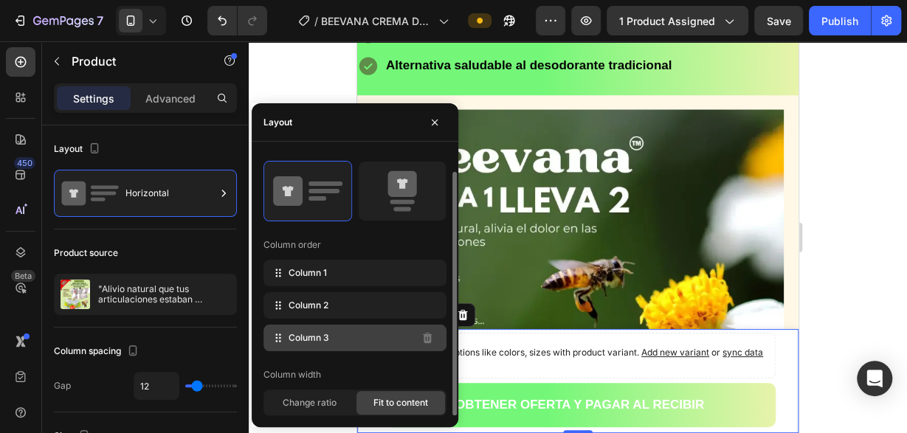
click at [327, 339] on span "Column 3" at bounding box center [309, 338] width 41 height 13
click at [326, 340] on span "Column 3" at bounding box center [309, 338] width 41 height 13
click at [329, 337] on span "Column 3" at bounding box center [309, 338] width 41 height 13
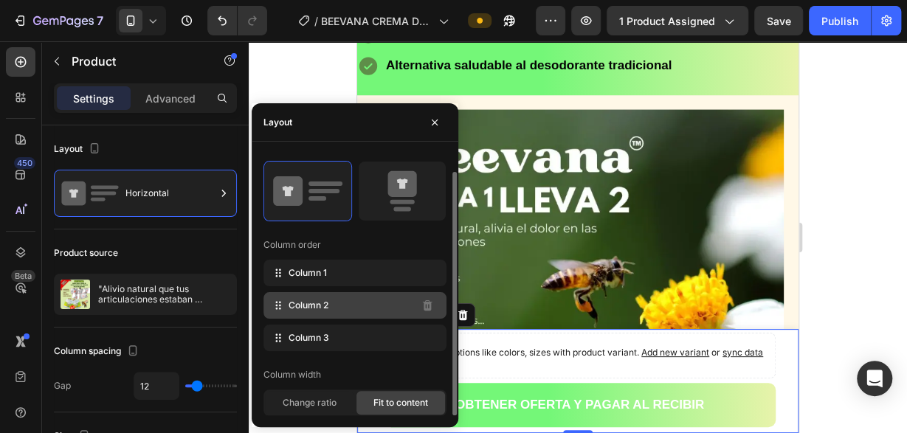
click at [324, 309] on span "Column 2" at bounding box center [309, 305] width 40 height 13
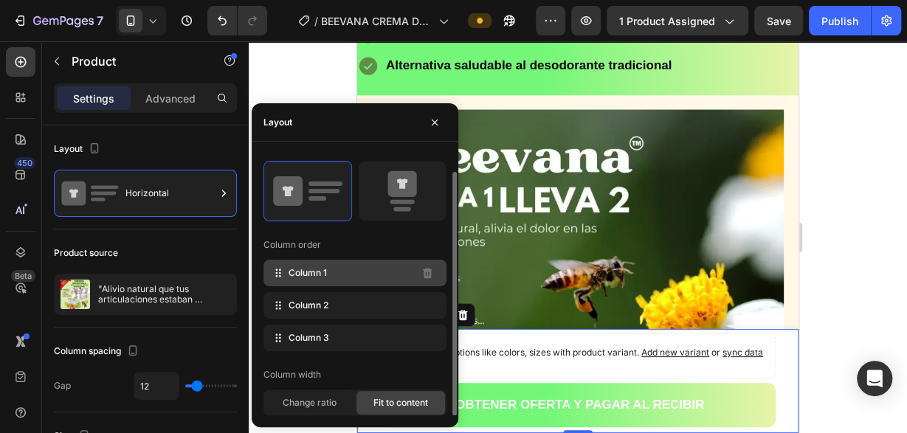
click at [320, 272] on span "Column 1" at bounding box center [308, 273] width 38 height 13
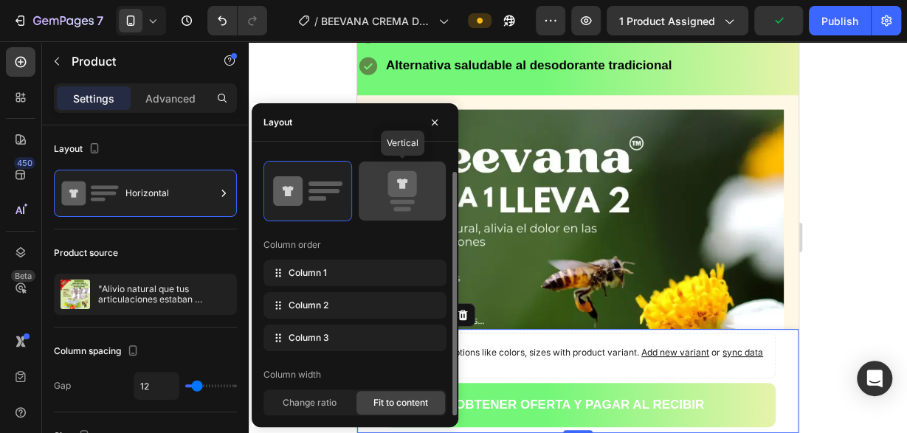
click at [395, 196] on icon at bounding box center [402, 184] width 29 height 26
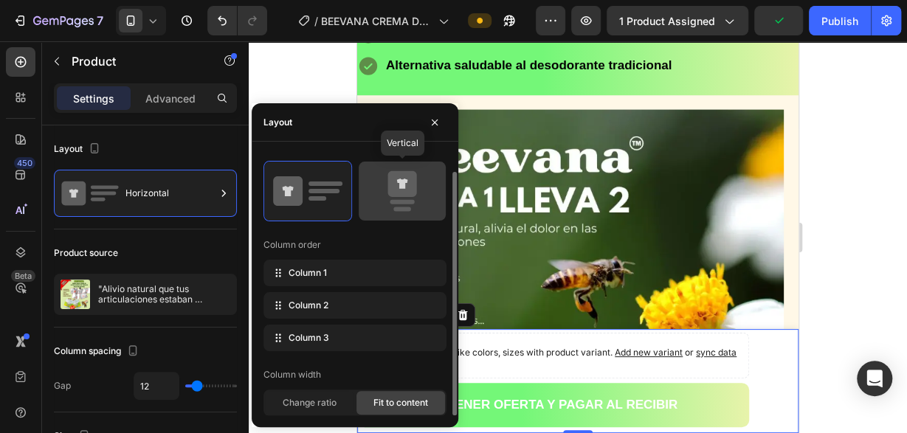
type input "0"
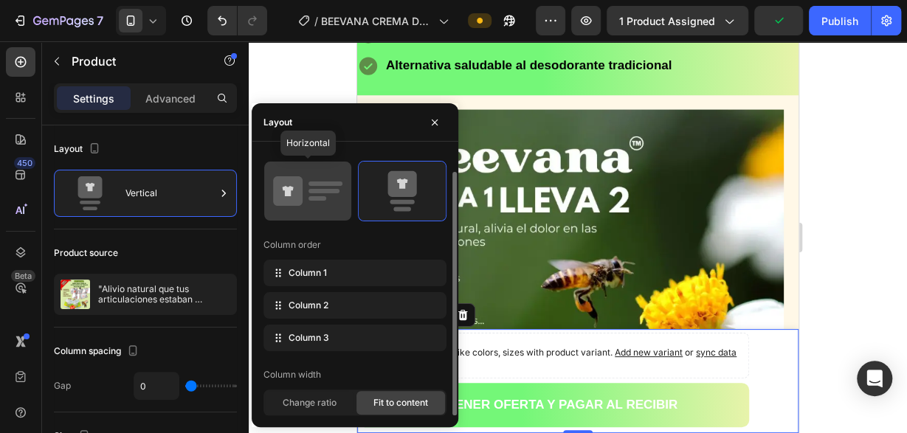
click at [335, 196] on icon at bounding box center [307, 191] width 69 height 41
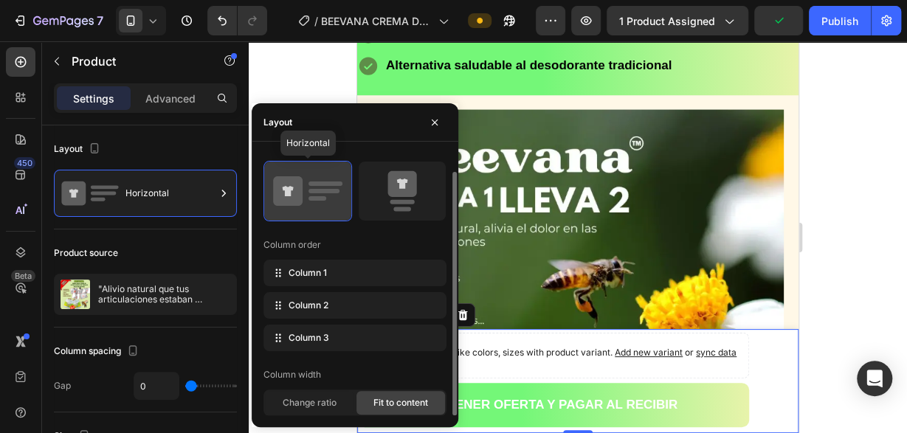
type input "12"
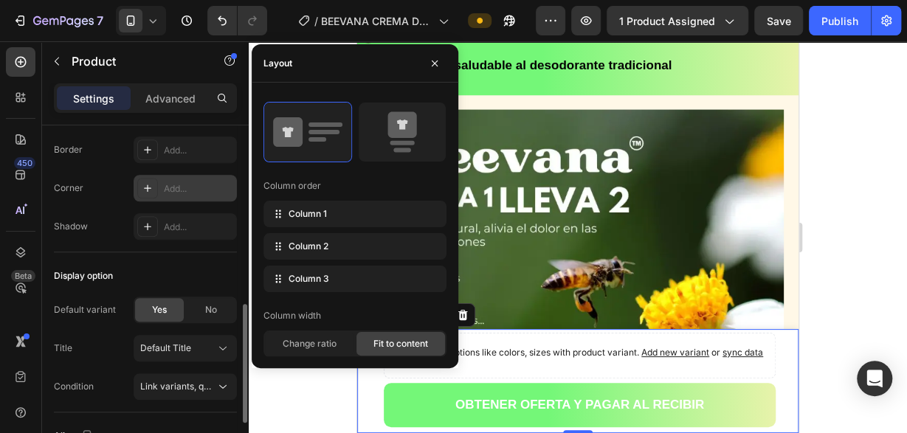
scroll to position [602, 0]
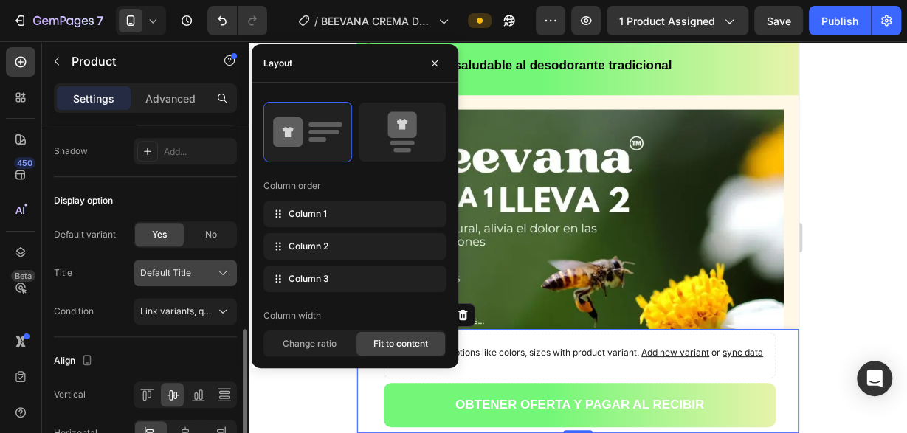
click at [221, 272] on icon at bounding box center [222, 274] width 7 height 4
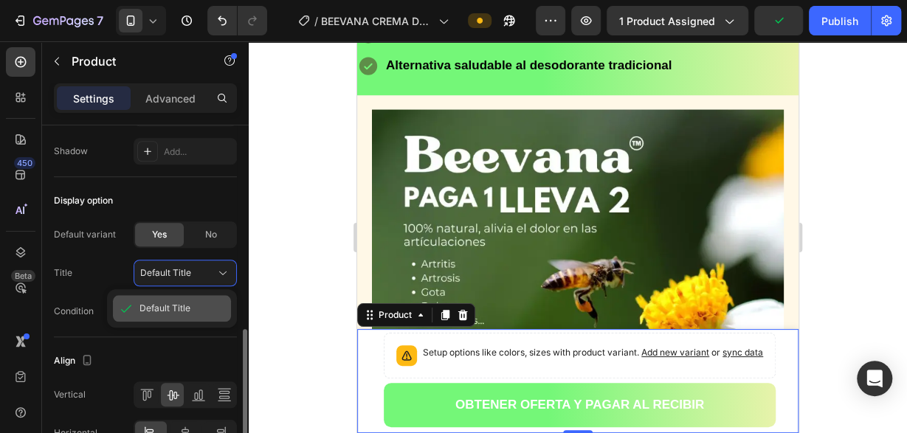
click at [162, 308] on span "Default Title" at bounding box center [165, 308] width 51 height 13
click at [222, 308] on icon at bounding box center [223, 311] width 15 height 15
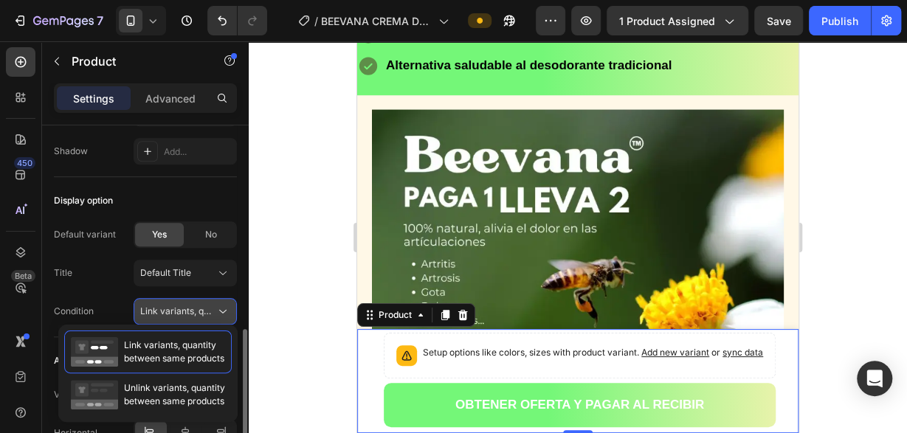
click at [224, 306] on icon at bounding box center [223, 311] width 15 height 15
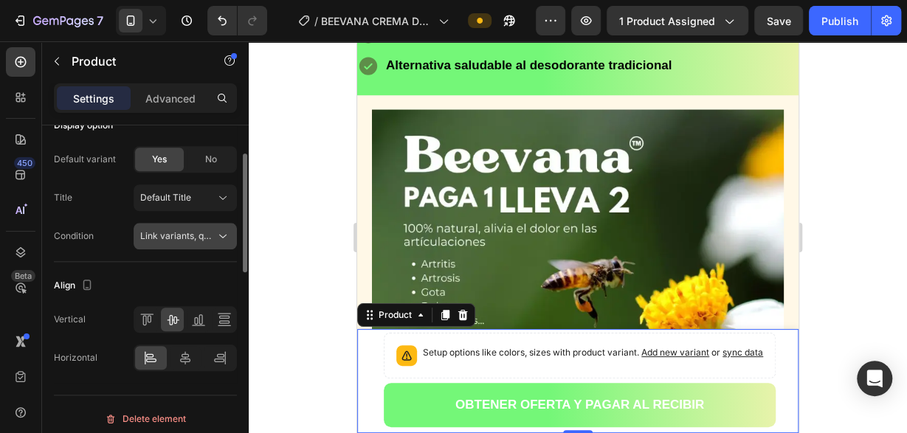
scroll to position [527, 0]
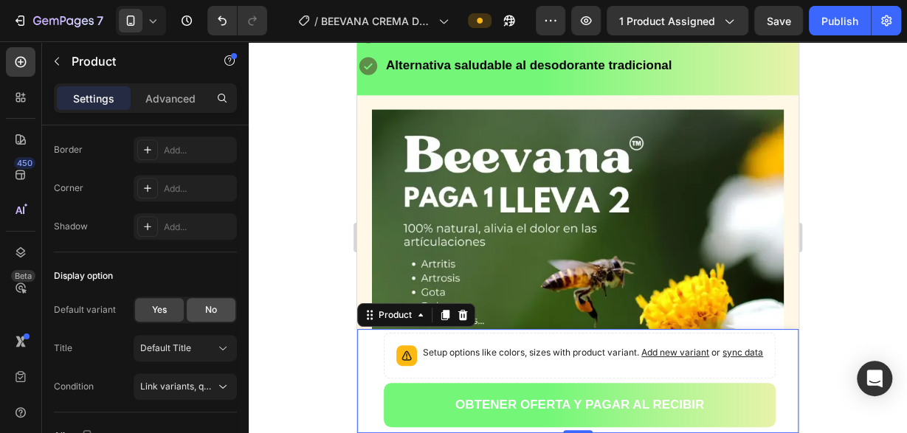
click at [207, 299] on div "No" at bounding box center [211, 310] width 49 height 24
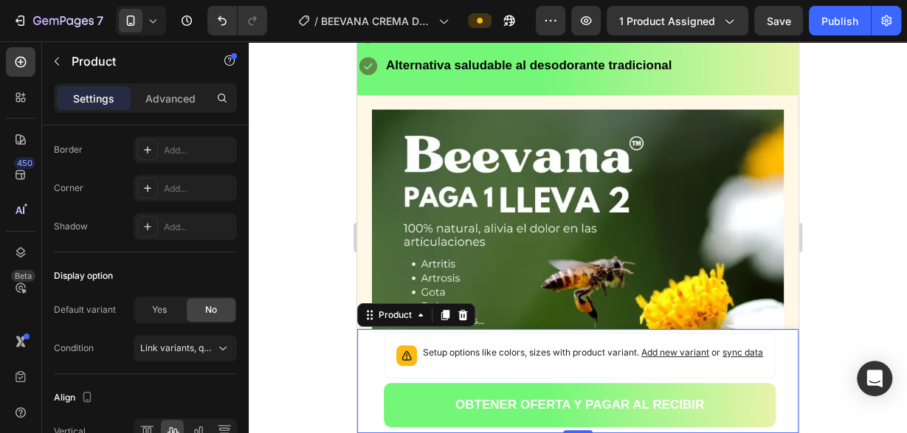
click at [171, 297] on div "Yes No" at bounding box center [185, 310] width 103 height 27
click at [167, 306] on span "Yes" at bounding box center [159, 309] width 15 height 13
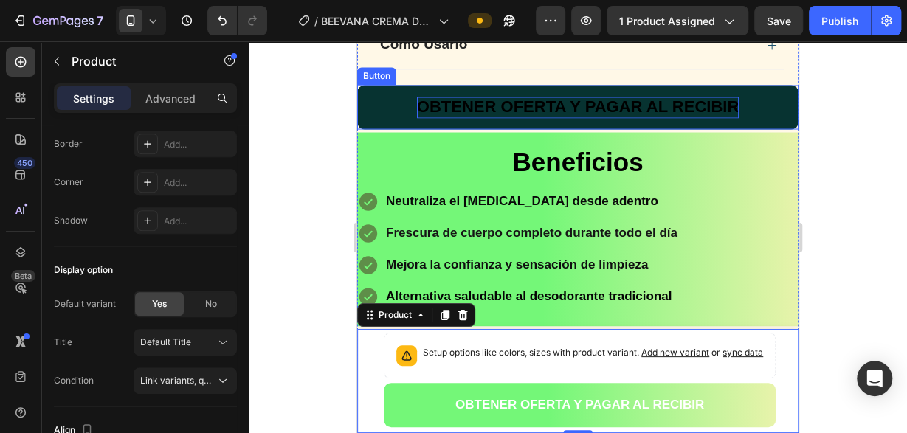
scroll to position [1155, 0]
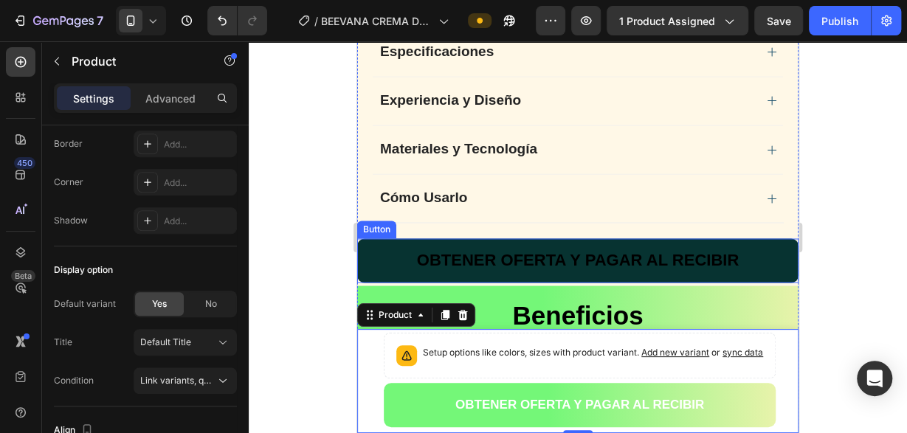
click at [393, 238] on button "OBTENER OFERTA Y PAGAR AL RECIBIR" at bounding box center [578, 260] width 442 height 44
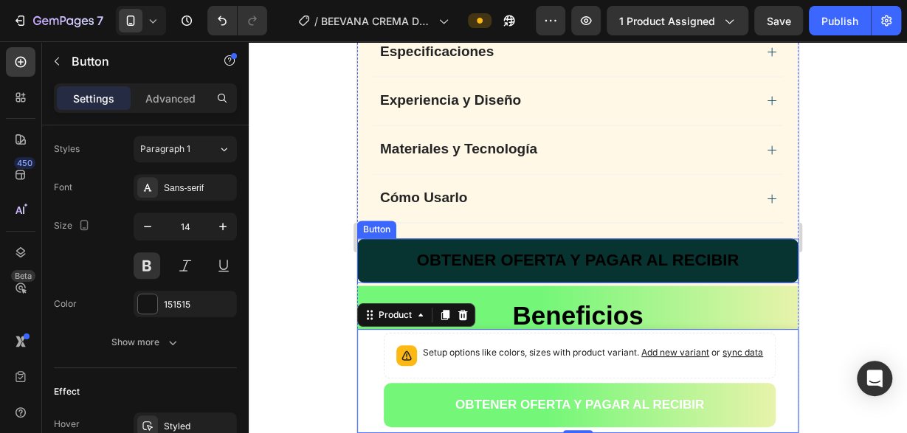
click at [393, 238] on button "OBTENER OFERTA Y PAGAR AL RECIBIR" at bounding box center [578, 260] width 442 height 44
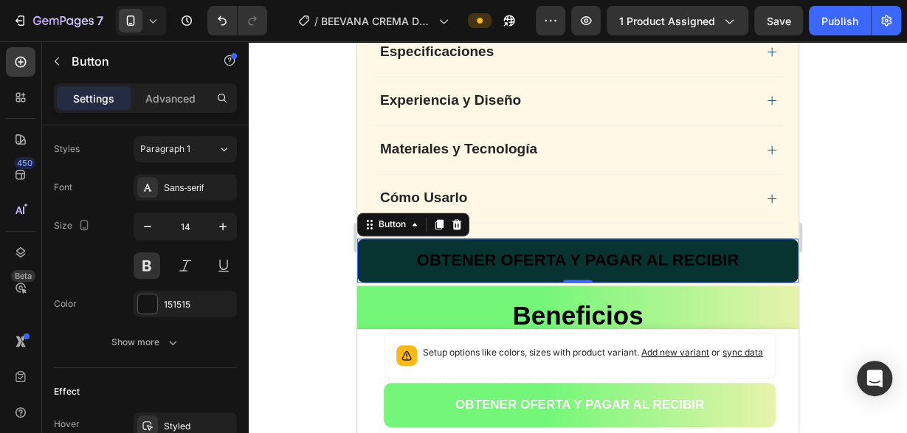
click at [393, 238] on button "OBTENER OFERTA Y PAGAR AL RECIBIR" at bounding box center [578, 260] width 442 height 44
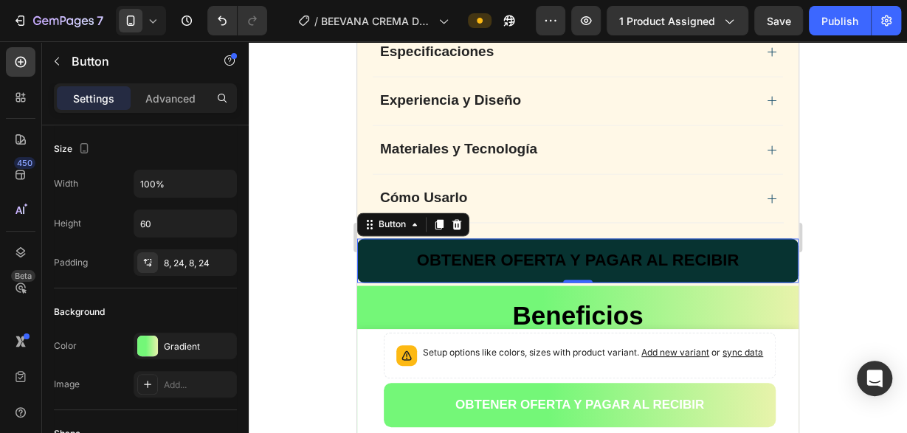
click at [393, 238] on button "OBTENER OFERTA Y PAGAR AL RECIBIR" at bounding box center [578, 260] width 442 height 44
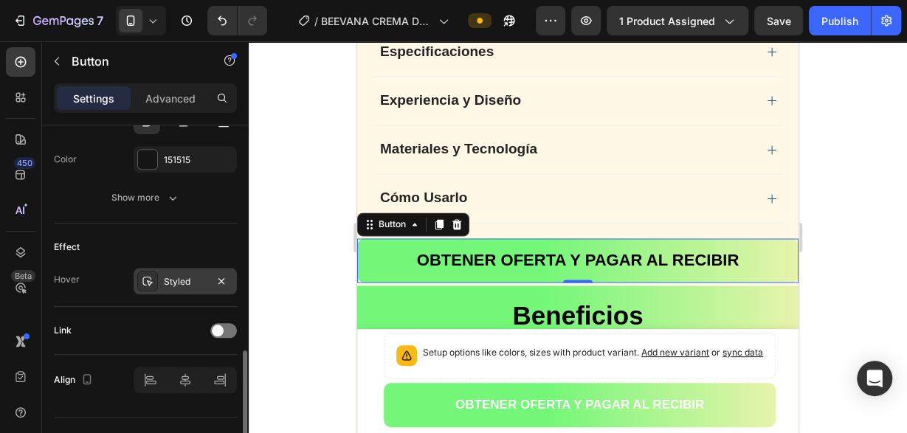
scroll to position [705, 0]
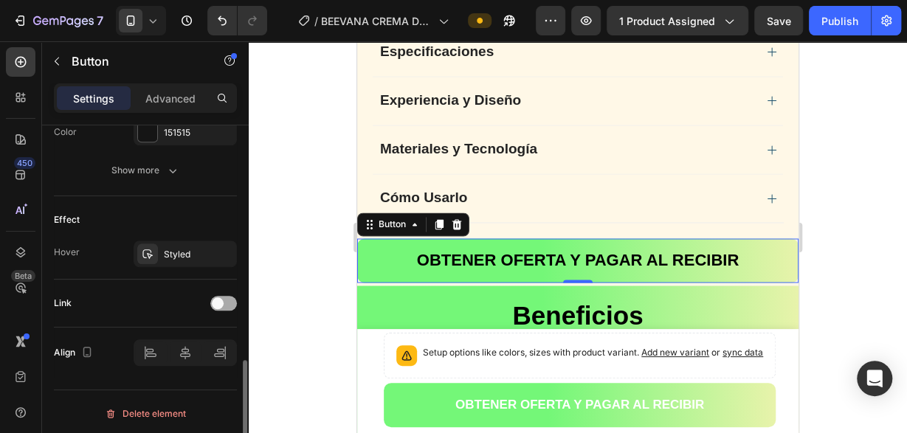
click at [221, 302] on span at bounding box center [218, 304] width 12 height 12
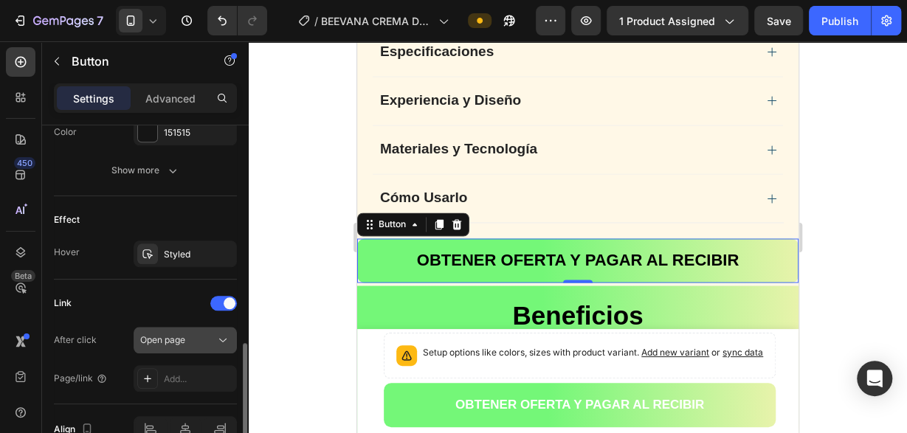
click at [229, 333] on icon at bounding box center [223, 340] width 15 height 15
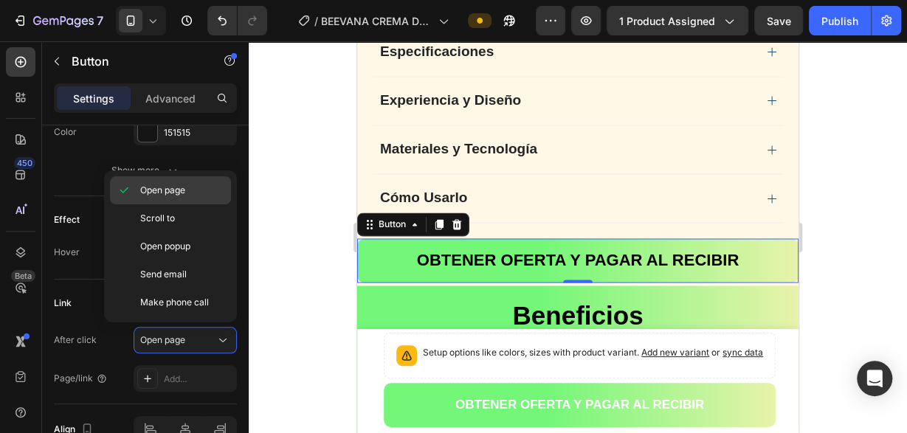
click at [181, 205] on div "Open page" at bounding box center [170, 219] width 121 height 28
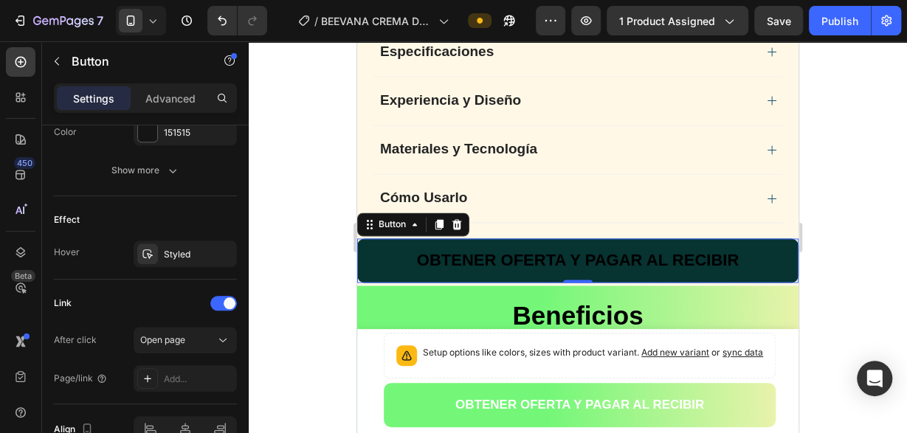
click at [380, 238] on button "OBTENER OFERTA Y PAGAR AL RECIBIR" at bounding box center [578, 260] width 442 height 44
click at [382, 238] on button "OBTENER OFERTA Y PAGAR AL RECIBIR" at bounding box center [578, 260] width 442 height 44
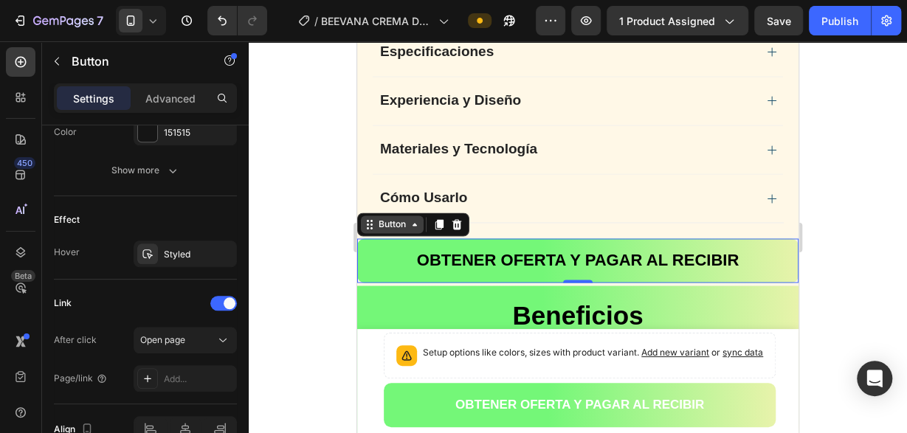
click at [424, 216] on div "Button" at bounding box center [392, 225] width 63 height 18
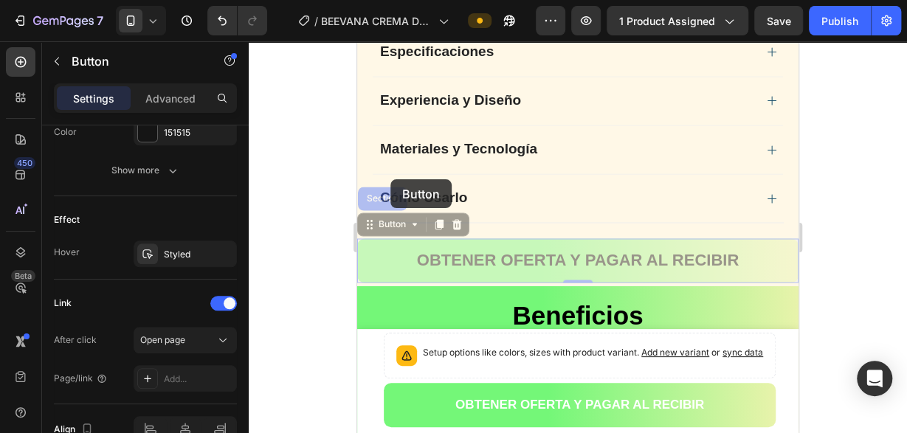
click at [391, 238] on div "OBTENER OFERTA Y PAGAR AL RECIBIR Button Section 0 OBTENER OFERTA Y PAGAR AL RE…" at bounding box center [578, 260] width 442 height 44
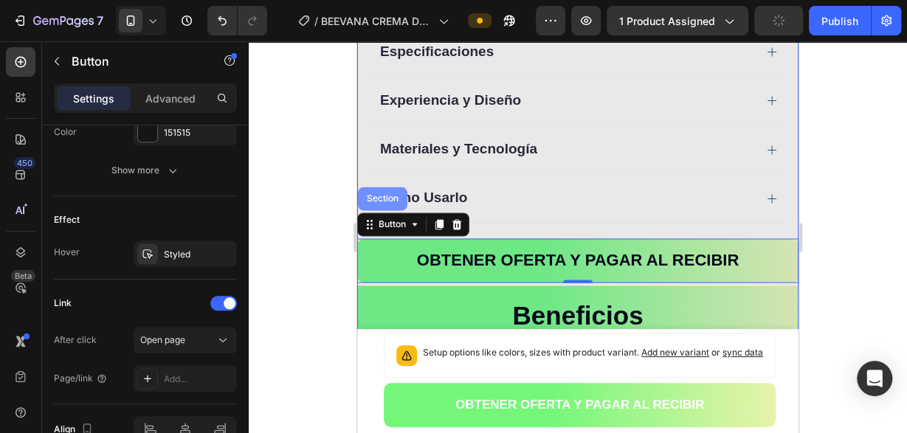
click at [380, 194] on div "Section" at bounding box center [383, 198] width 38 height 9
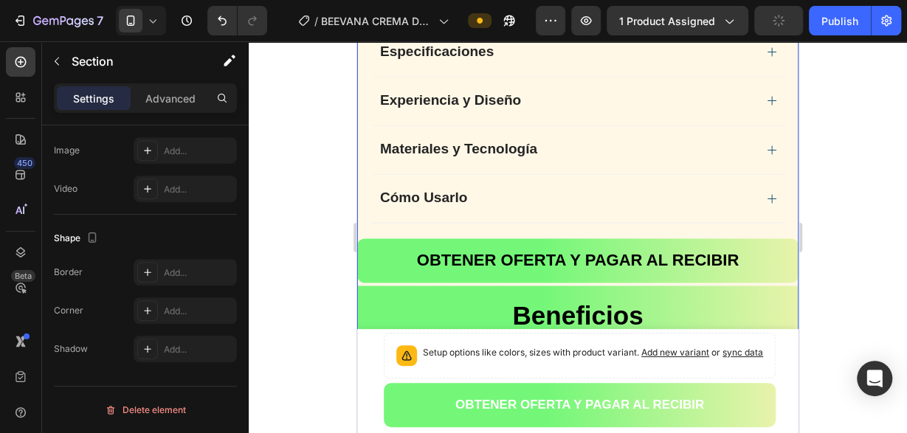
scroll to position [0, 0]
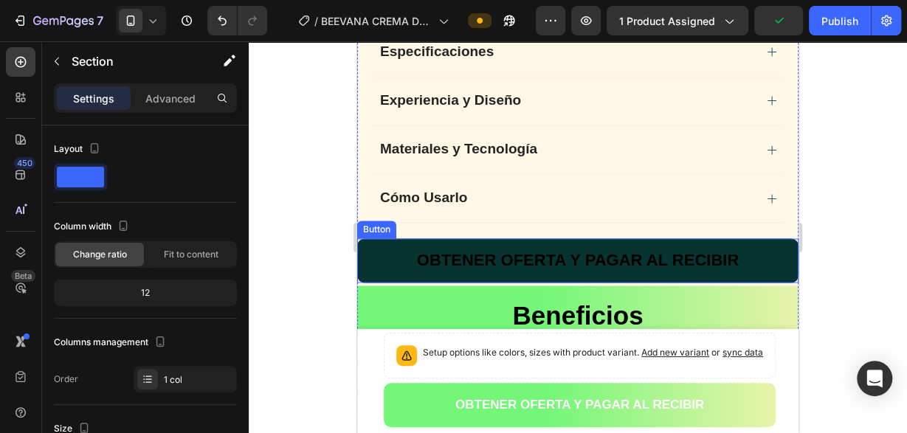
click at [365, 238] on button "OBTENER OFERTA Y PAGAR AL RECIBIR" at bounding box center [578, 260] width 442 height 44
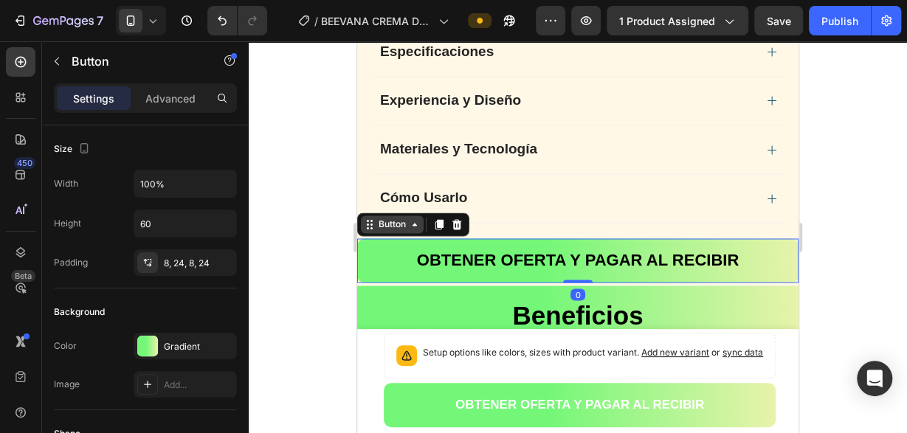
click at [371, 213] on div "Button" at bounding box center [413, 225] width 112 height 24
click at [374, 219] on icon at bounding box center [370, 225] width 12 height 12
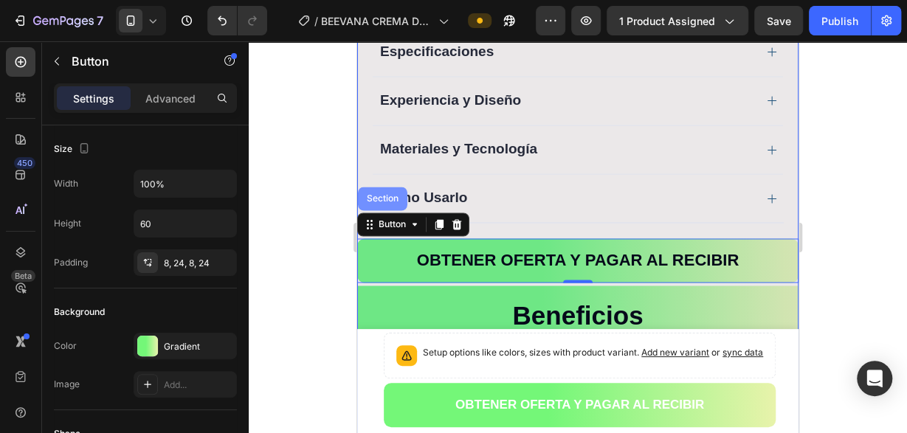
click at [374, 194] on div "Section" at bounding box center [383, 198] width 38 height 9
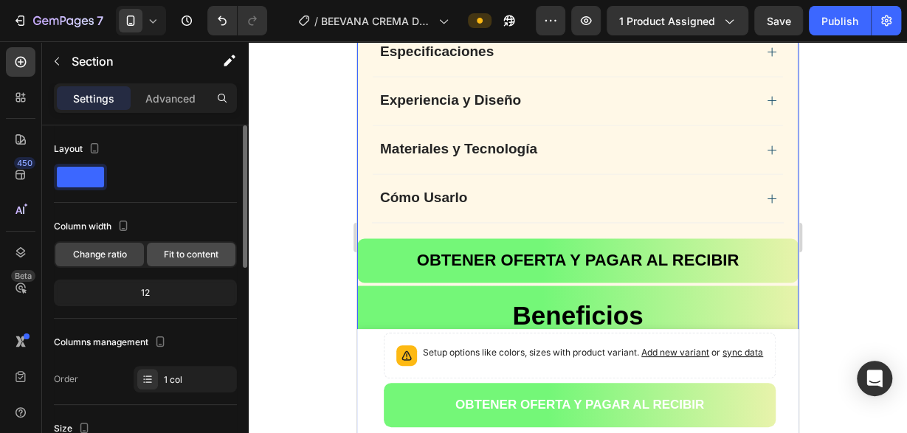
click at [193, 254] on span "Fit to content" at bounding box center [191, 254] width 55 height 13
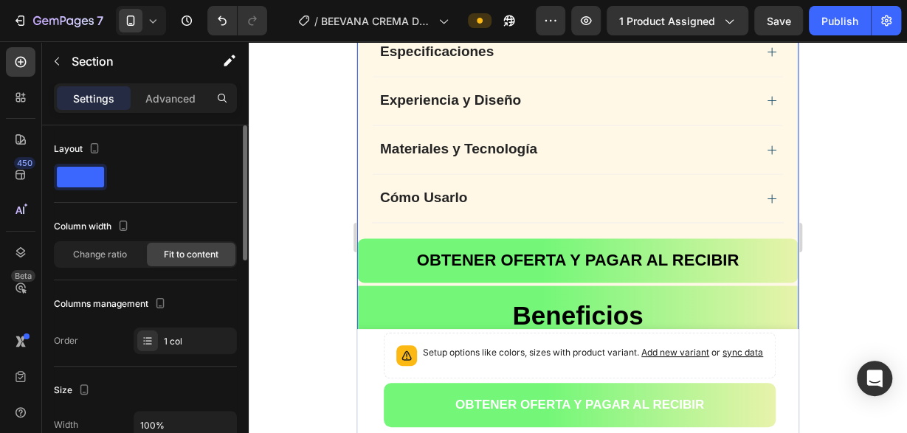
drag, startPoint x: 111, startPoint y: 259, endPoint x: 159, endPoint y: 259, distance: 48.0
click at [110, 259] on span "Change ratio" at bounding box center [100, 254] width 54 height 13
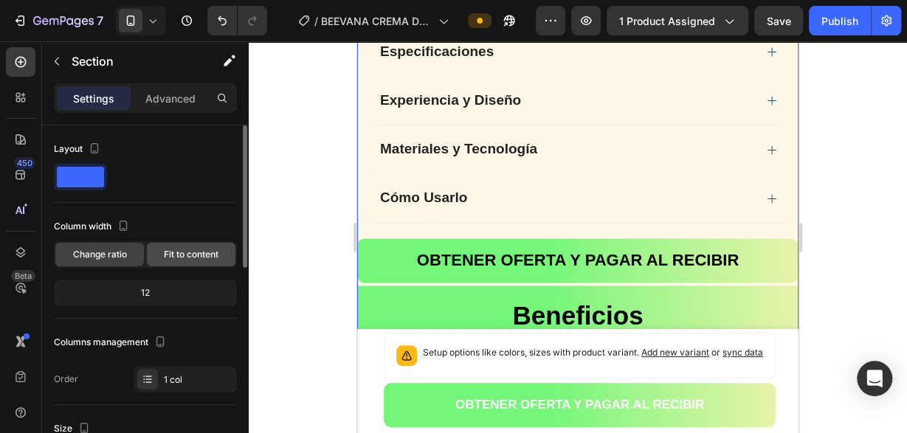
click at [206, 255] on span "Fit to content" at bounding box center [191, 254] width 55 height 13
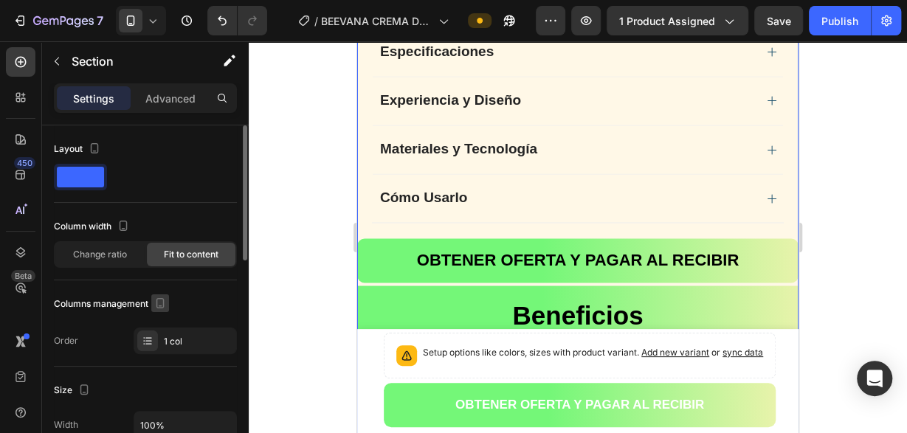
click at [166, 303] on icon "button" at bounding box center [160, 303] width 15 height 15
click at [166, 302] on icon "button" at bounding box center [160, 303] width 15 height 15
click at [190, 340] on div "1 col" at bounding box center [198, 341] width 69 height 13
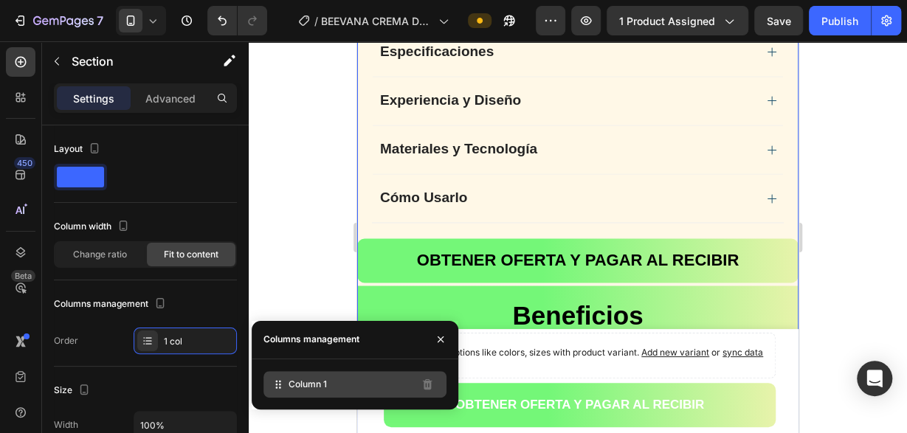
click at [348, 391] on div "Column 1" at bounding box center [355, 384] width 183 height 27
click at [346, 385] on div "Column 1" at bounding box center [355, 384] width 183 height 27
click at [346, 384] on div "Column 1" at bounding box center [355, 384] width 183 height 27
click at [346, 383] on div "Column 1" at bounding box center [355, 384] width 183 height 27
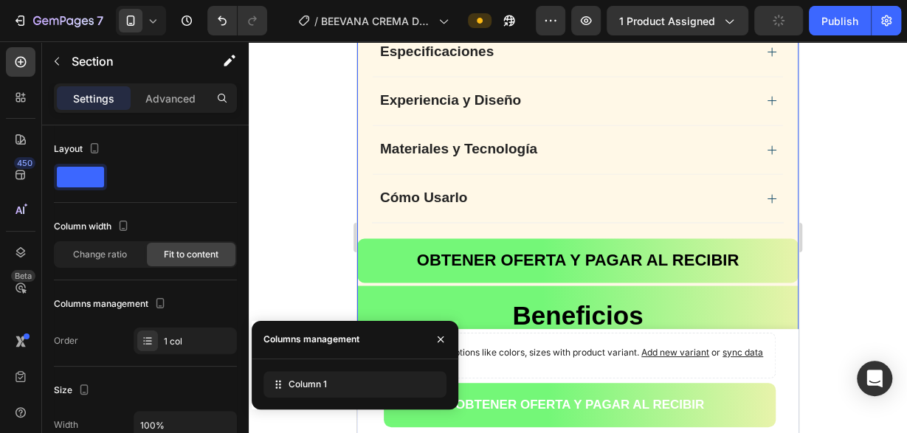
click at [309, 288] on div at bounding box center [578, 237] width 659 height 392
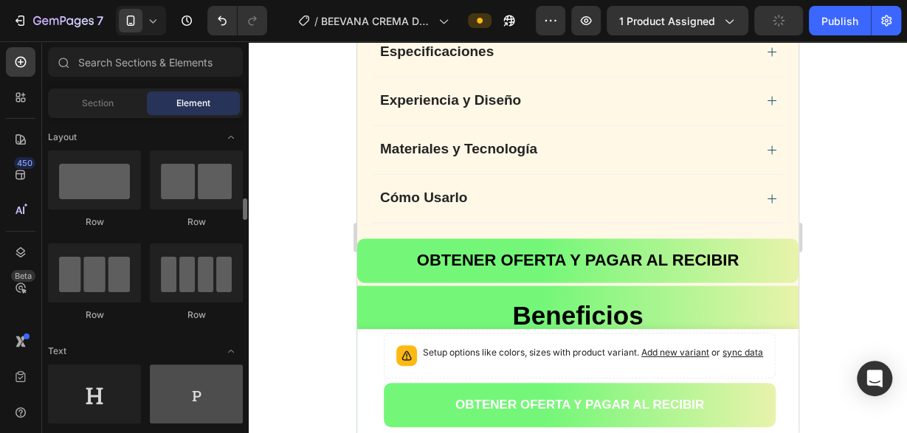
scroll to position [75, 0]
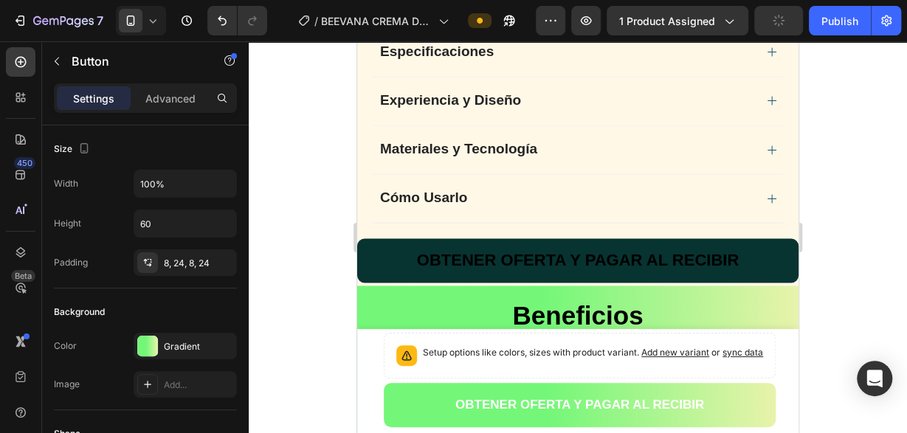
click at [468, 250] on strong "OBTENER OFERTA Y PAGAR AL RECIBIR" at bounding box center [578, 259] width 322 height 18
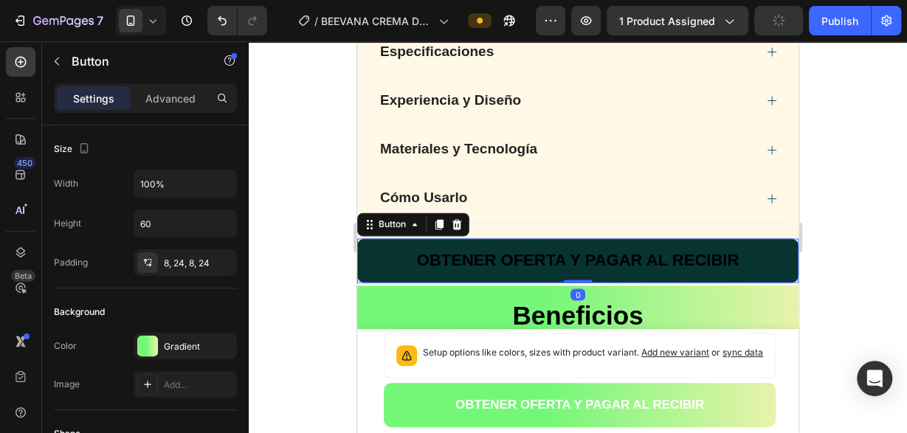
click at [382, 238] on button "OBTENER OFERTA Y PAGAR AL RECIBIR" at bounding box center [578, 260] width 442 height 44
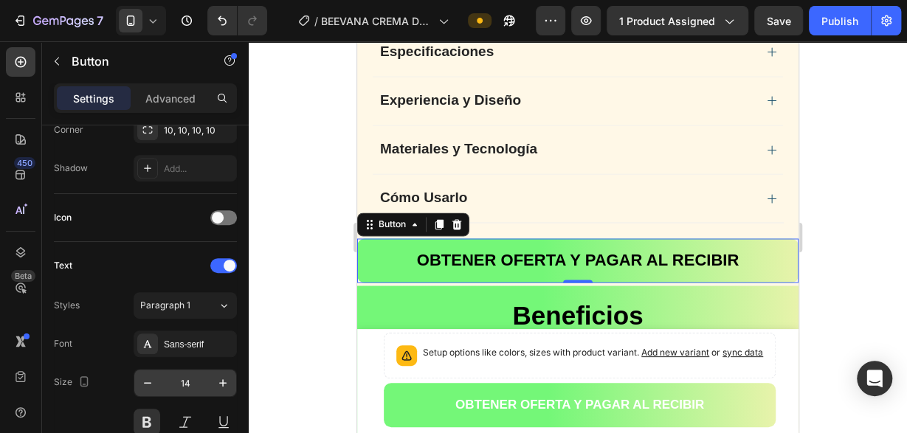
scroll to position [602, 0]
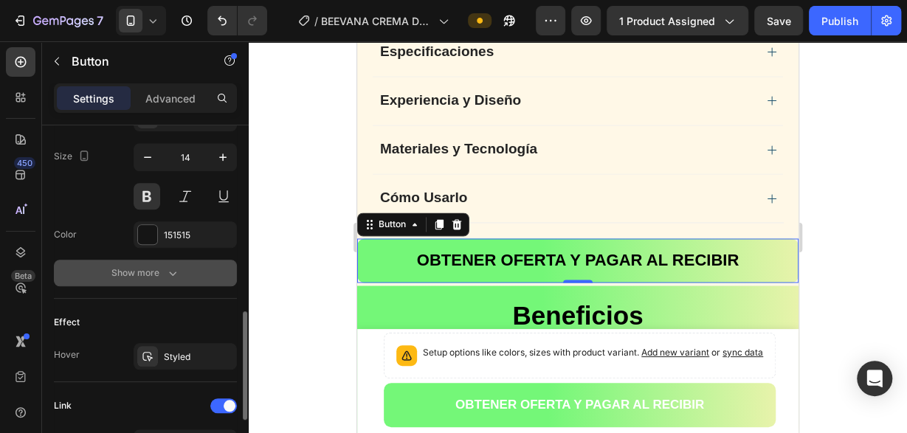
click at [179, 262] on button "Show more" at bounding box center [145, 273] width 183 height 27
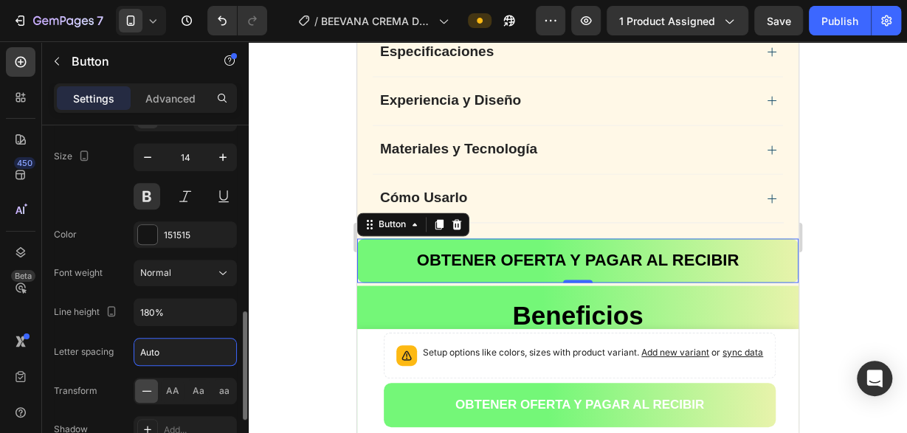
click at [184, 348] on input "Auto" at bounding box center [185, 352] width 102 height 27
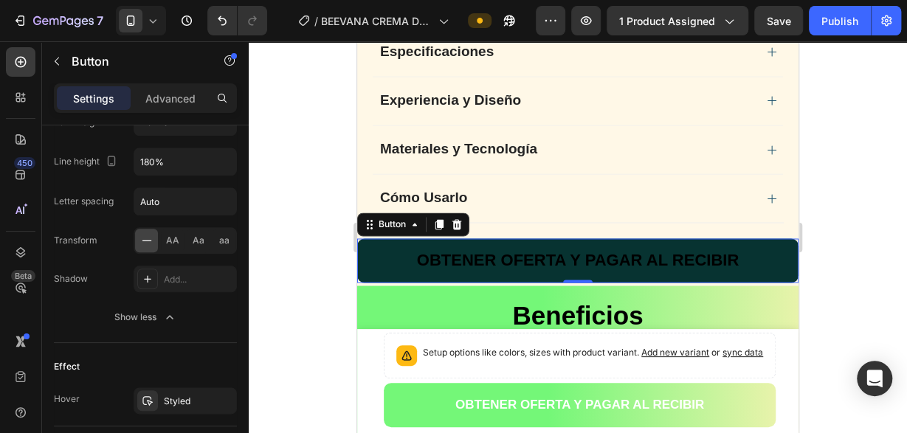
click at [379, 247] on button "OBTENER OFERTA Y PAGAR AL RECIBIR" at bounding box center [578, 260] width 442 height 44
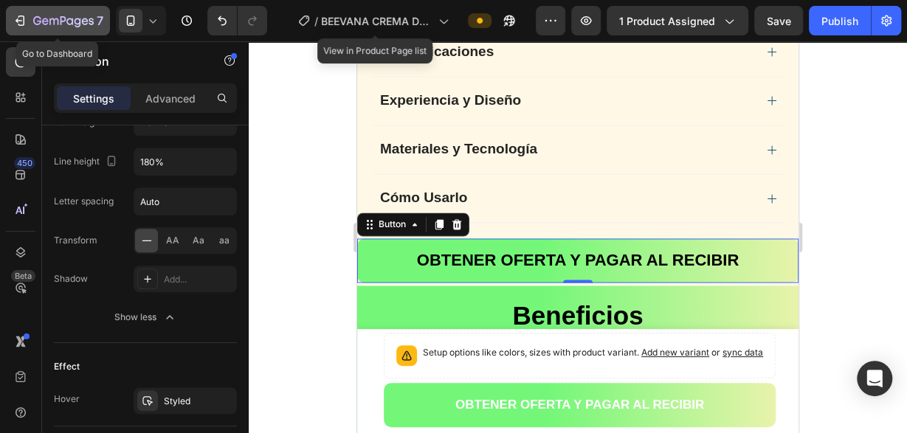
click at [22, 20] on icon "button" at bounding box center [20, 20] width 15 height 15
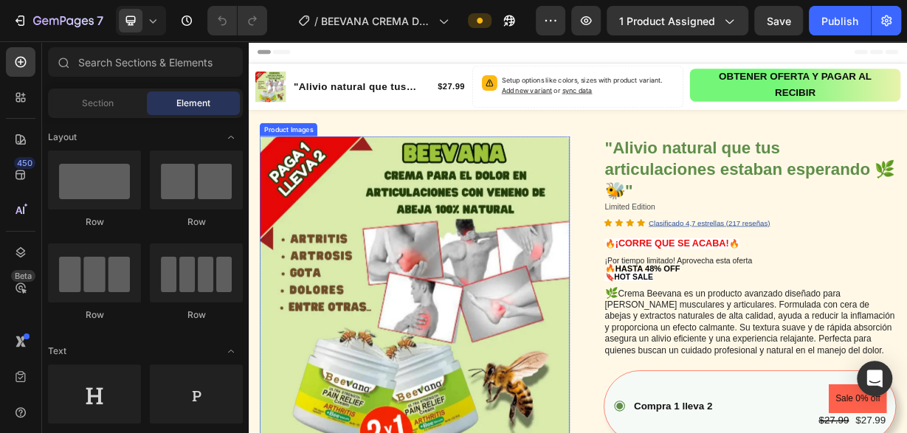
click at [314, 160] on div "Product Images" at bounding box center [303, 160] width 72 height 13
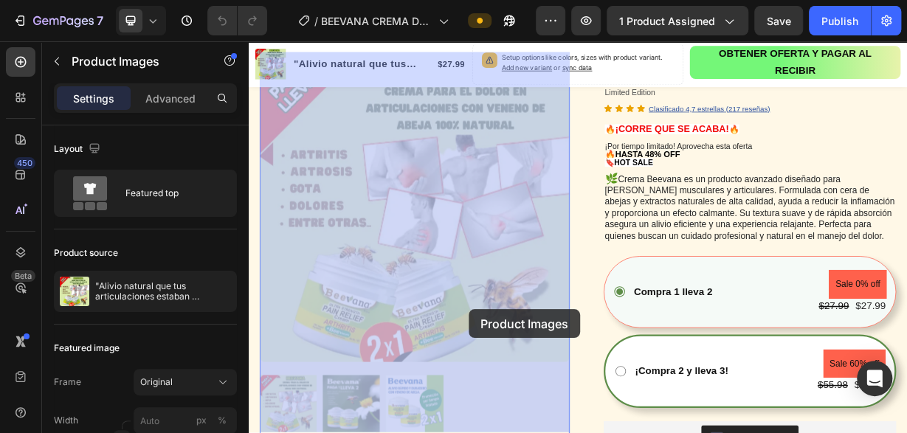
scroll to position [185, 0]
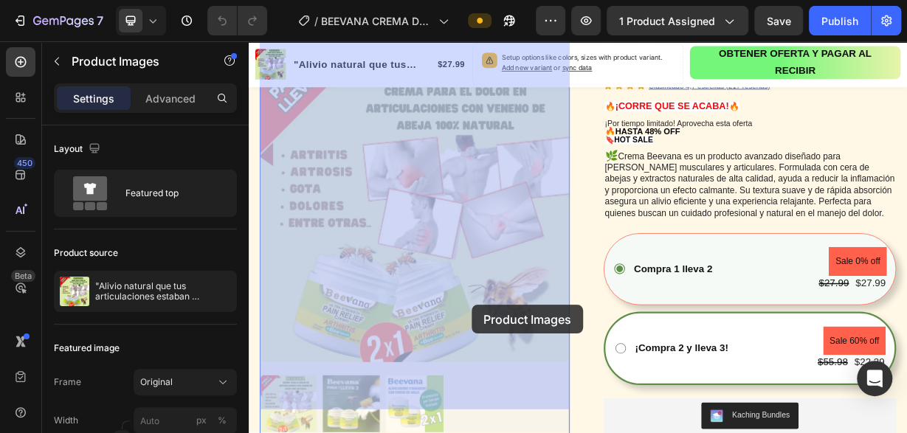
drag, startPoint x: 473, startPoint y: 305, endPoint x: 464, endPoint y: 340, distance: 36.4
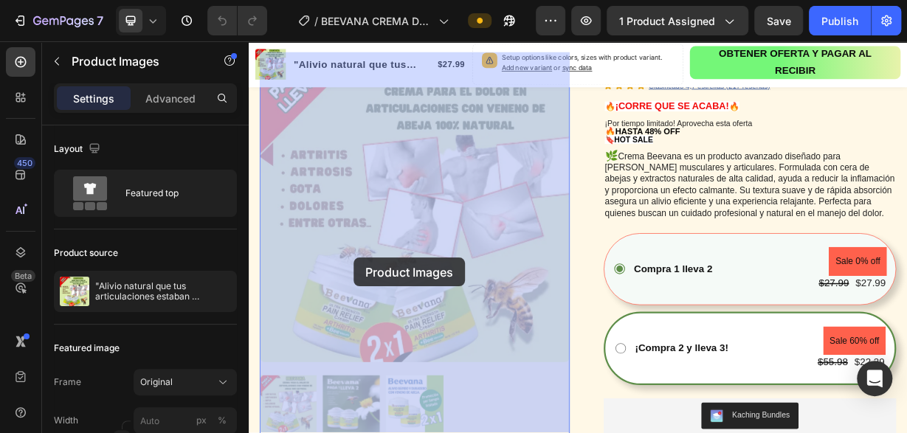
drag, startPoint x: 417, startPoint y: 256, endPoint x: 526, endPoint y: 240, distance: 109.7
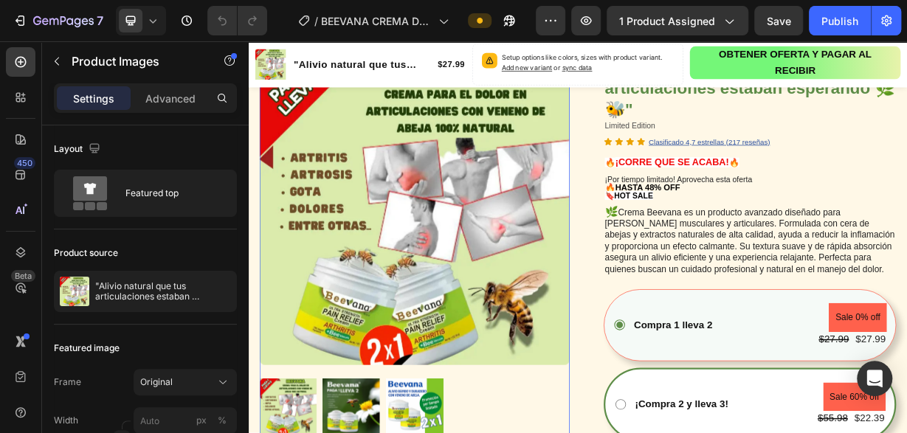
scroll to position [31, 0]
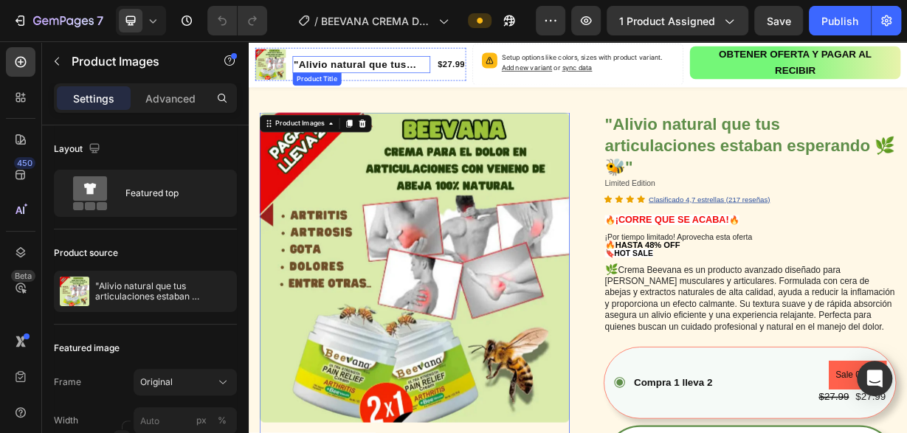
click at [408, 77] on h1 ""Alivio natural que tus articulaciones estaban esperando 🌿🐝"" at bounding box center [400, 72] width 185 height 23
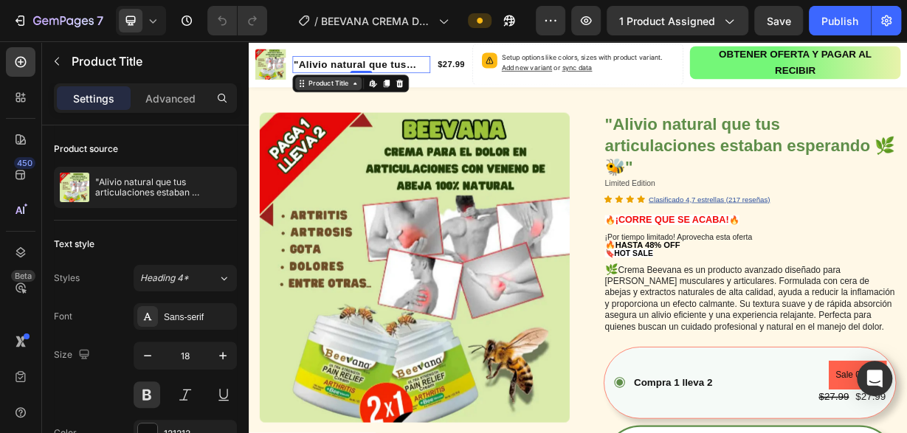
click at [320, 102] on icon at bounding box center [321, 98] width 12 height 12
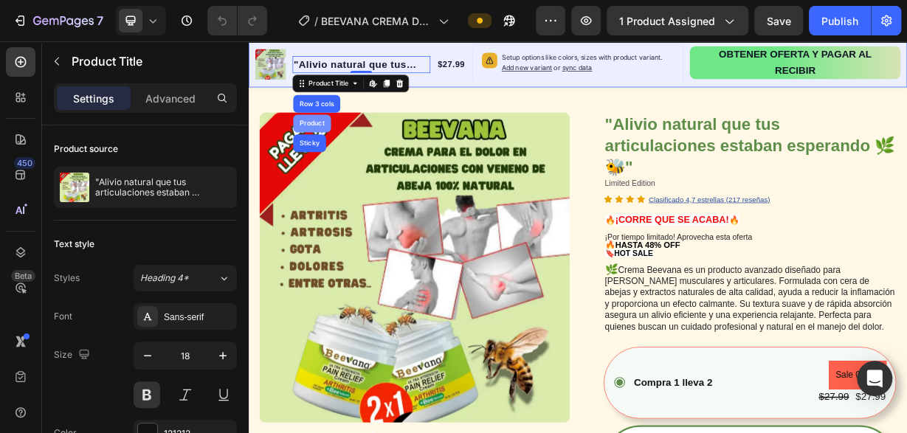
click at [334, 95] on div ""Alivio natural que tus articulaciones estaban esperando 🌿🐝" Product Title Row …" at bounding box center [400, 72] width 185 height 44
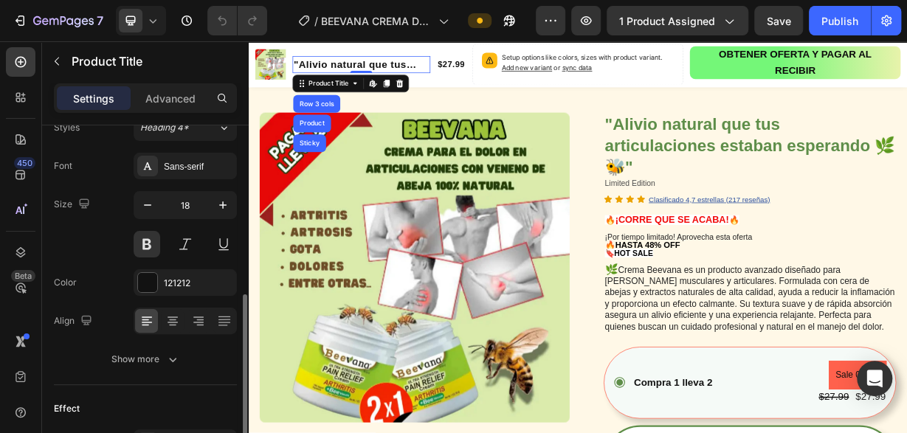
scroll to position [226, 0]
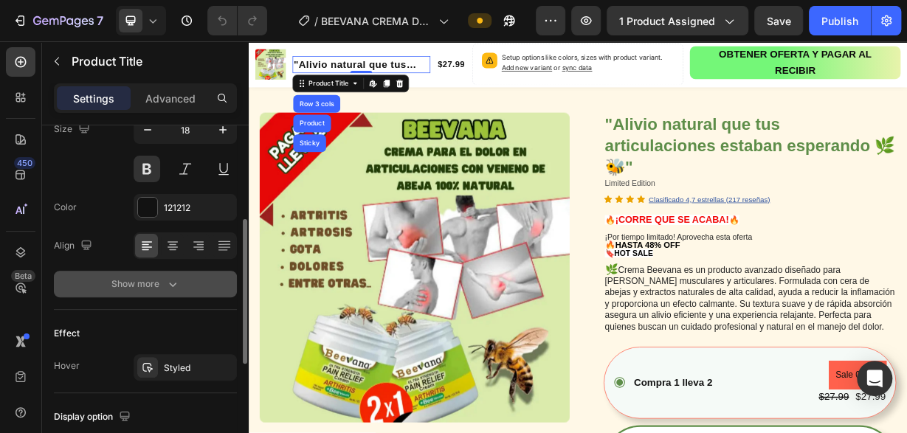
click at [166, 287] on icon "button" at bounding box center [172, 284] width 15 height 15
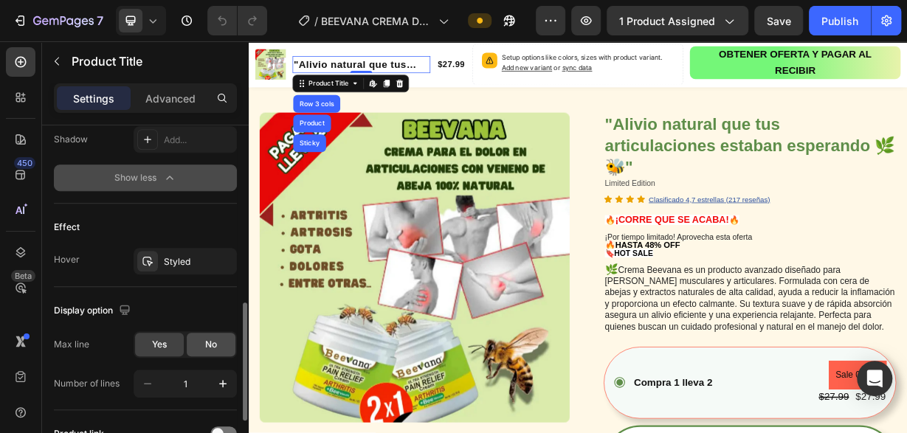
scroll to position [602, 0]
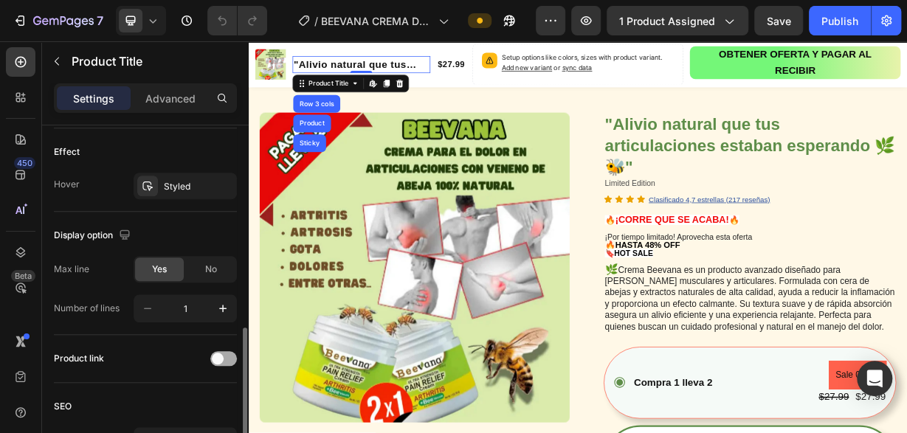
drag, startPoint x: 218, startPoint y: 360, endPoint x: 218, endPoint y: 350, distance: 9.6
click at [219, 360] on span at bounding box center [218, 359] width 12 height 12
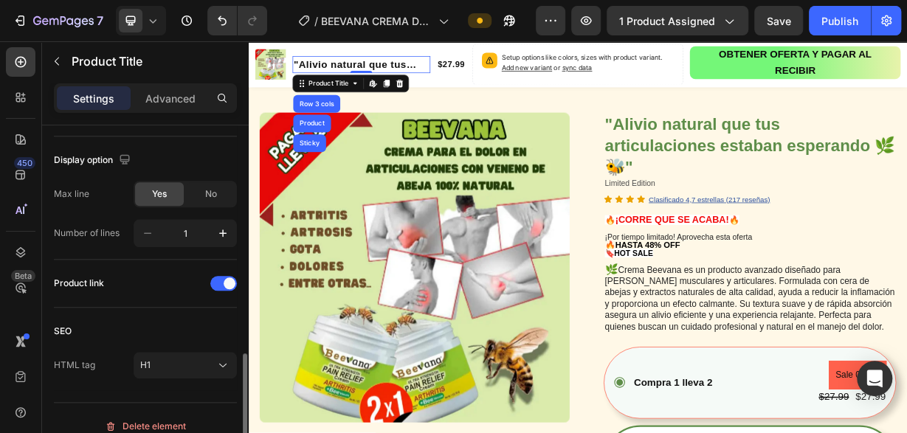
scroll to position [690, 0]
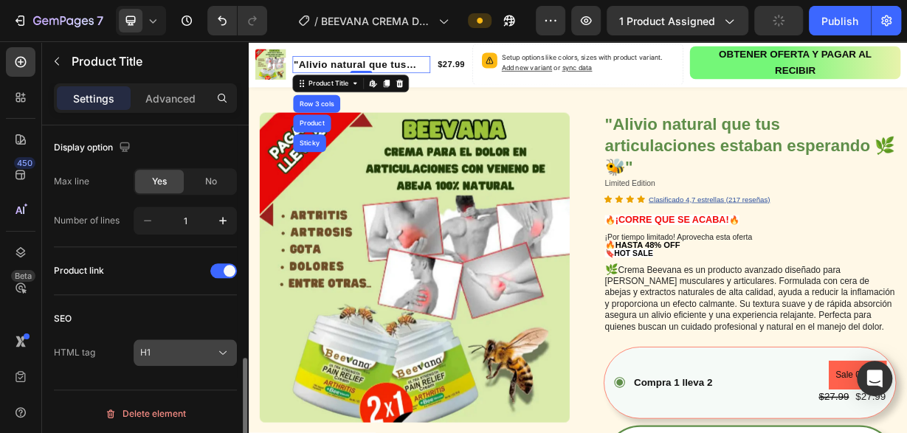
click at [231, 348] on button "H1" at bounding box center [185, 353] width 103 height 27
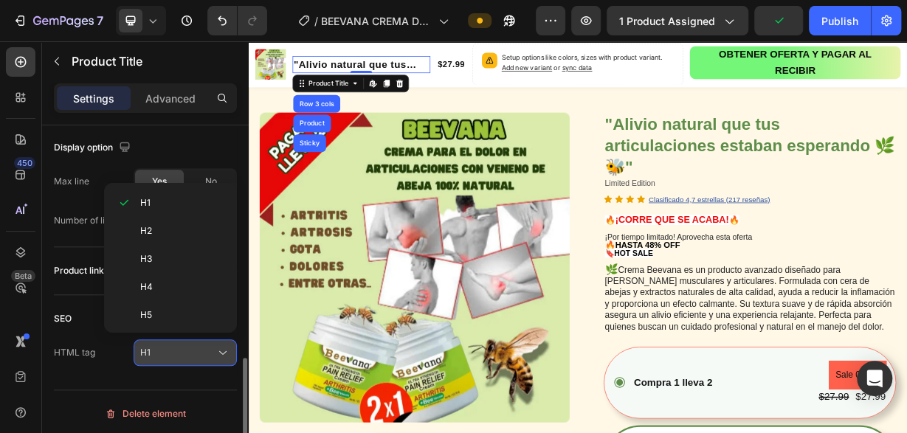
click at [231, 348] on button "H1" at bounding box center [185, 353] width 103 height 27
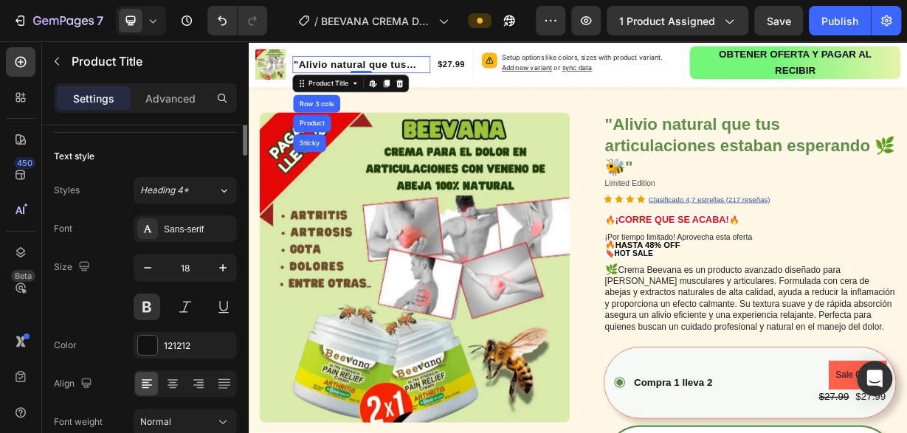
scroll to position [0, 0]
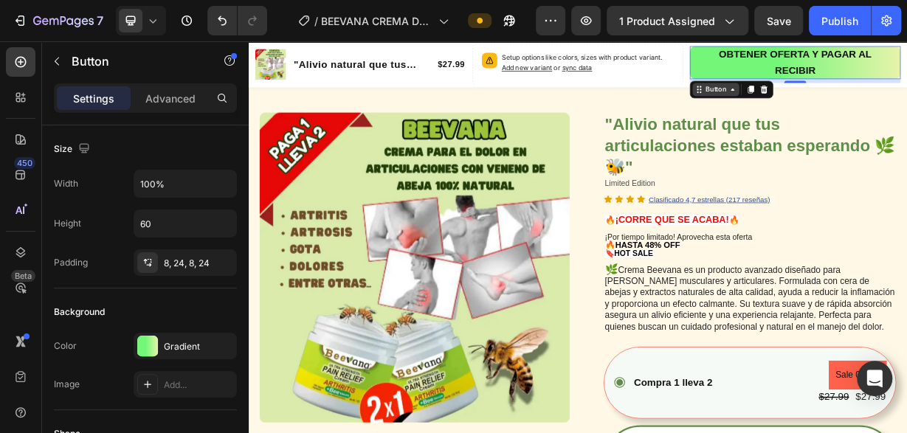
drag, startPoint x: 849, startPoint y: 104, endPoint x: 856, endPoint y: 109, distance: 8.0
click at [855, 109] on div "Button" at bounding box center [877, 106] width 63 height 18
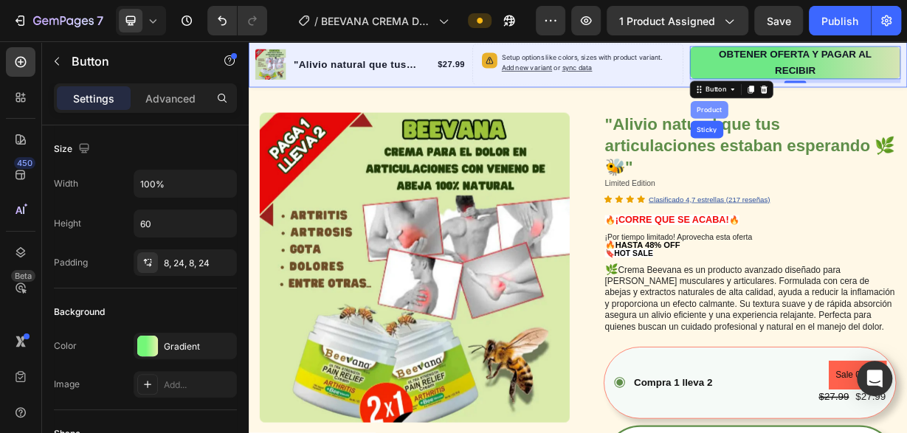
click at [867, 126] on div "Product" at bounding box center [868, 134] width 51 height 24
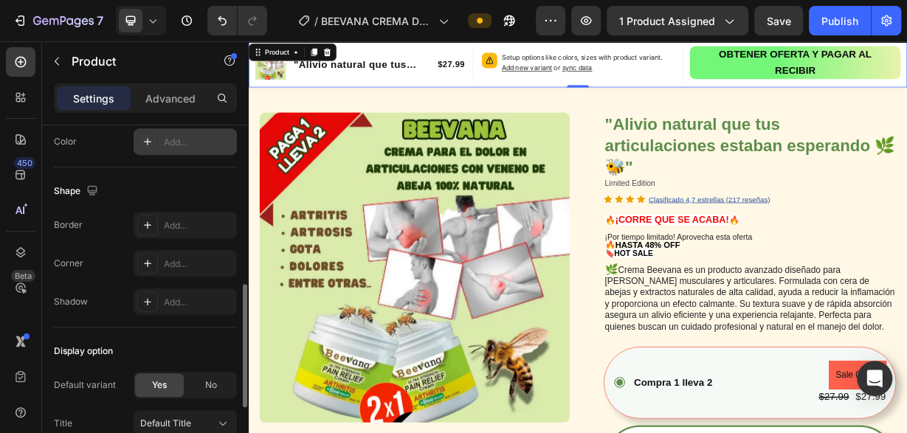
scroll to position [527, 0]
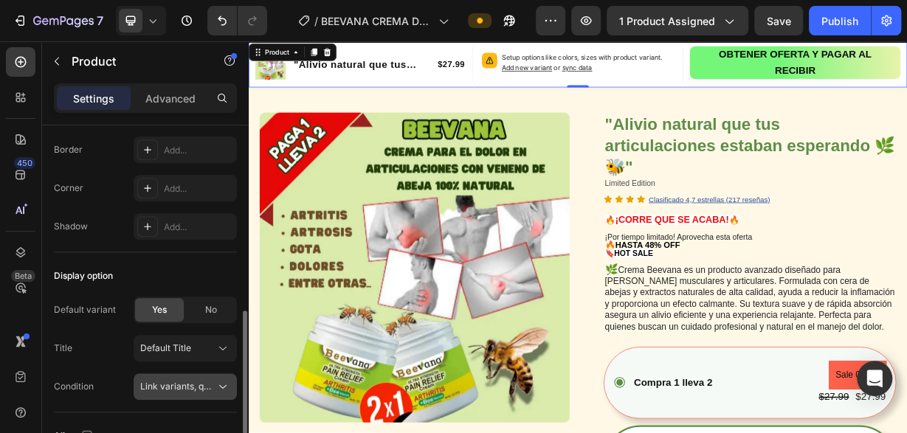
click at [224, 380] on icon at bounding box center [223, 387] width 15 height 15
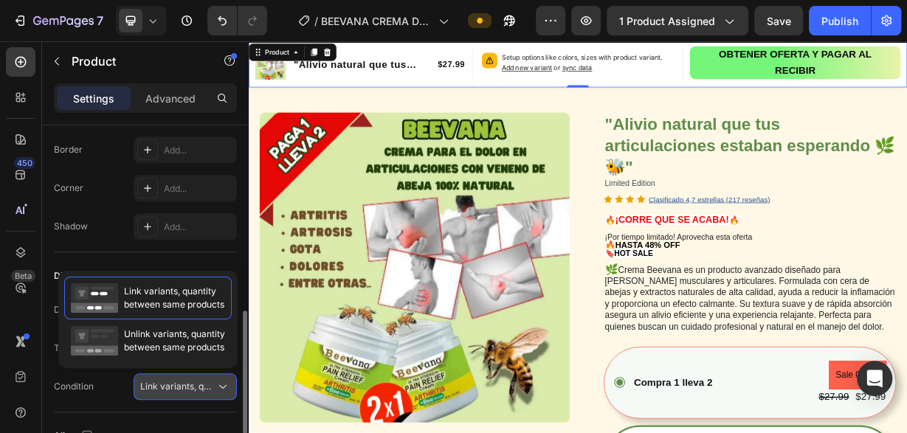
click at [223, 380] on icon at bounding box center [223, 387] width 15 height 15
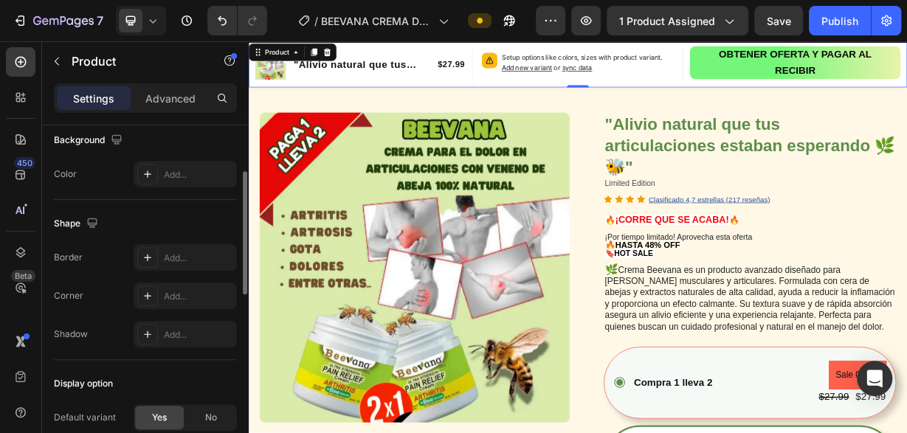
scroll to position [344, 0]
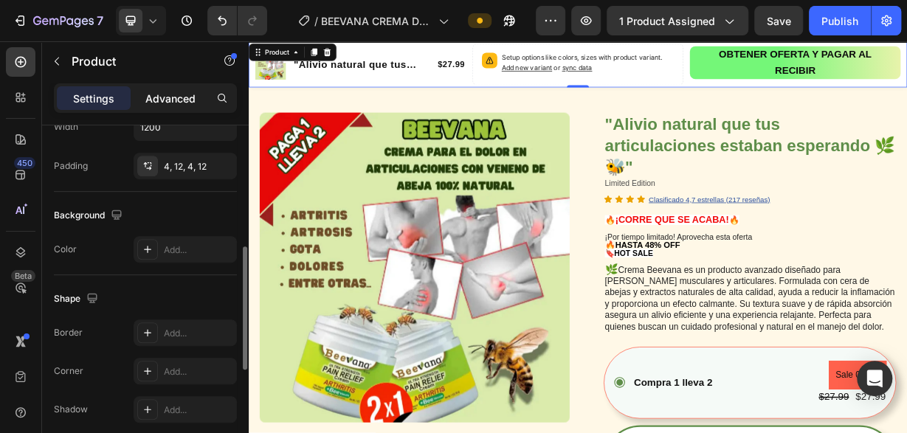
click at [176, 100] on p "Advanced" at bounding box center [170, 99] width 50 height 16
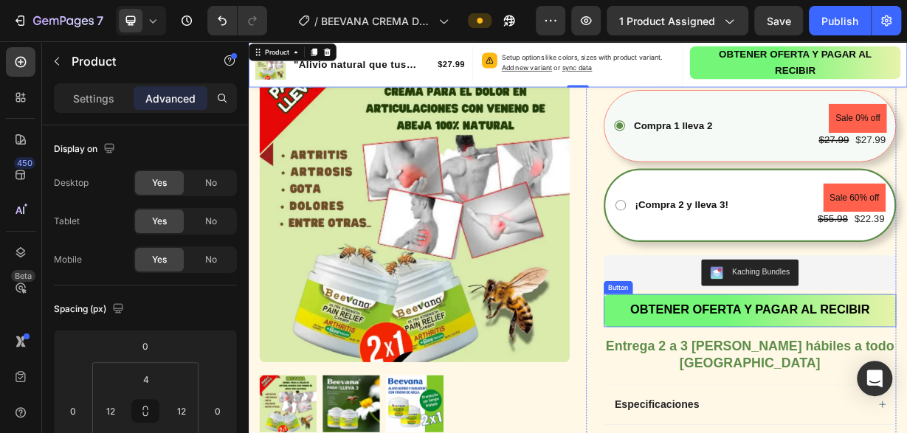
scroll to position [415, 0]
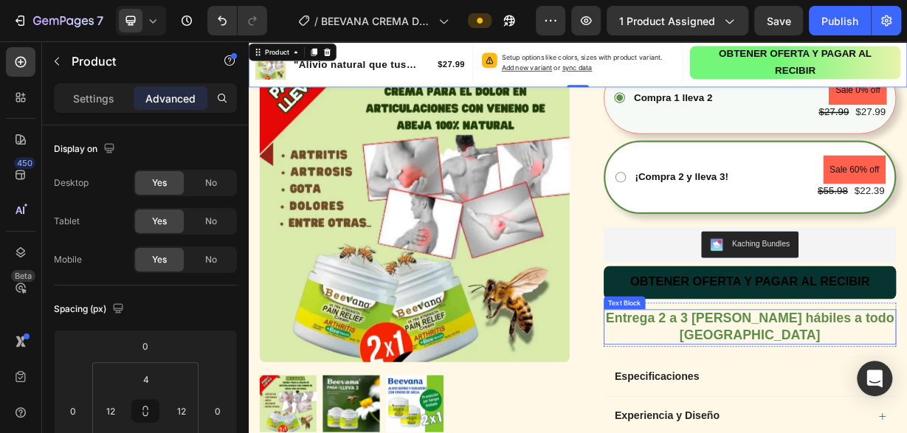
click at [741, 368] on button "OBTENER OFERTA Y PAGAR AL RECIBIR" at bounding box center [924, 366] width 394 height 44
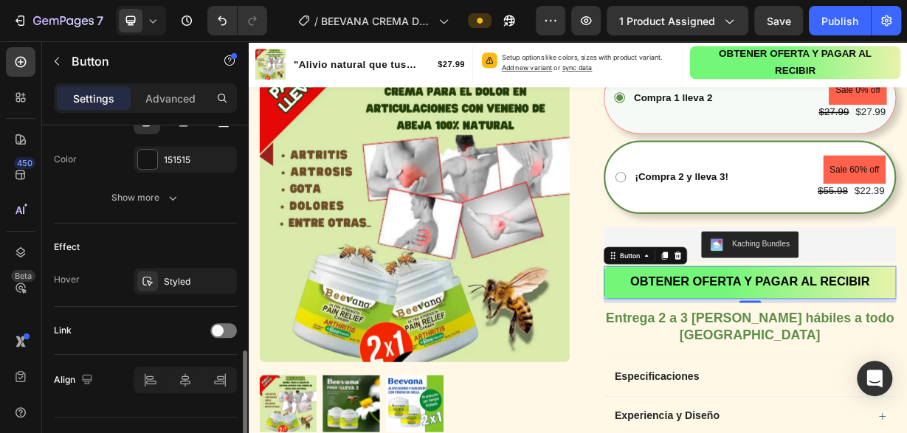
scroll to position [705, 0]
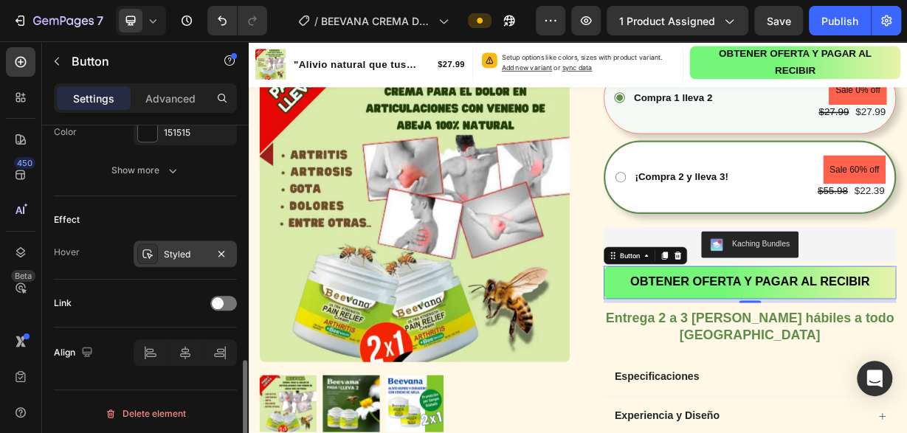
click at [173, 248] on div "Styled" at bounding box center [185, 254] width 43 height 13
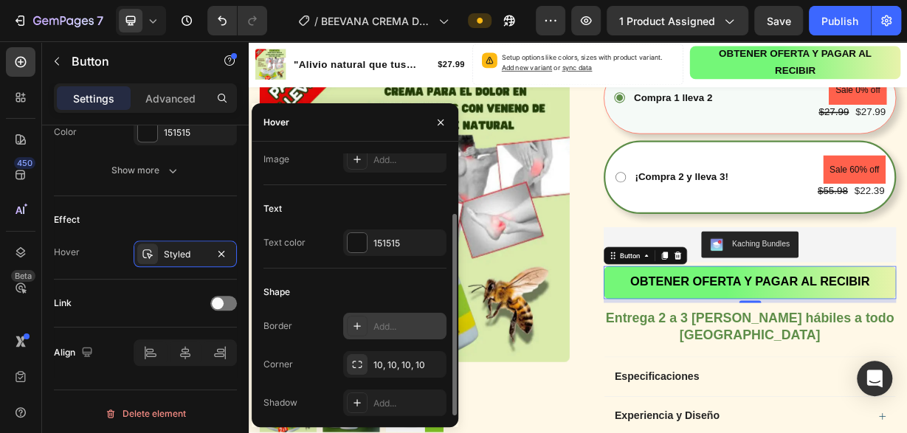
scroll to position [78, 0]
click at [387, 363] on div "10, 10, 10, 10" at bounding box center [395, 365] width 43 height 13
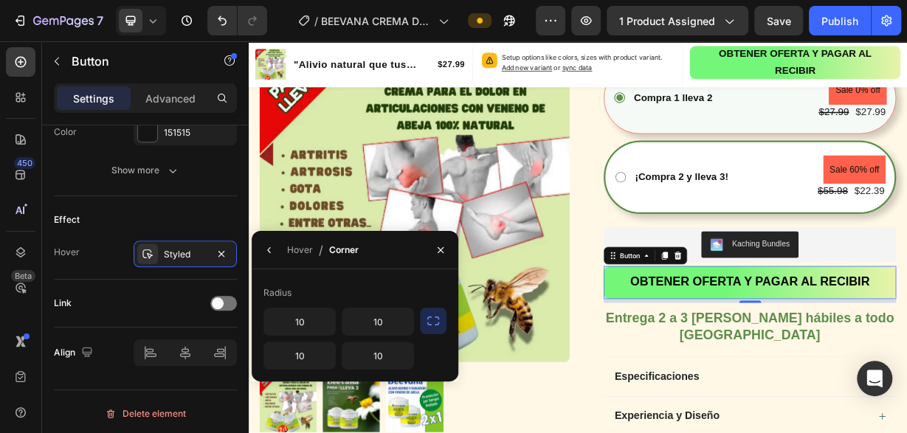
click at [431, 323] on icon "button" at bounding box center [433, 321] width 15 height 15
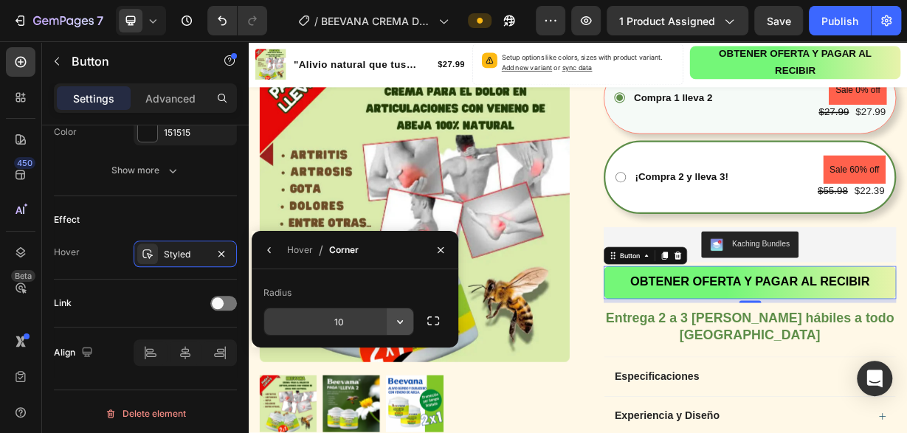
click at [388, 319] on button "button" at bounding box center [400, 322] width 27 height 27
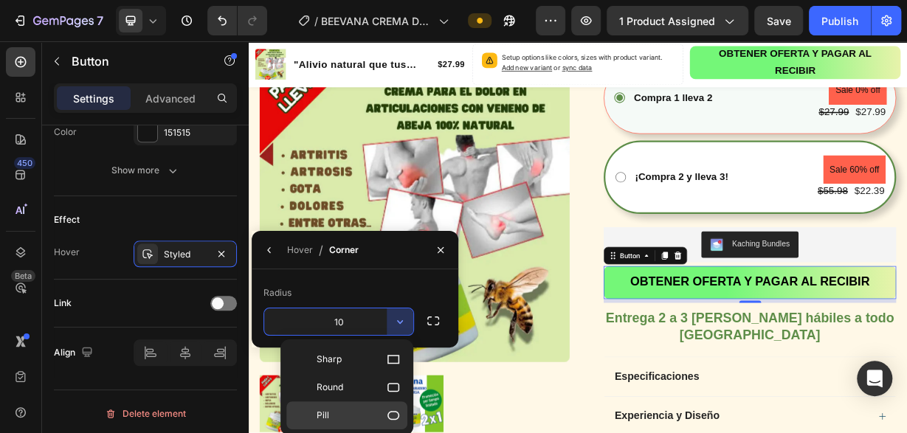
click at [394, 412] on icon at bounding box center [393, 415] width 15 height 15
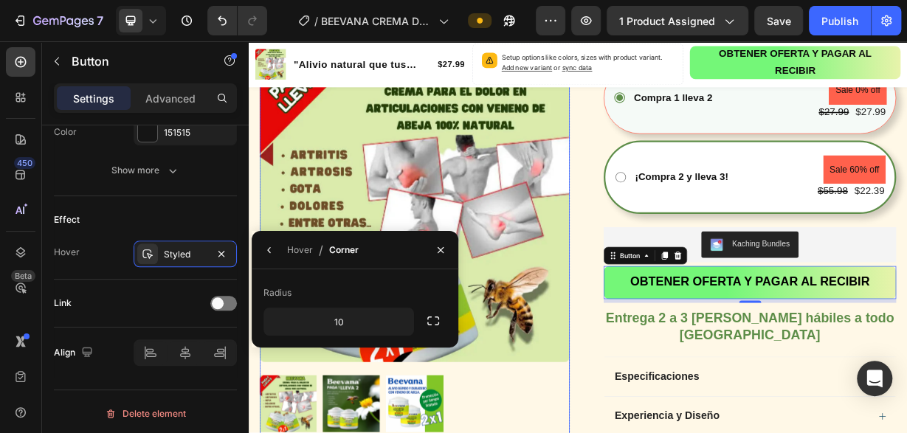
type input "9999"
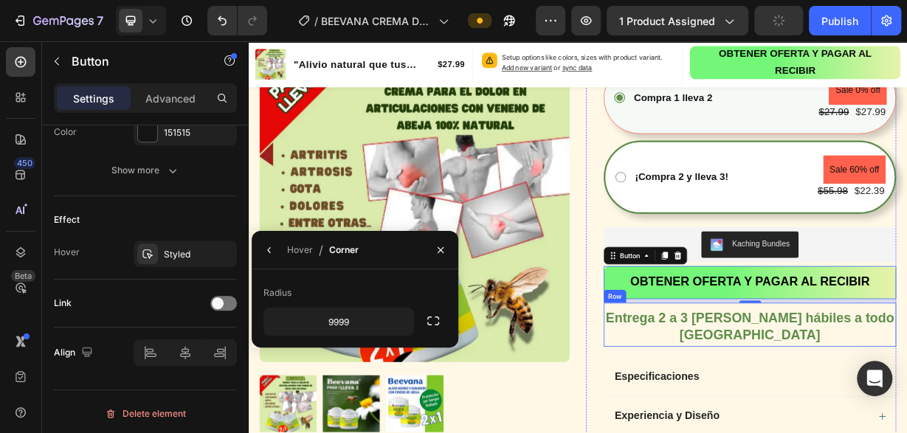
click at [740, 375] on button "OBTENER OFERTA Y PAGAR AL RECIBIR" at bounding box center [924, 366] width 394 height 44
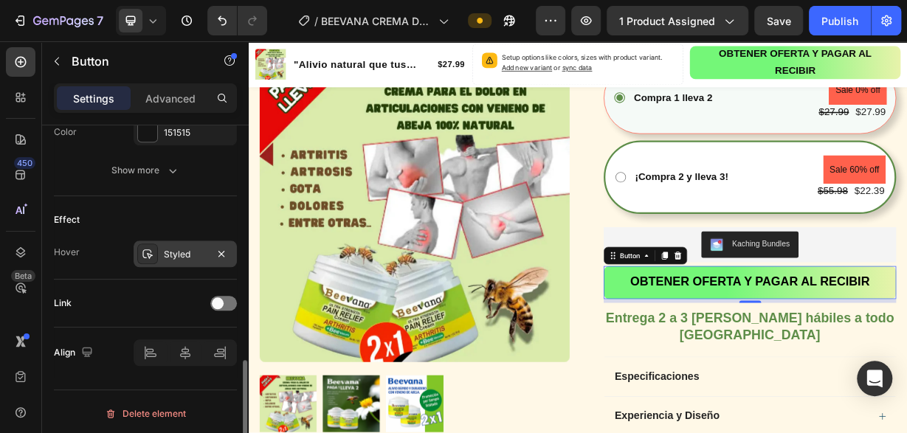
click at [165, 252] on div "Styled" at bounding box center [185, 254] width 43 height 13
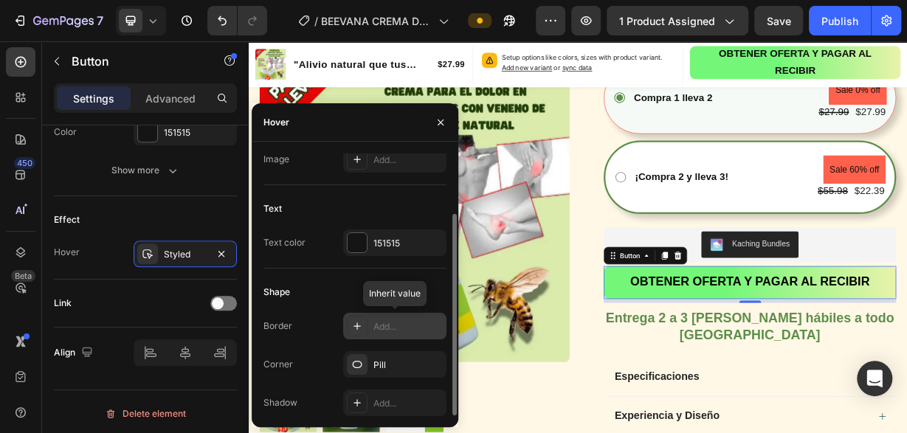
click at [382, 321] on div "Add..." at bounding box center [408, 326] width 69 height 13
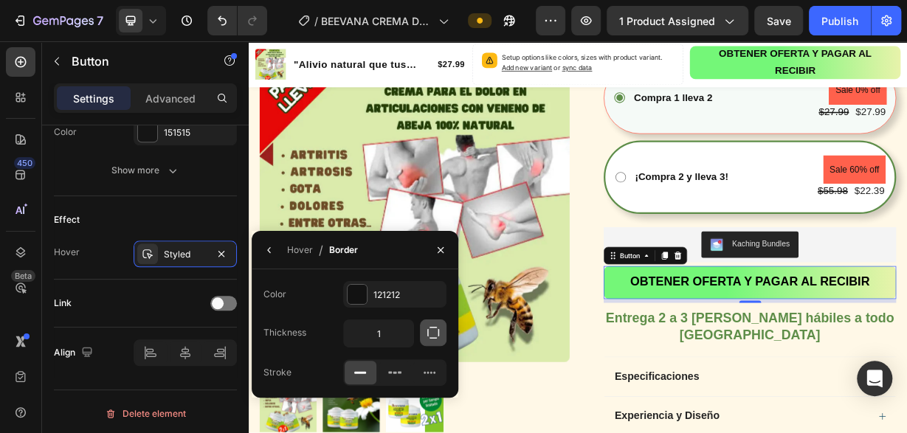
click at [433, 340] on icon "button" at bounding box center [433, 333] width 15 height 15
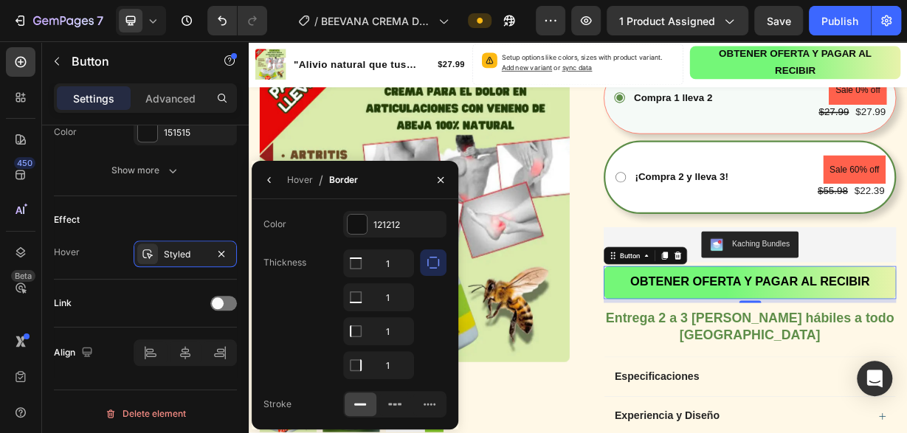
click at [428, 268] on icon "button" at bounding box center [433, 262] width 15 height 15
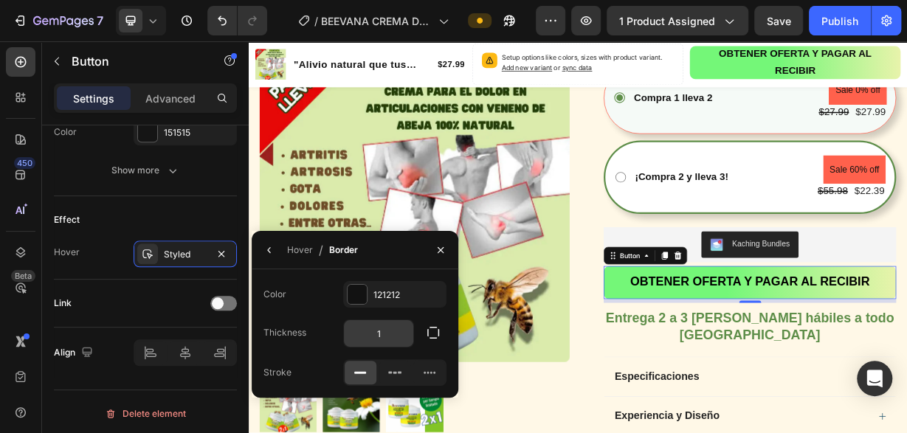
click at [403, 340] on input "1" at bounding box center [378, 333] width 69 height 27
click at [437, 333] on icon "button" at bounding box center [433, 333] width 15 height 15
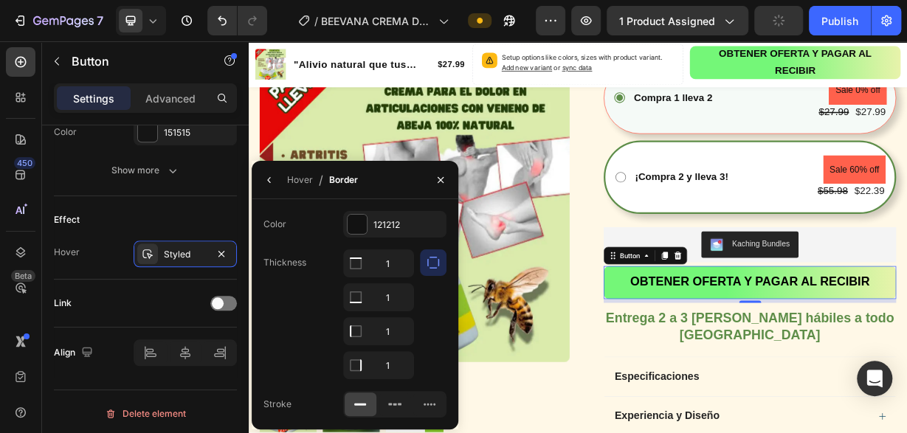
click at [367, 405] on icon at bounding box center [360, 404] width 15 height 15
click at [445, 260] on button "button" at bounding box center [433, 263] width 27 height 27
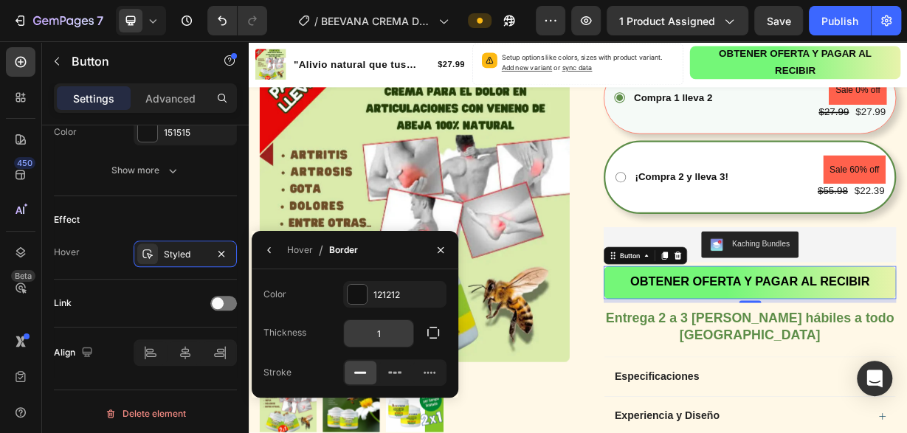
click at [394, 332] on input "1" at bounding box center [378, 333] width 69 height 27
click at [394, 334] on input "1" at bounding box center [378, 333] width 69 height 27
click at [428, 334] on icon "button" at bounding box center [433, 333] width 15 height 15
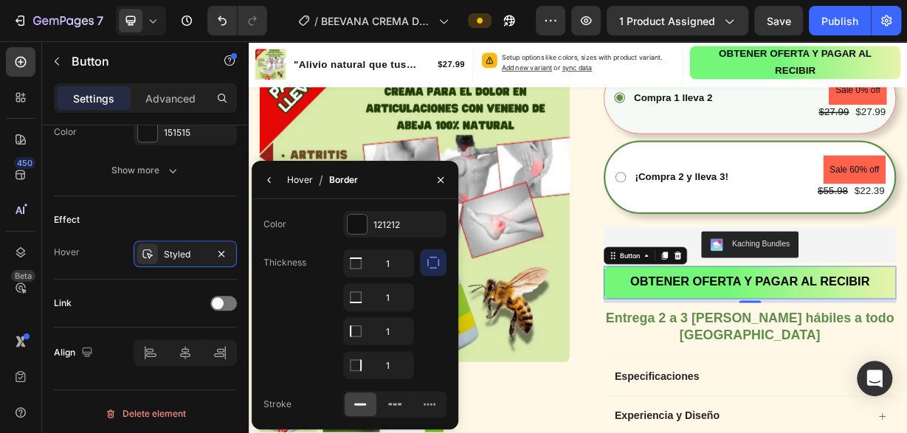
click at [292, 175] on div "Hover" at bounding box center [300, 180] width 26 height 13
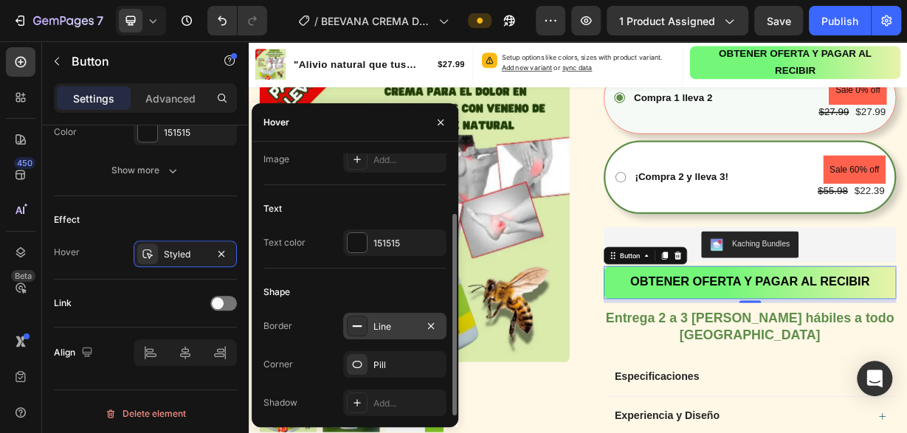
click at [360, 334] on div at bounding box center [357, 326] width 21 height 21
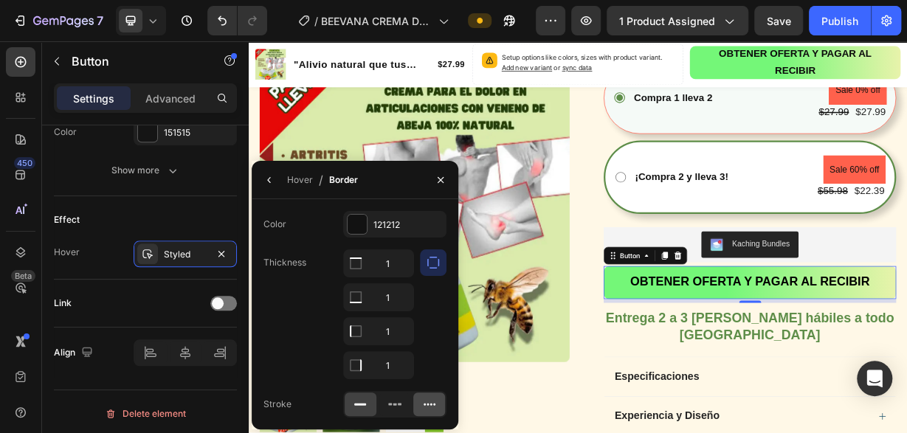
click at [427, 401] on icon at bounding box center [429, 404] width 15 height 15
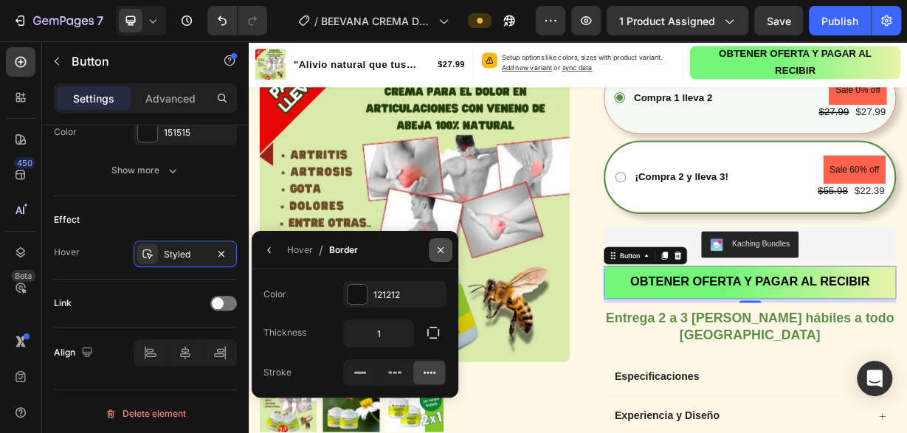
click at [442, 245] on icon "button" at bounding box center [441, 250] width 12 height 12
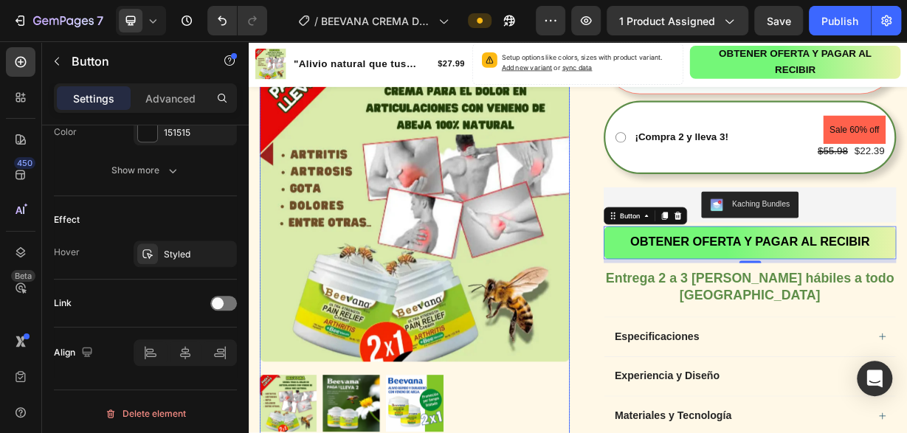
scroll to position [492, 0]
